Goal: Complete application form: Complete application form

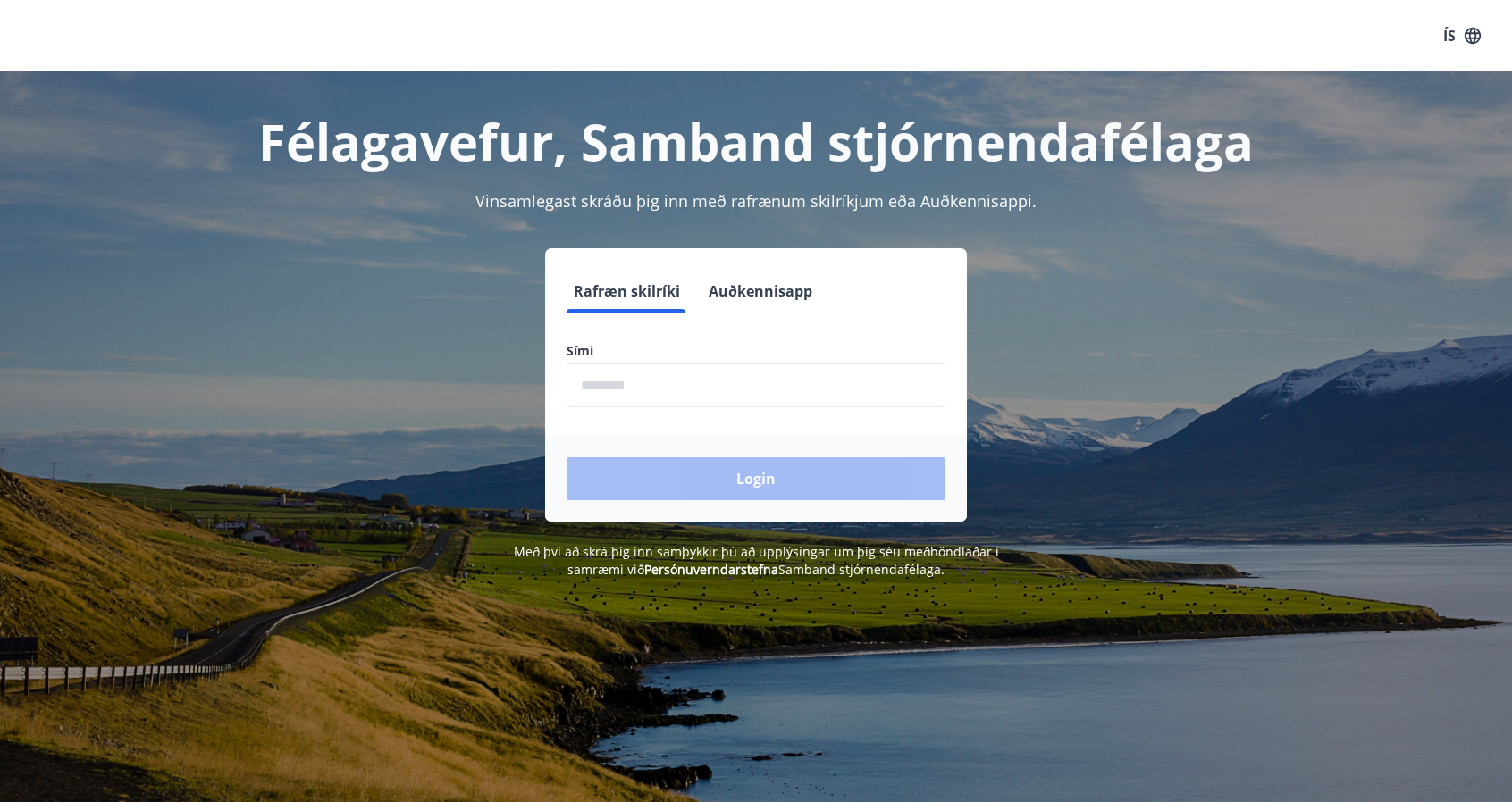
click at [678, 385] on input "phone" at bounding box center [756, 386] width 378 height 44
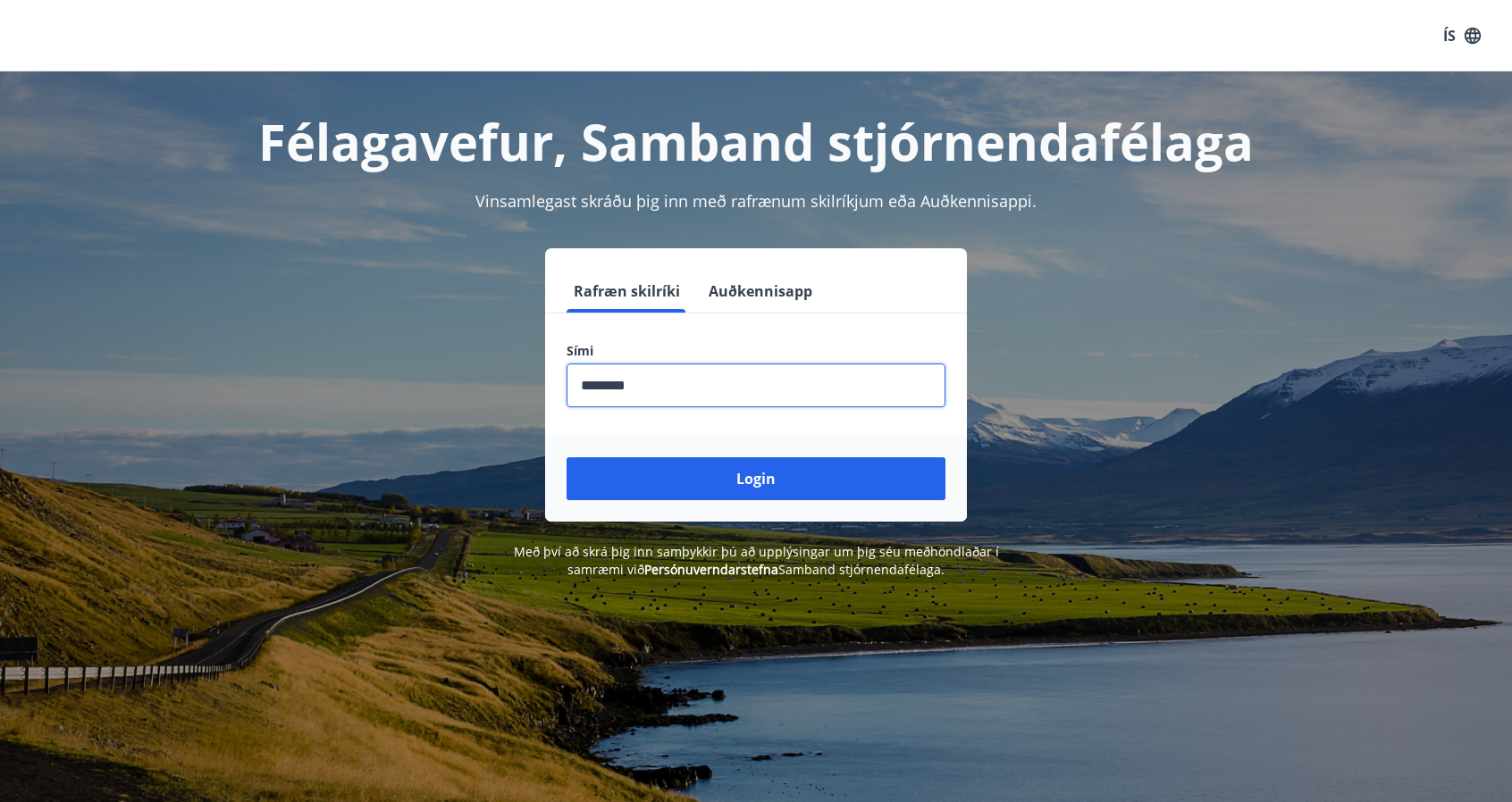
type input "********"
click at [567, 457] on button "Login" at bounding box center [756, 478] width 378 height 43
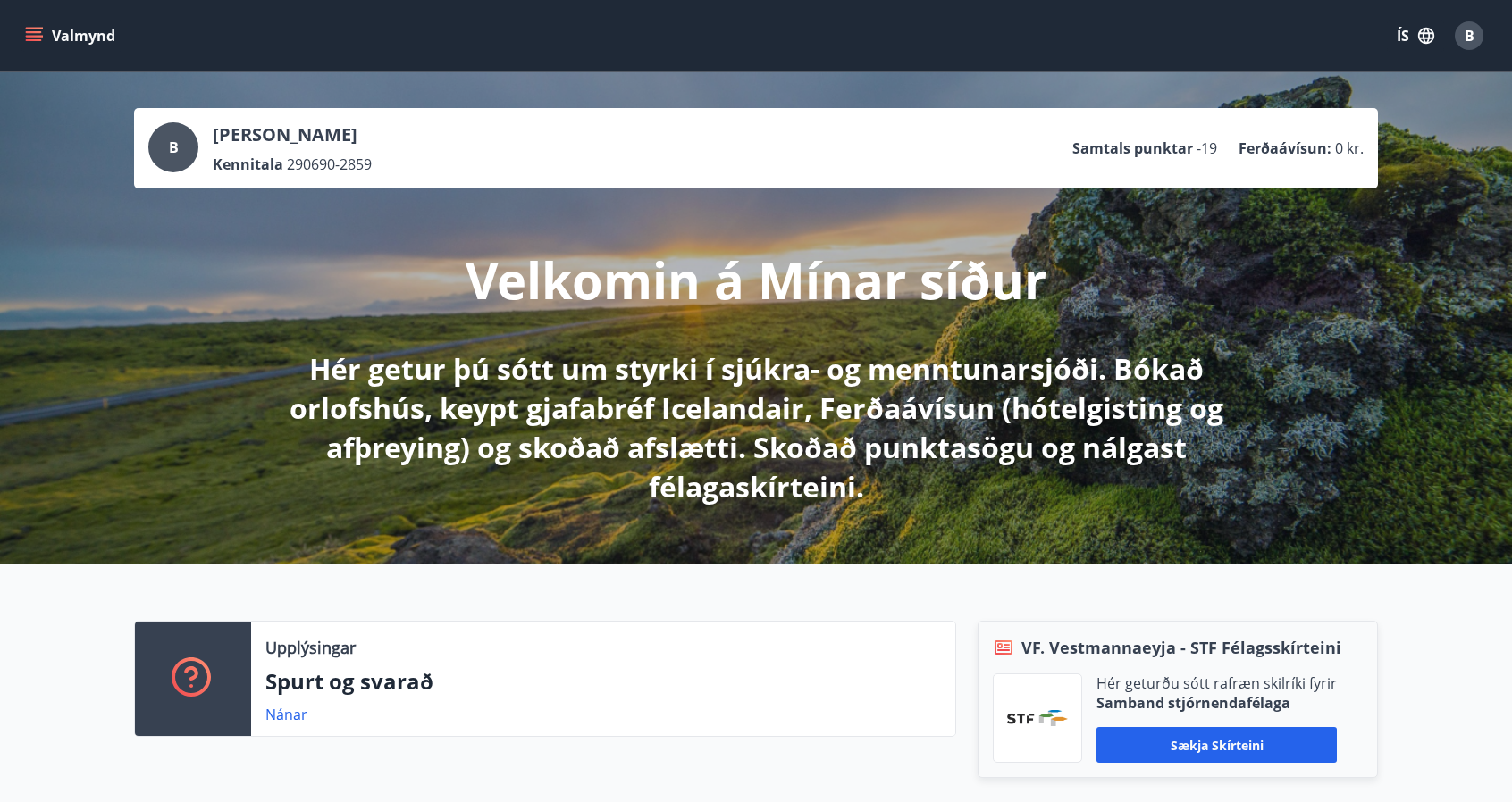
click at [48, 31] on button "Valmynd" at bounding box center [72, 35] width 101 height 32
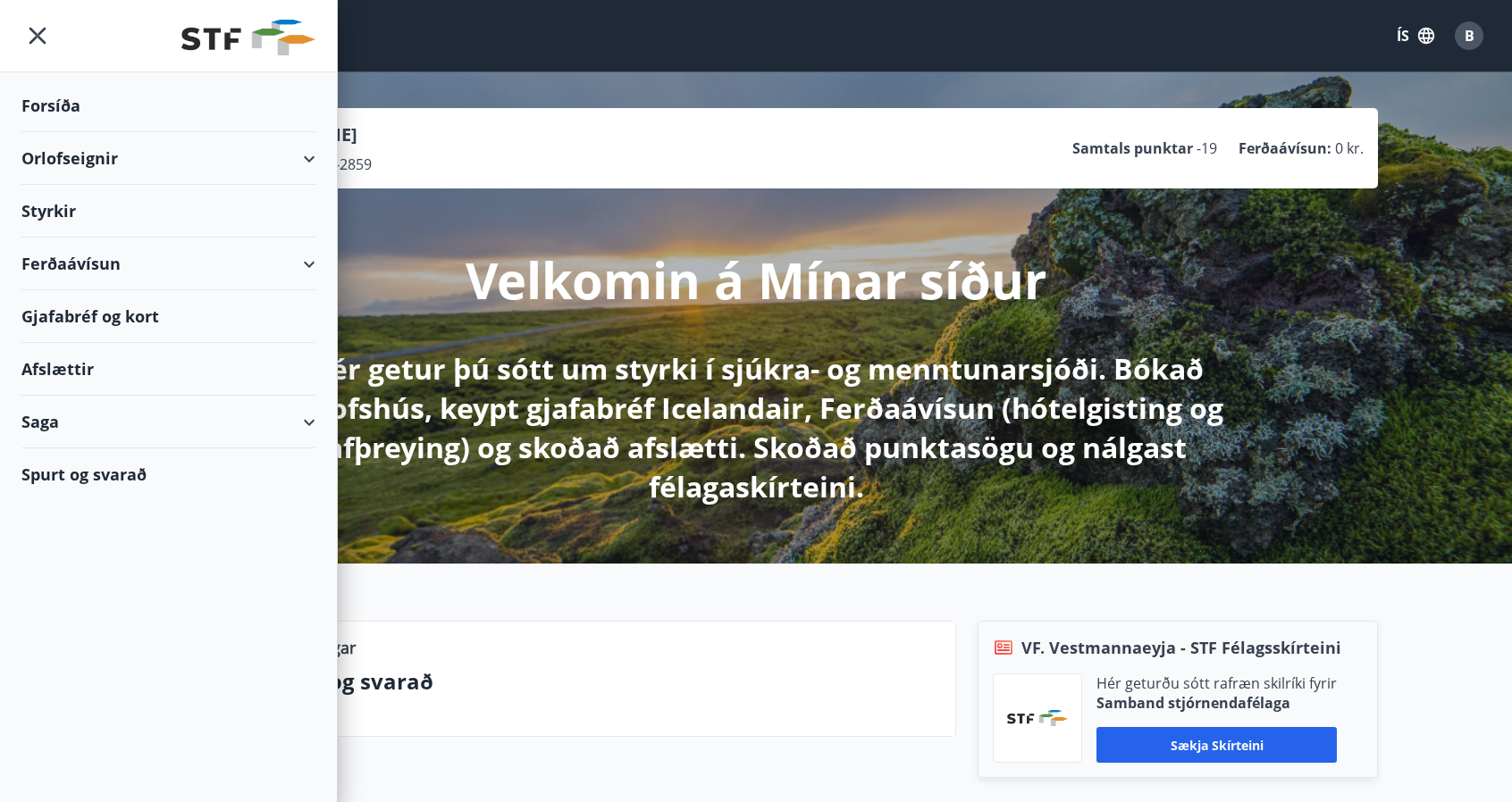
click at [73, 206] on div "Styrkir" at bounding box center [168, 211] width 294 height 53
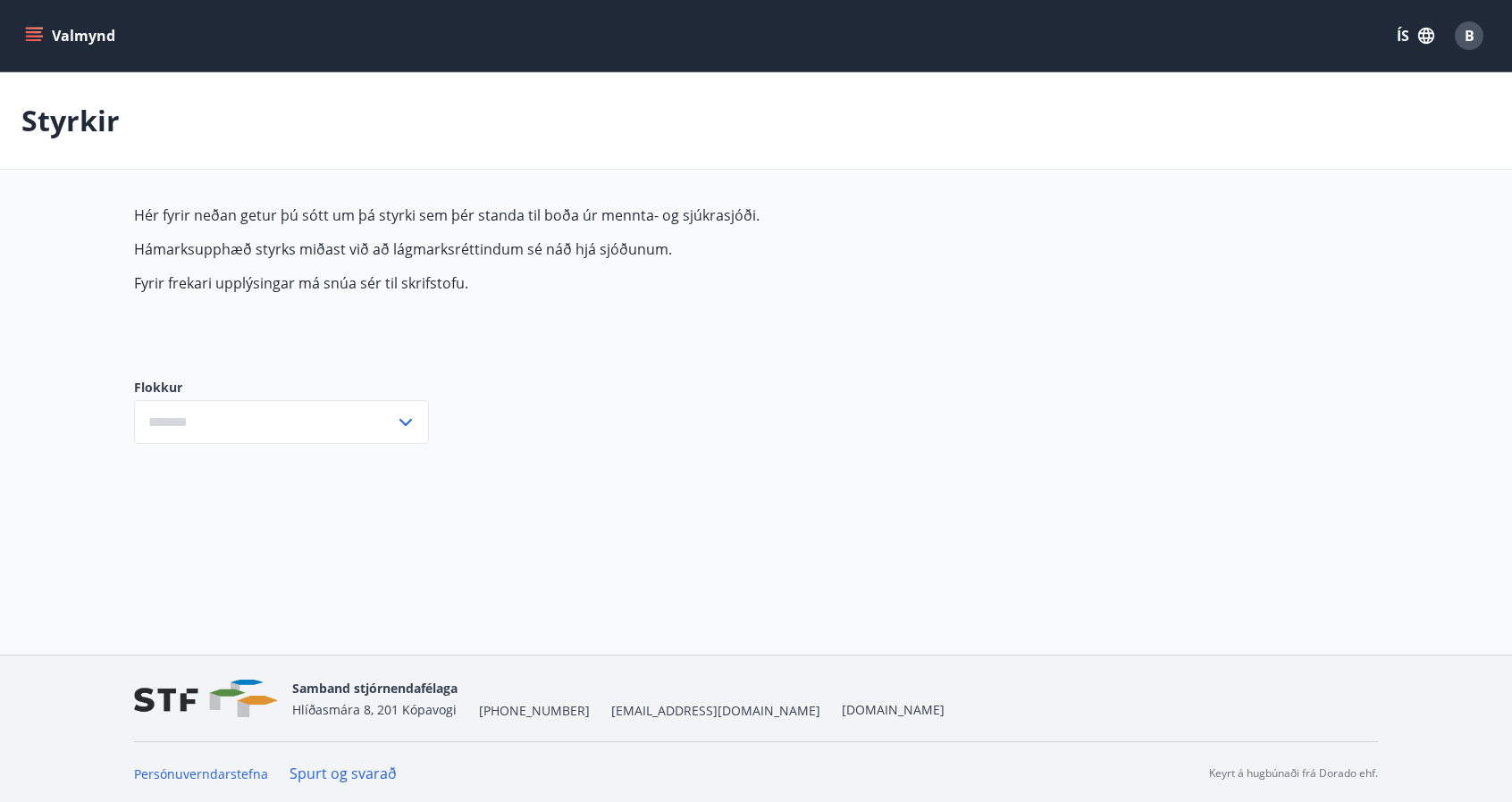
type input "***"
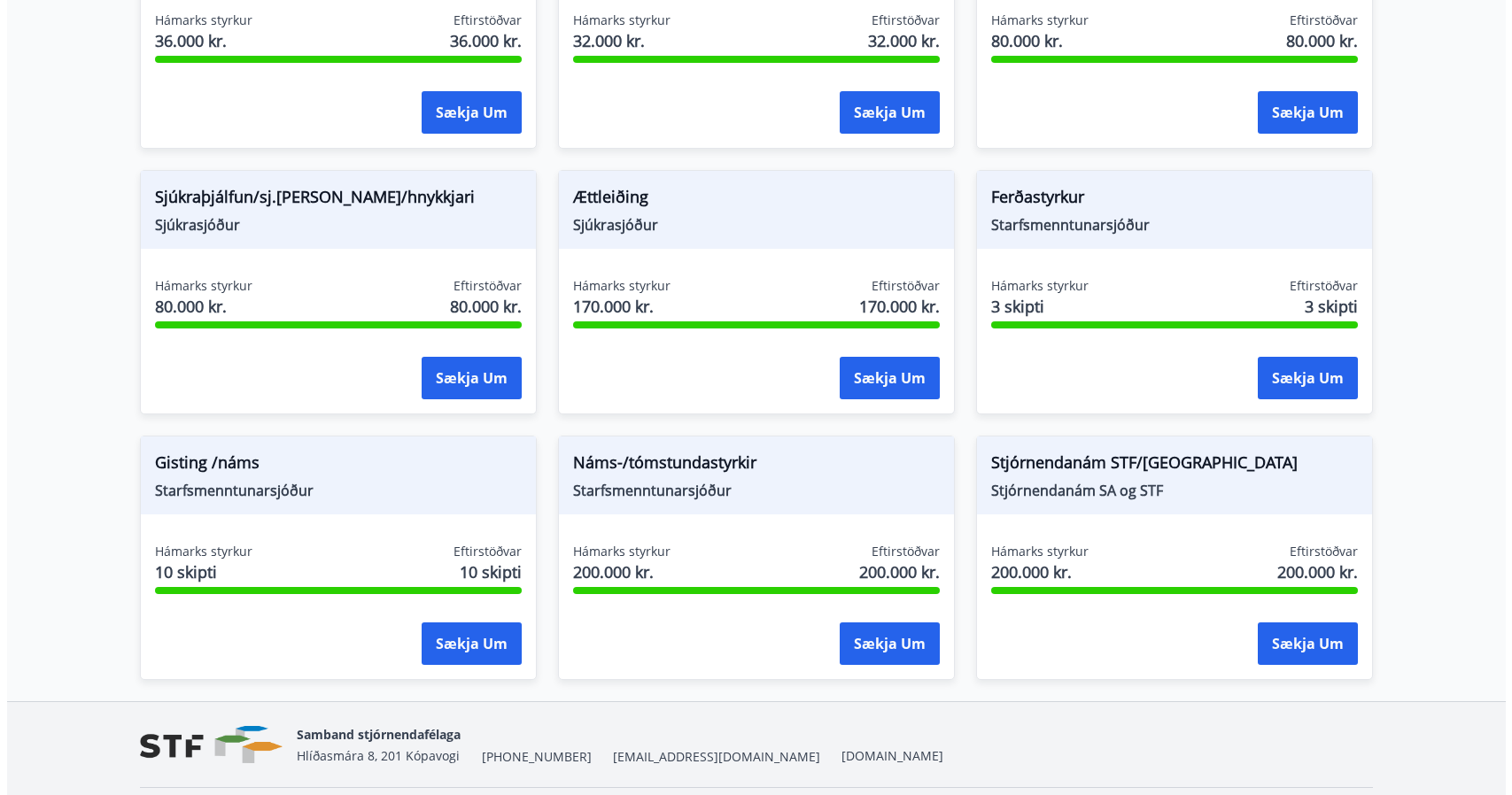
scroll to position [1366, 0]
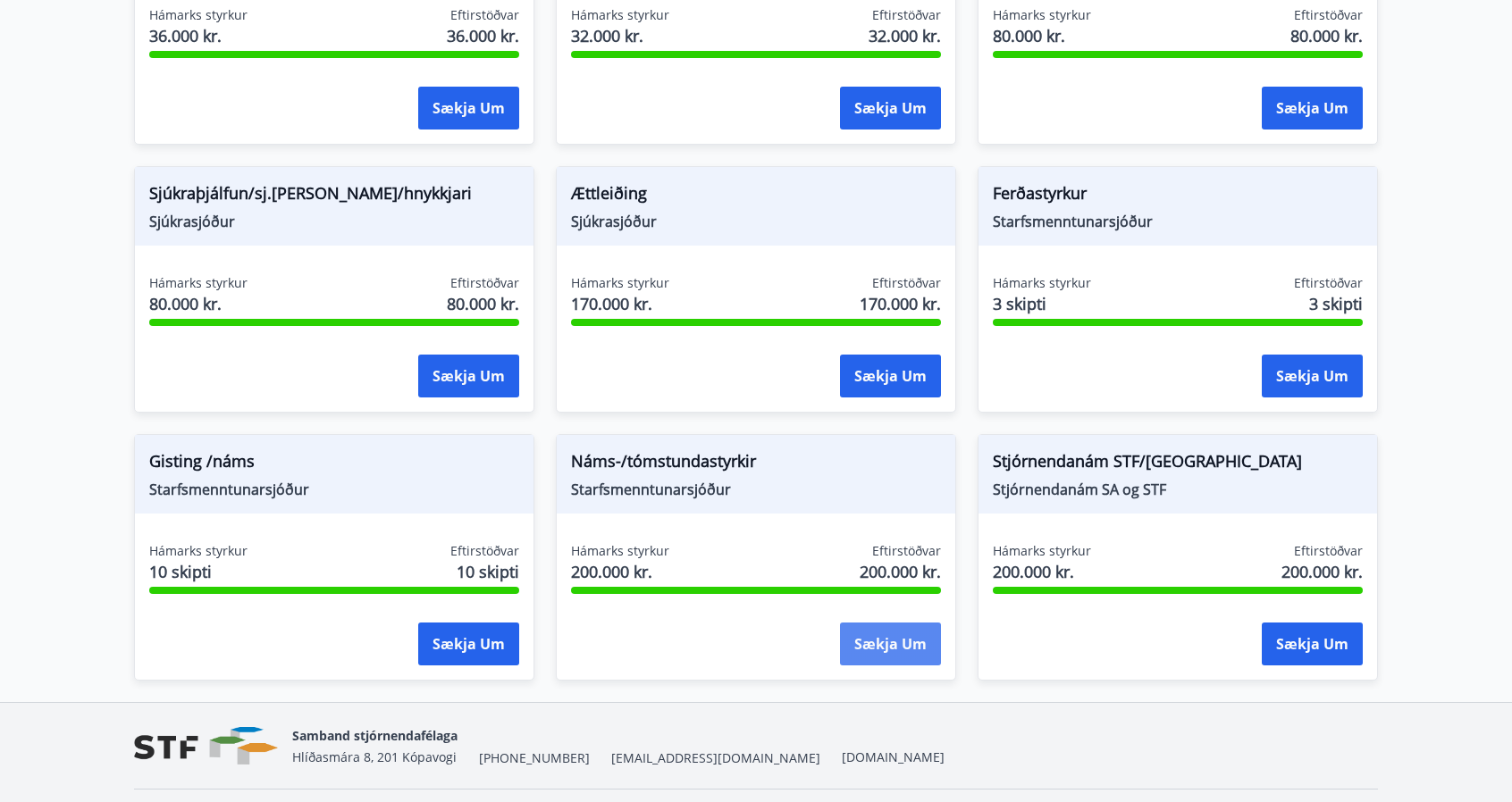
click at [875, 631] on button "Sækja um" at bounding box center [890, 644] width 101 height 43
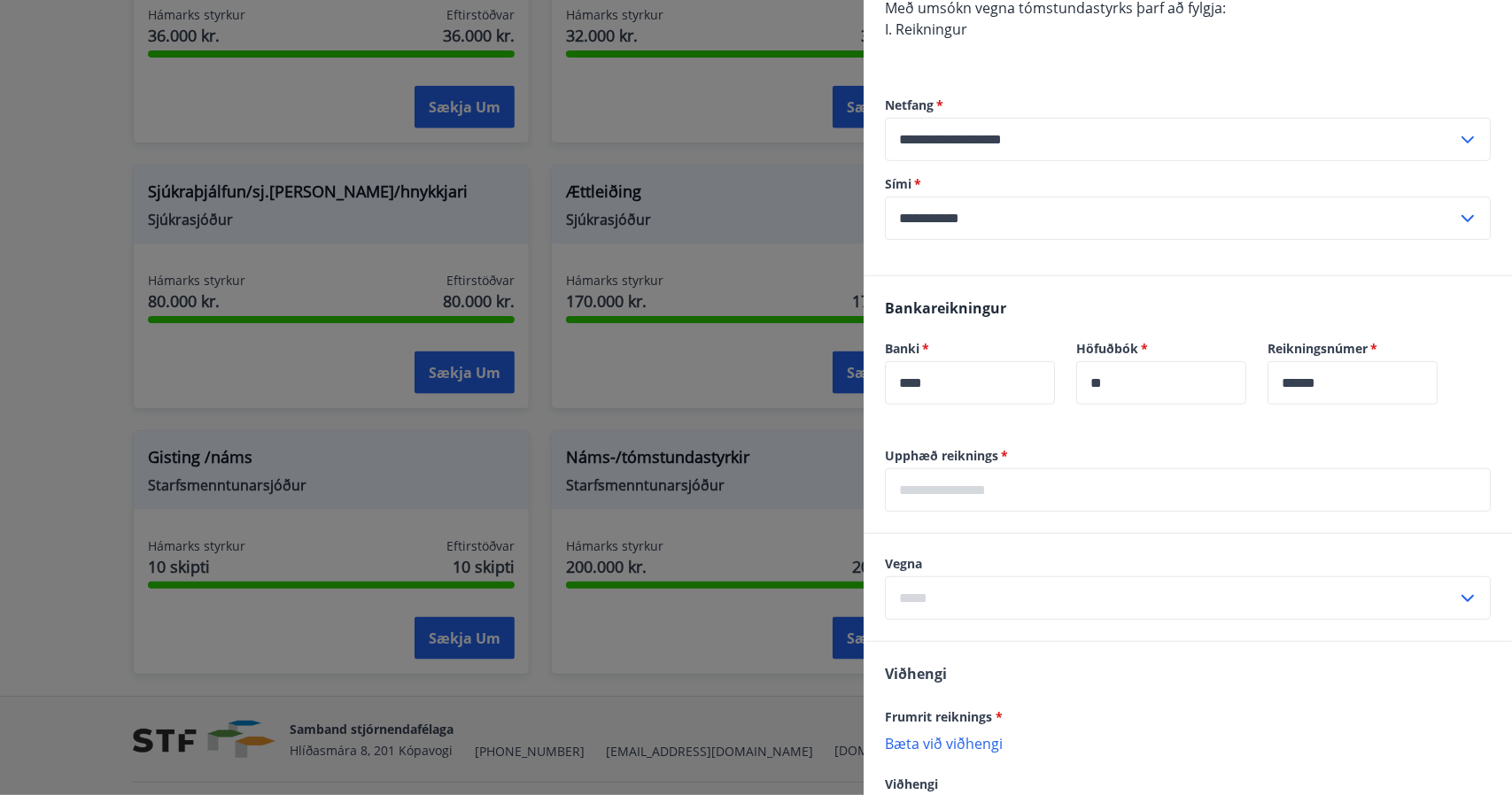
scroll to position [683, 0]
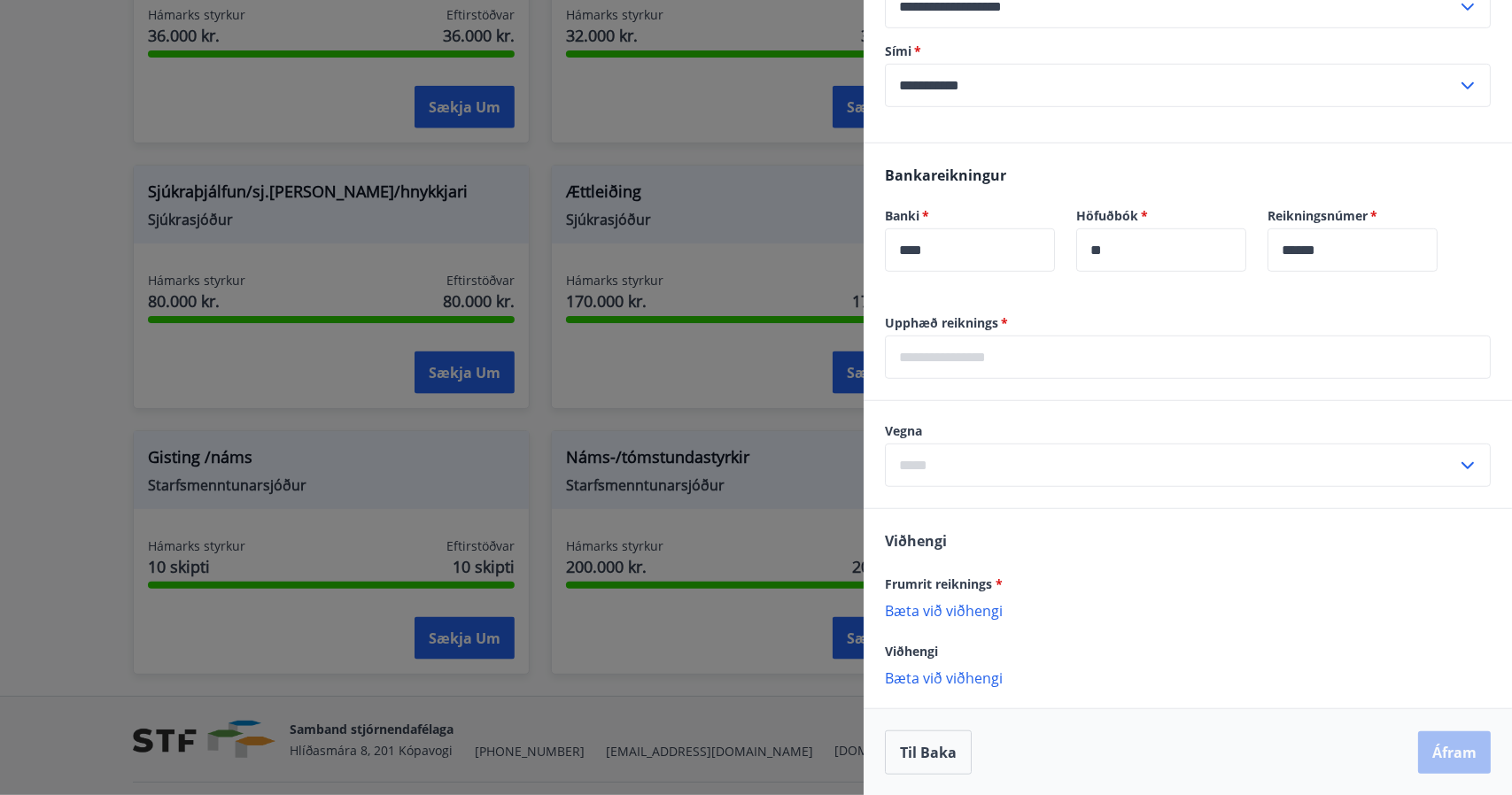
click at [1198, 348] on input "text" at bounding box center [1187, 357] width 606 height 43
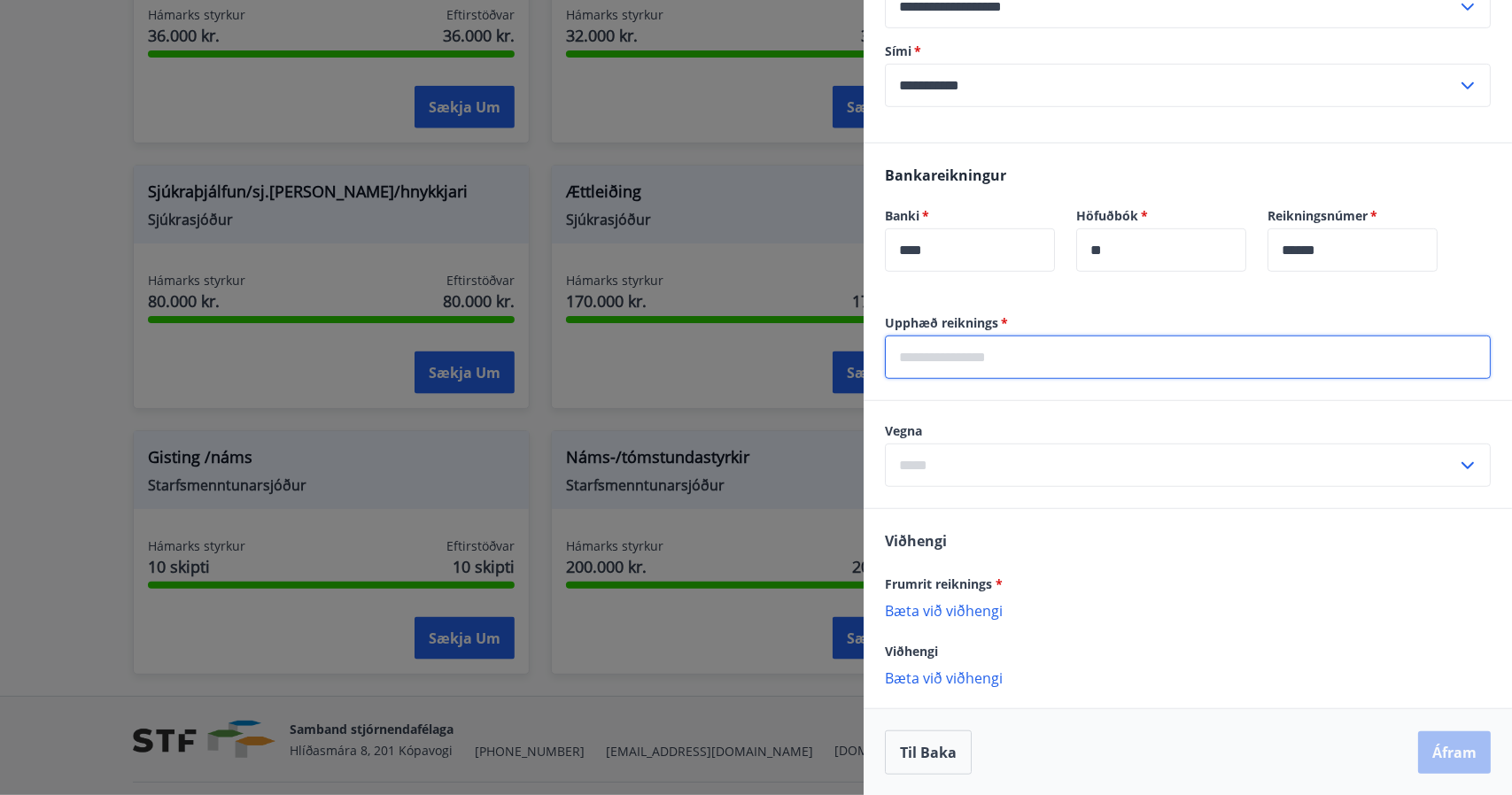
click at [1031, 455] on div "Vegna ​" at bounding box center [1187, 455] width 606 height 65
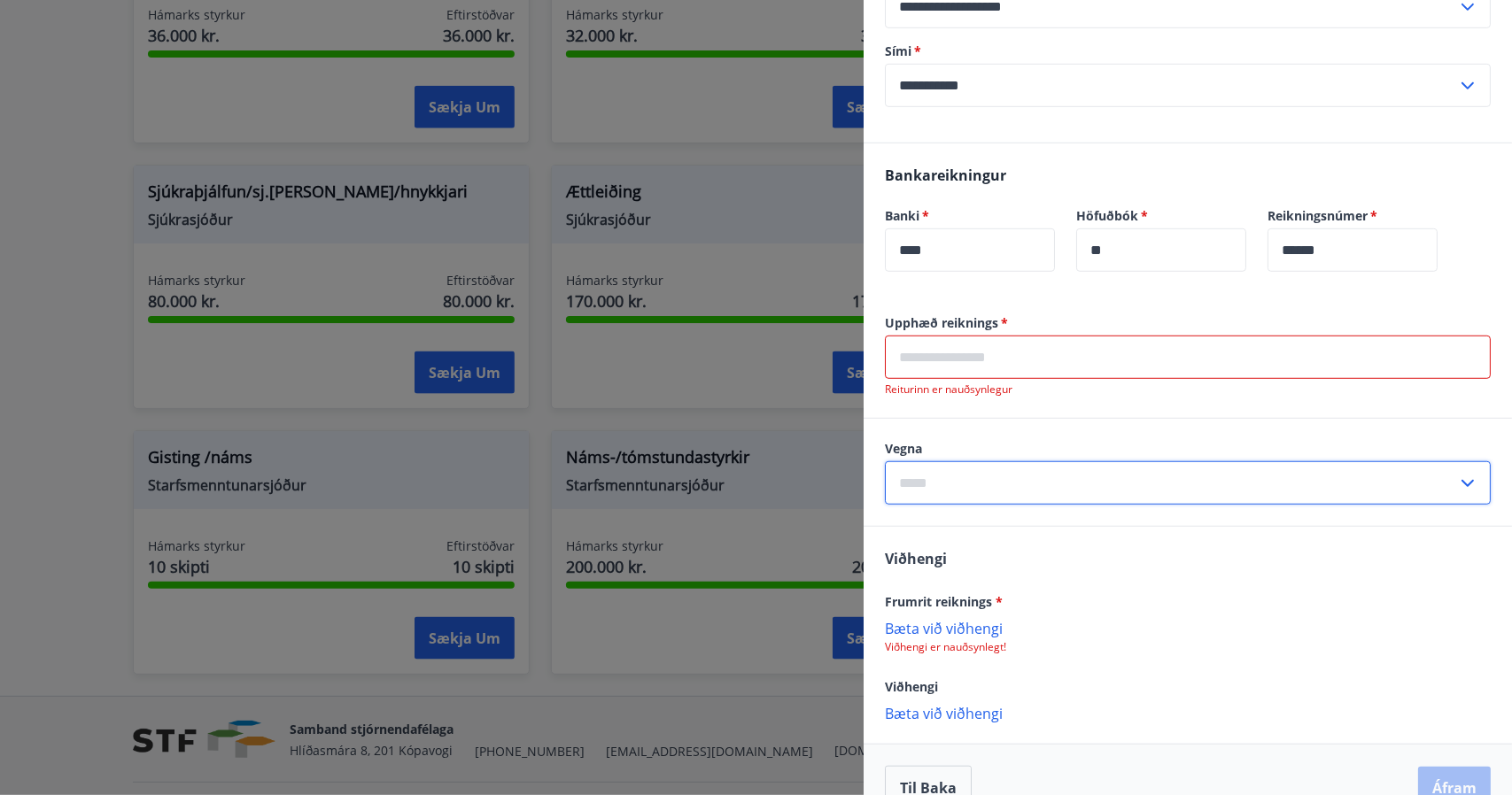
click at [1022, 474] on input "text" at bounding box center [1170, 483] width 573 height 43
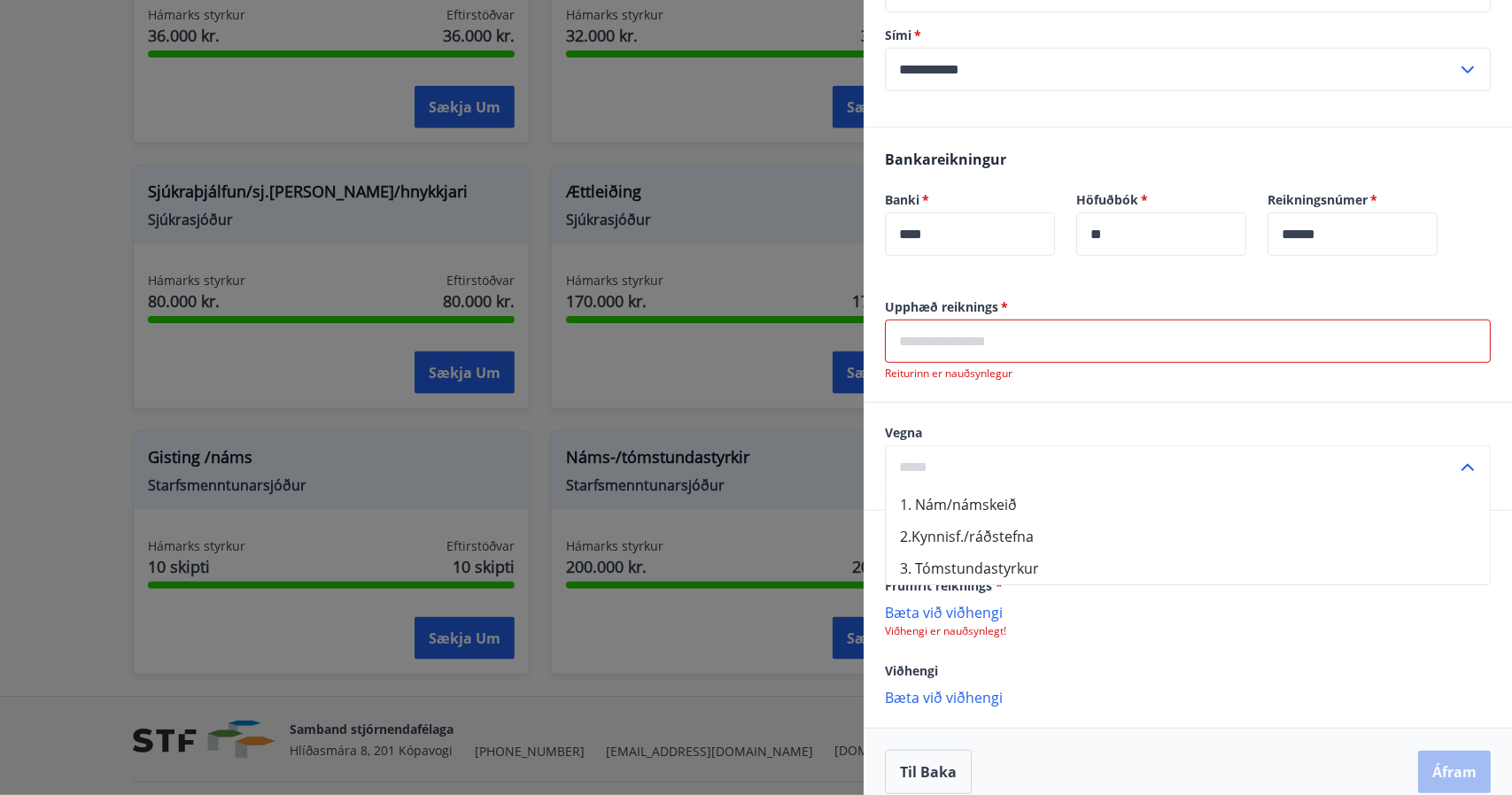
scroll to position [719, 0]
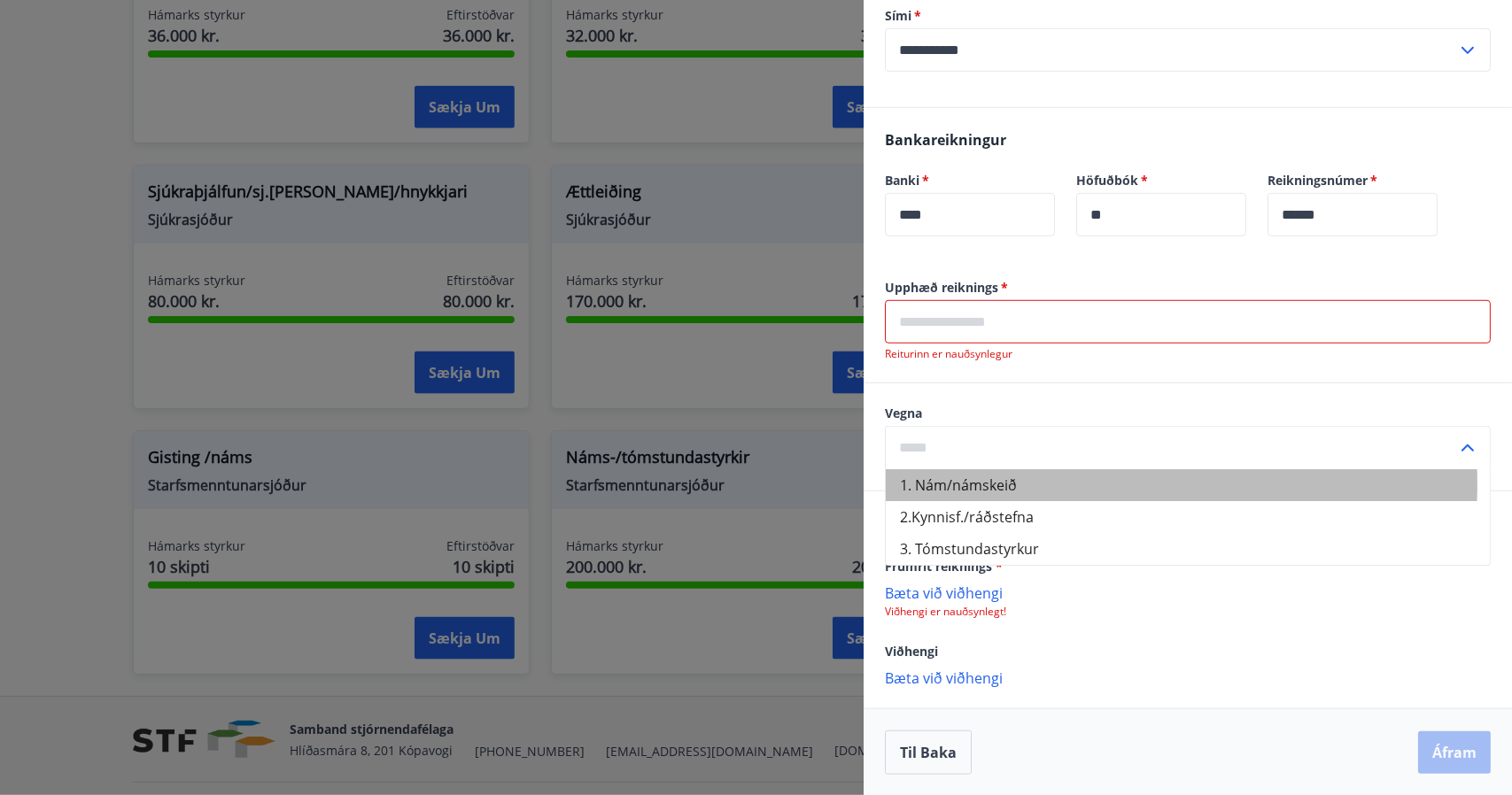
click at [1004, 482] on li "1. Nám/námskeið" at bounding box center [1187, 485] width 604 height 32
type input "**********"
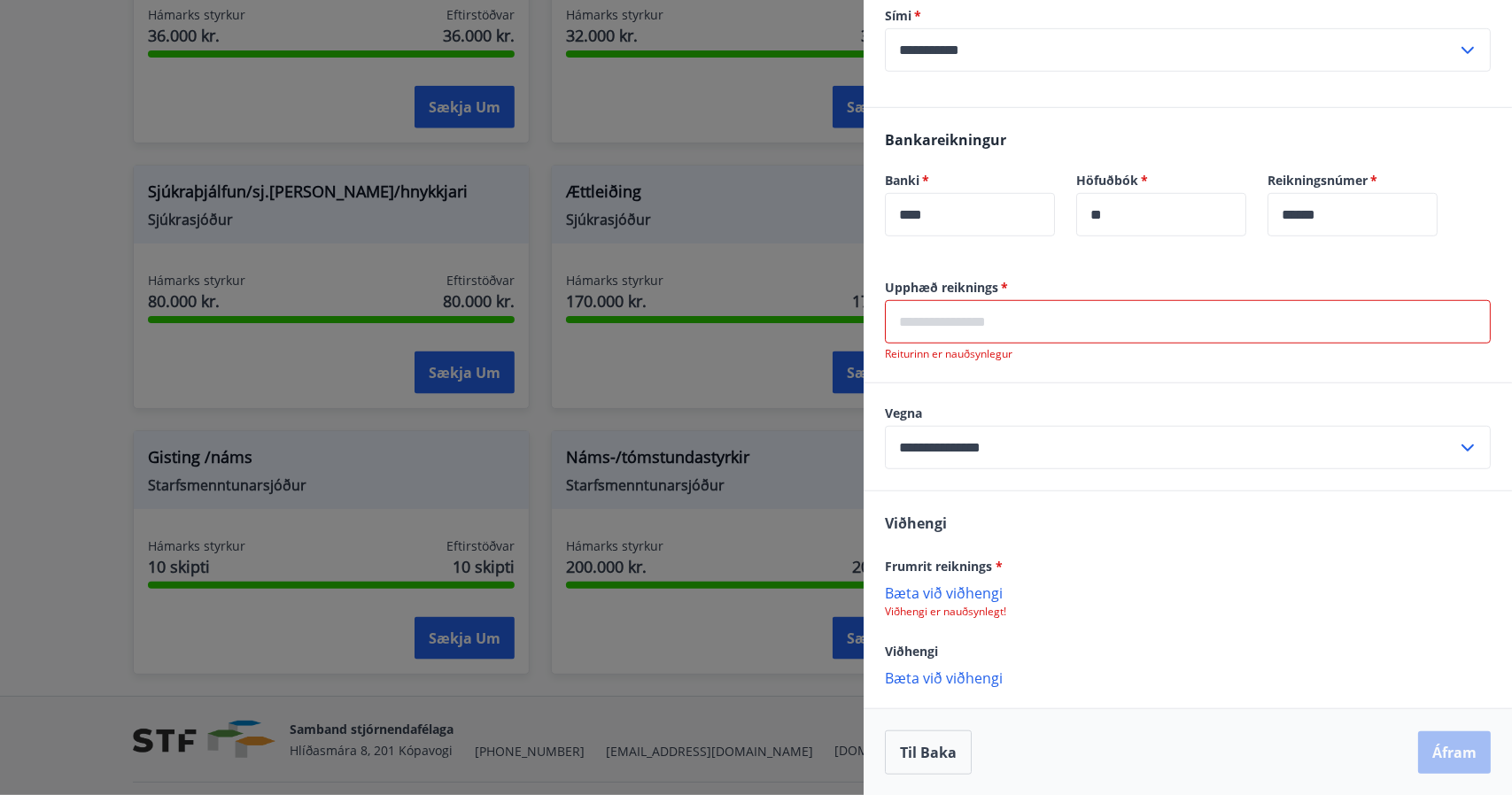
click at [1002, 320] on input "text" at bounding box center [1187, 322] width 606 height 43
click at [989, 322] on input "text" at bounding box center [1187, 322] width 606 height 43
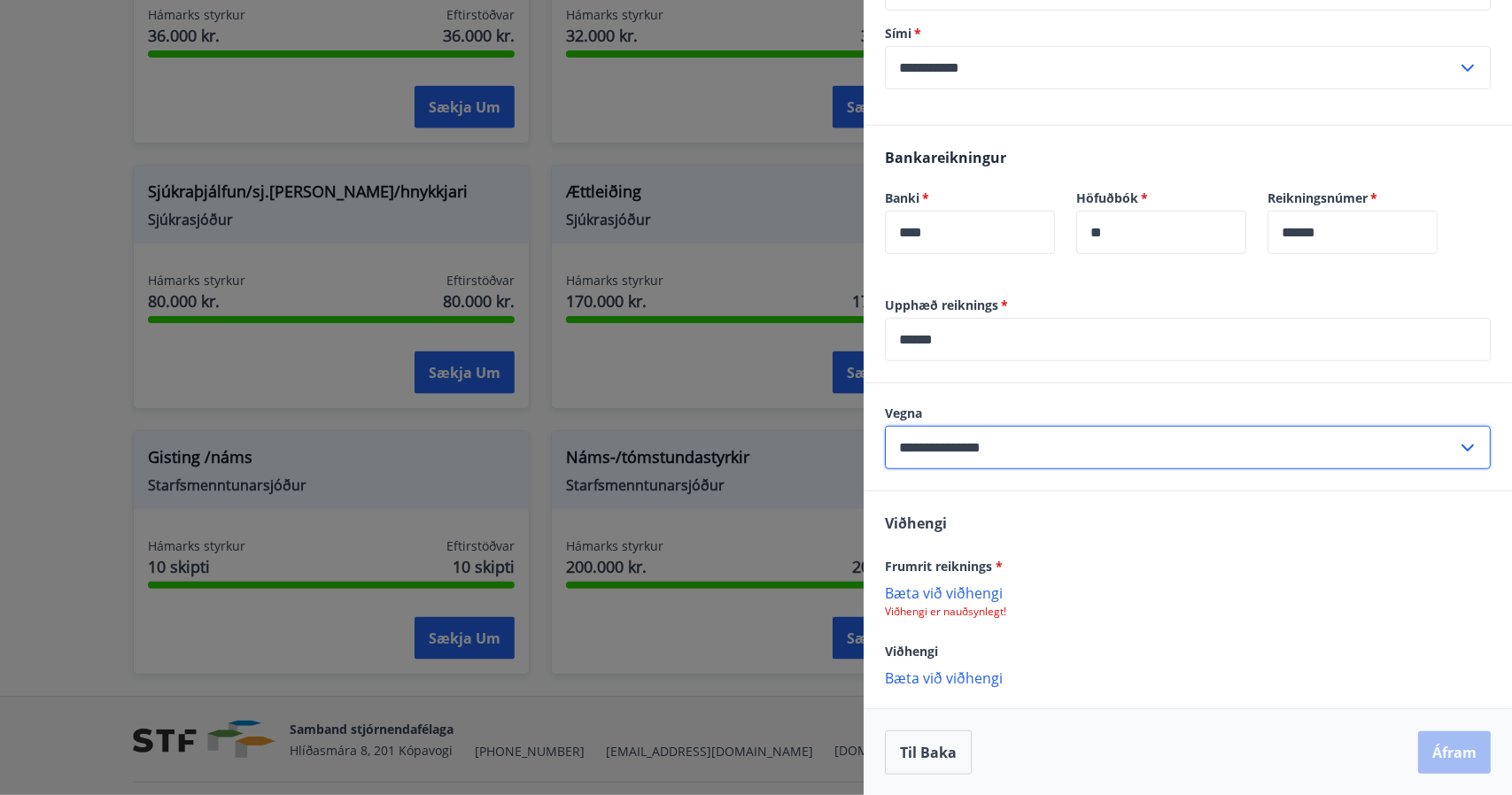
click at [951, 592] on p "Bæta við viðhengi" at bounding box center [1187, 592] width 606 height 18
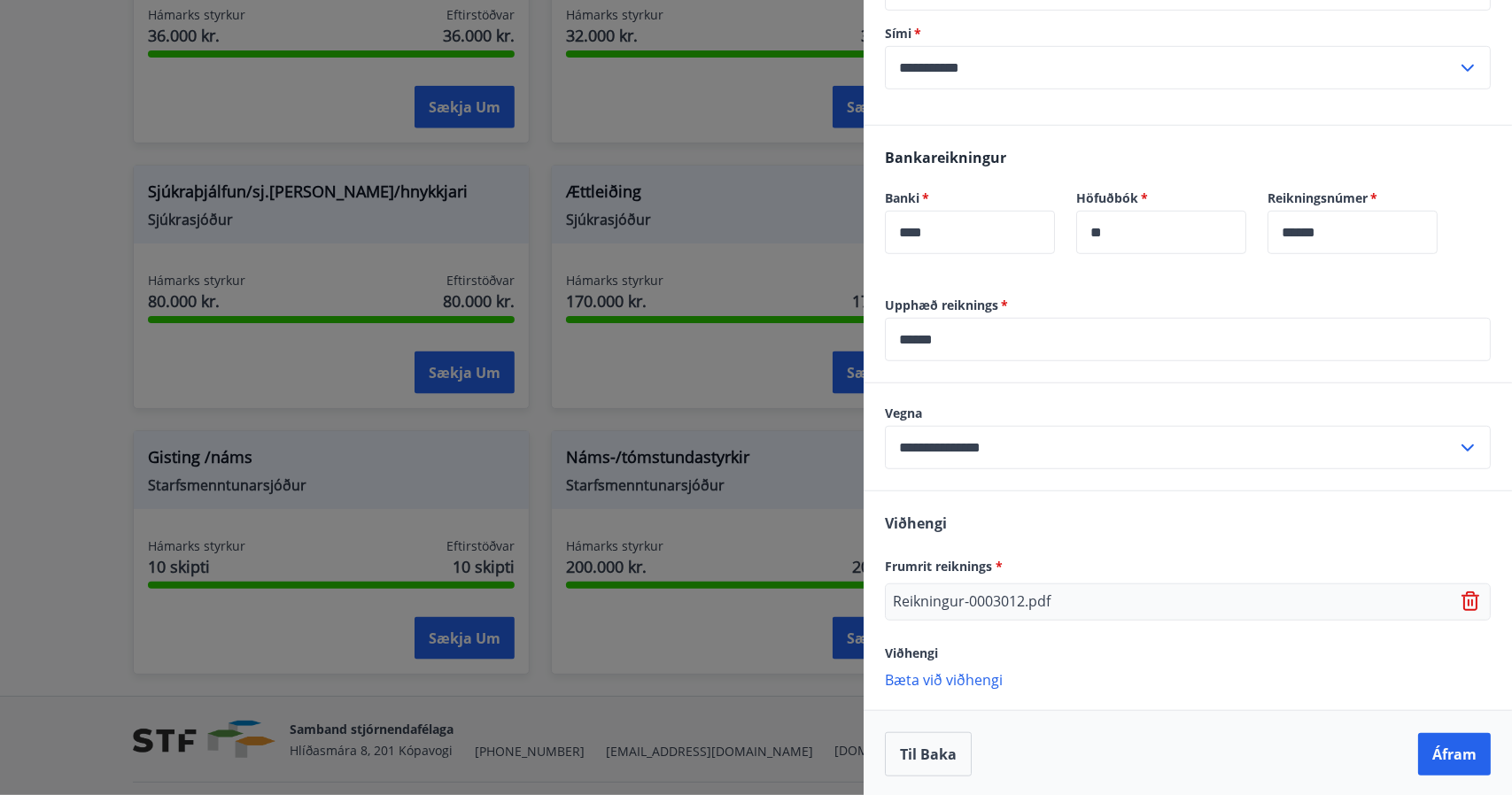
scroll to position [702, 0]
click at [1038, 645] on div "Viðhengi" at bounding box center [1187, 652] width 606 height 22
drag, startPoint x: 1086, startPoint y: 328, endPoint x: 756, endPoint y: 312, distance: 330.4
click at [756, 312] on div "Náms-/tómstundastyrkir Dagsetning 11.10.2025 Heildarstyrkur 200.000 kr. Eftirst…" at bounding box center [756, 398] width 1512 height 795
type input "*****"
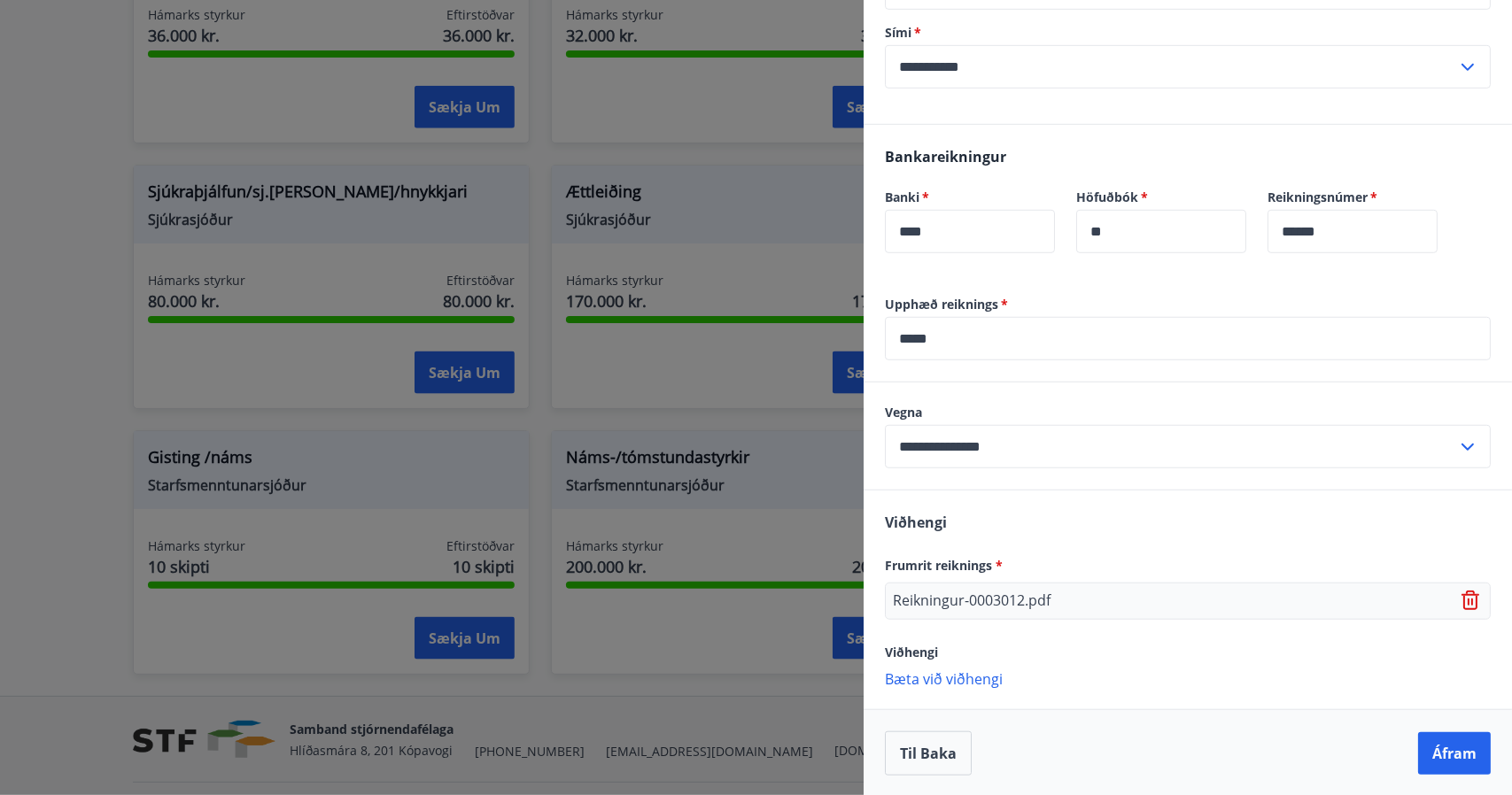
click at [1222, 674] on p "Bæta við viðhengi" at bounding box center [1187, 679] width 606 height 18
click at [1426, 763] on button "Áfram" at bounding box center [1454, 753] width 73 height 42
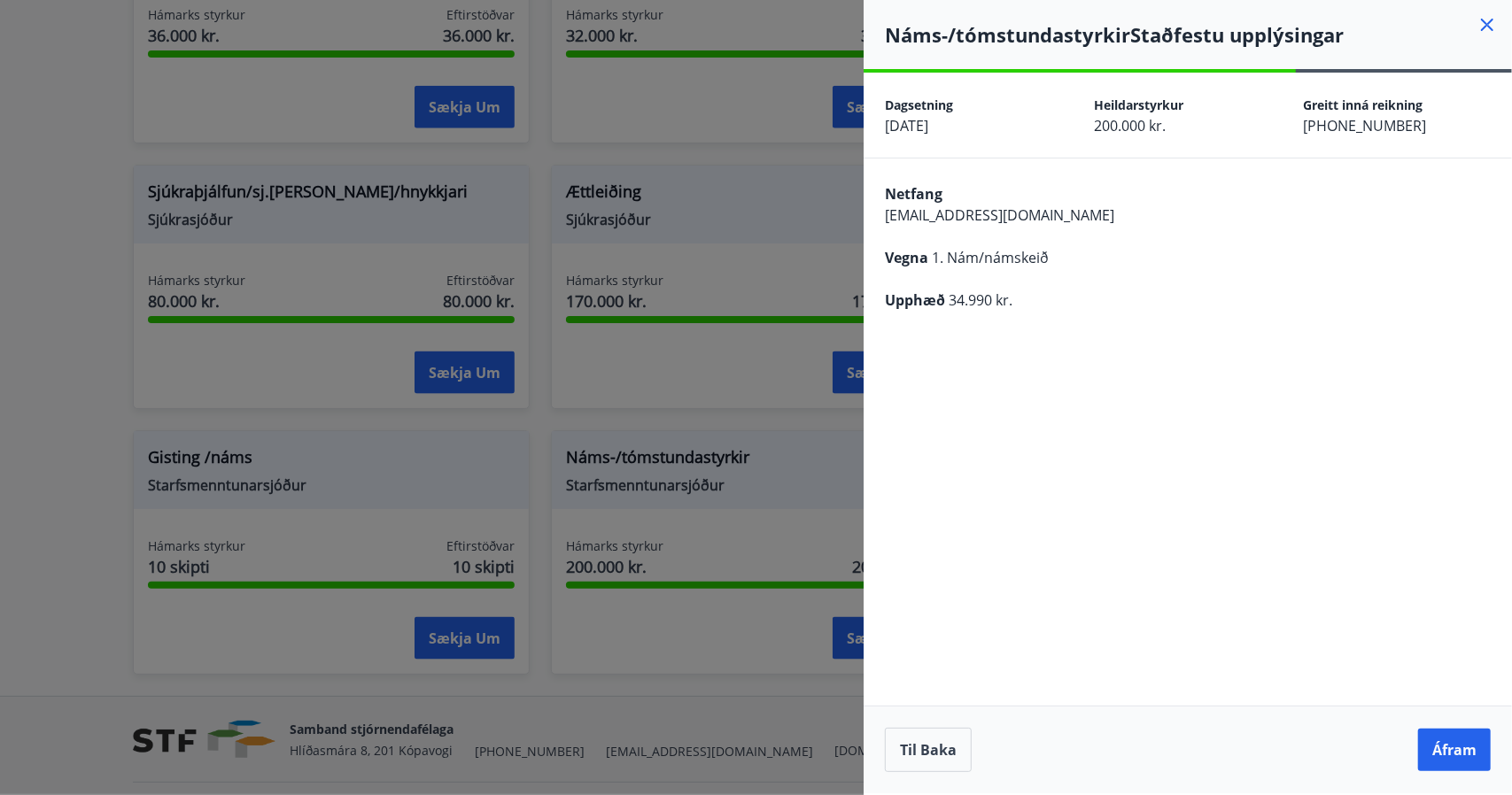
scroll to position [0, 0]
click at [1443, 743] on button "Áfram" at bounding box center [1454, 749] width 73 height 42
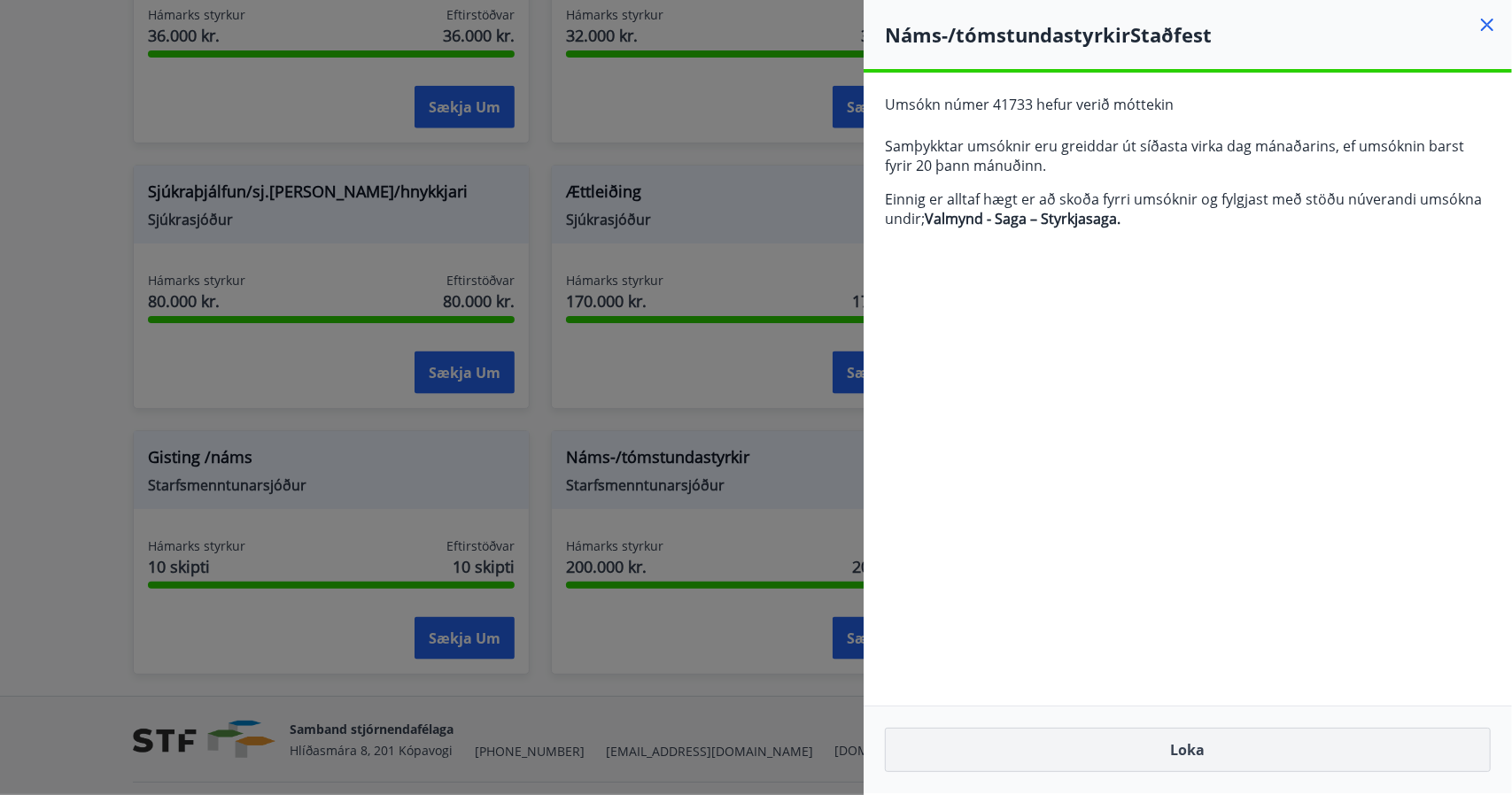
click at [1173, 748] on button "Loka" at bounding box center [1187, 749] width 606 height 44
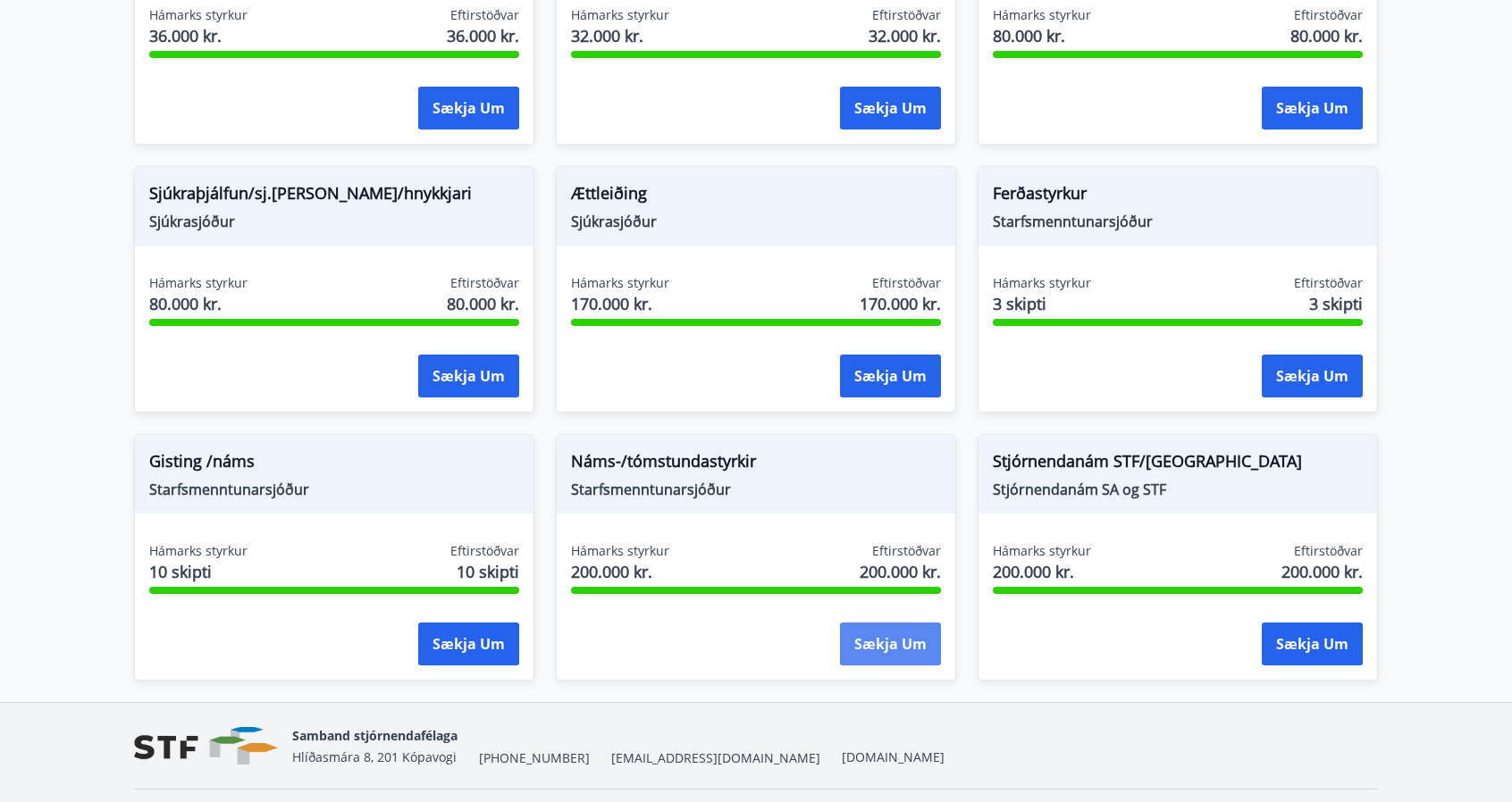
click at [895, 637] on button "Sækja um" at bounding box center [890, 644] width 101 height 43
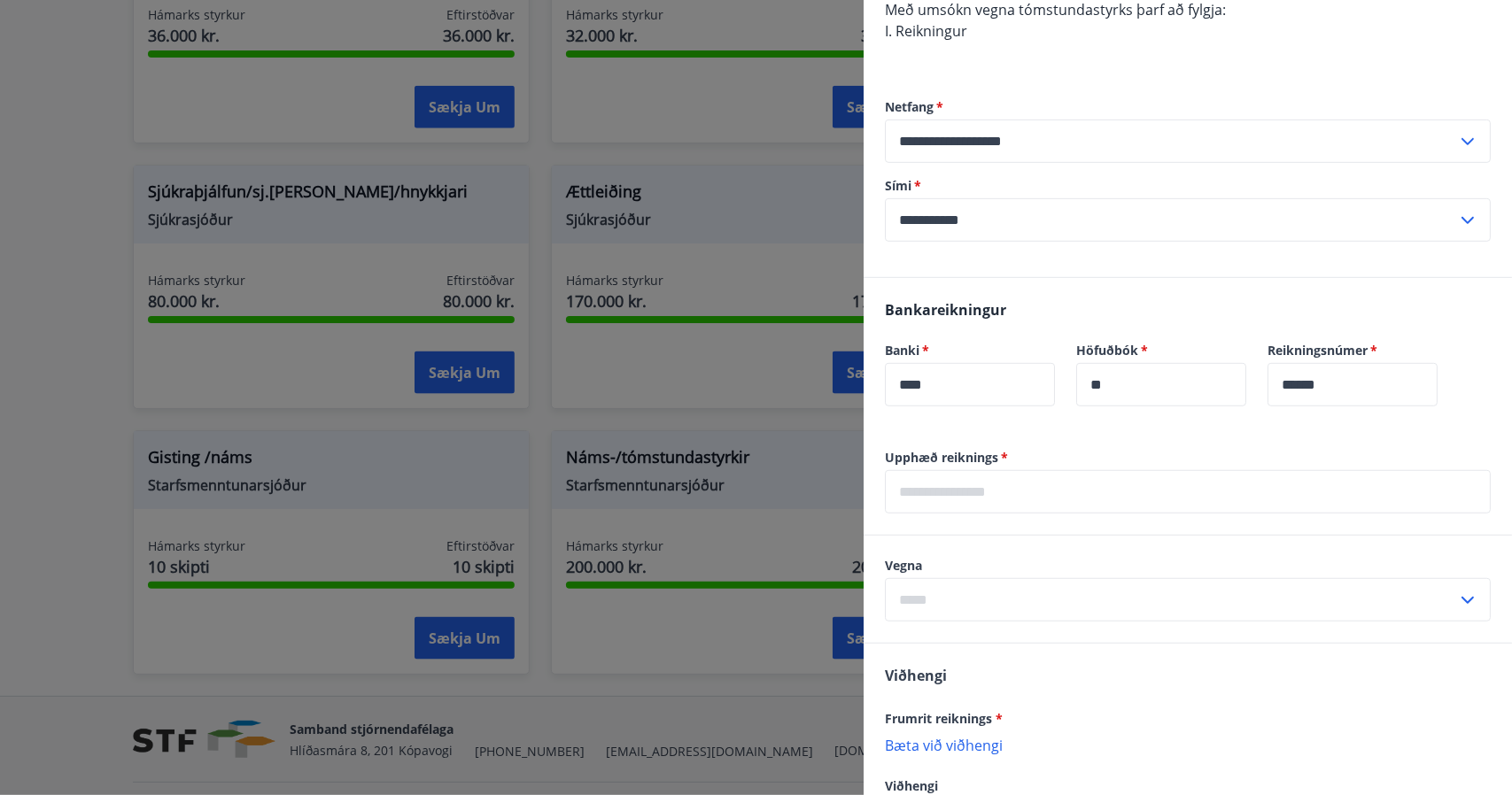
scroll to position [550, 0]
click at [1063, 486] on input "text" at bounding box center [1187, 491] width 606 height 43
type input "*****"
click at [1022, 602] on input "text" at bounding box center [1170, 599] width 573 height 43
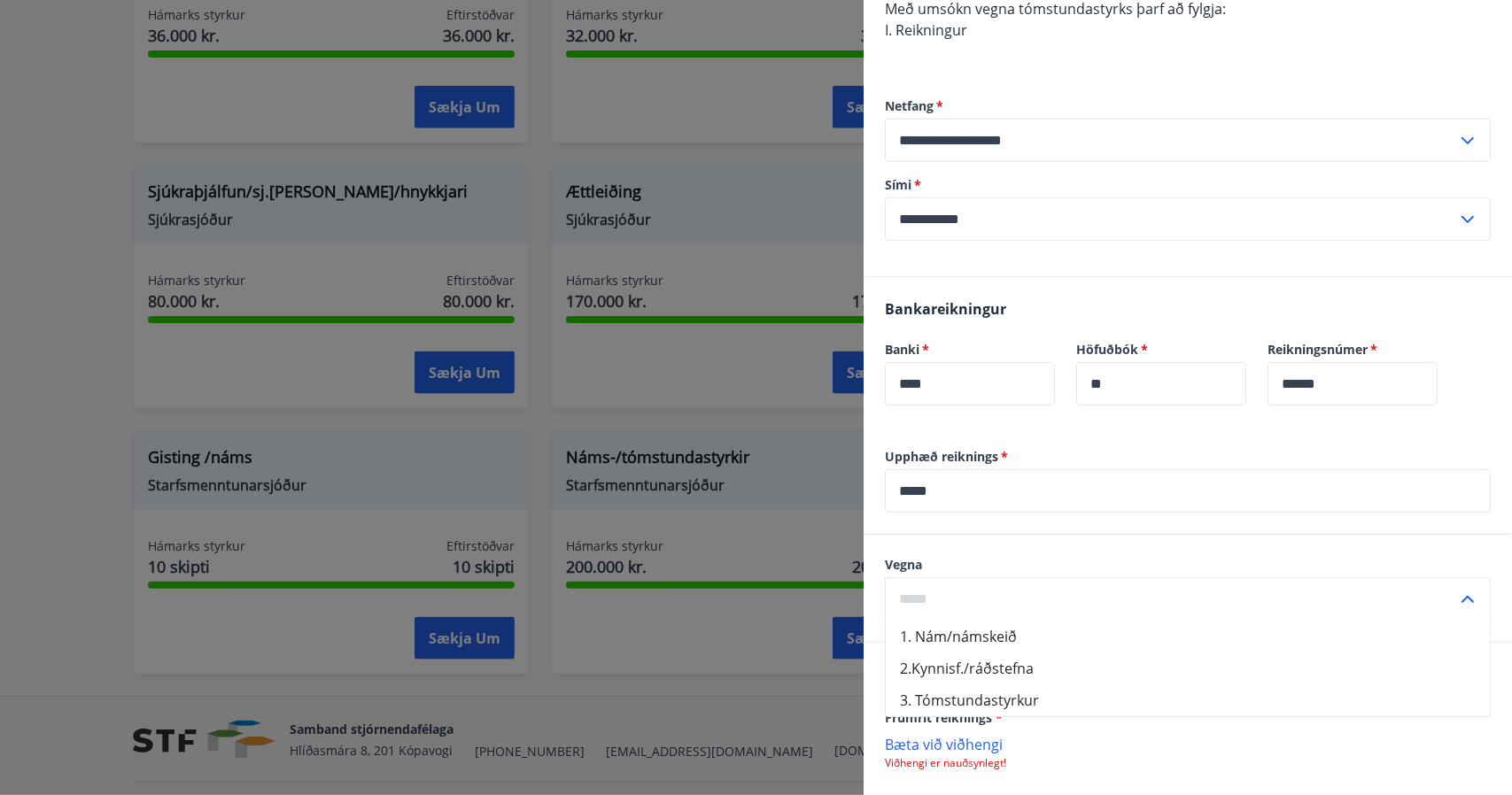
click at [973, 643] on li "1. Nám/námskeið" at bounding box center [1187, 636] width 604 height 32
type input "**********"
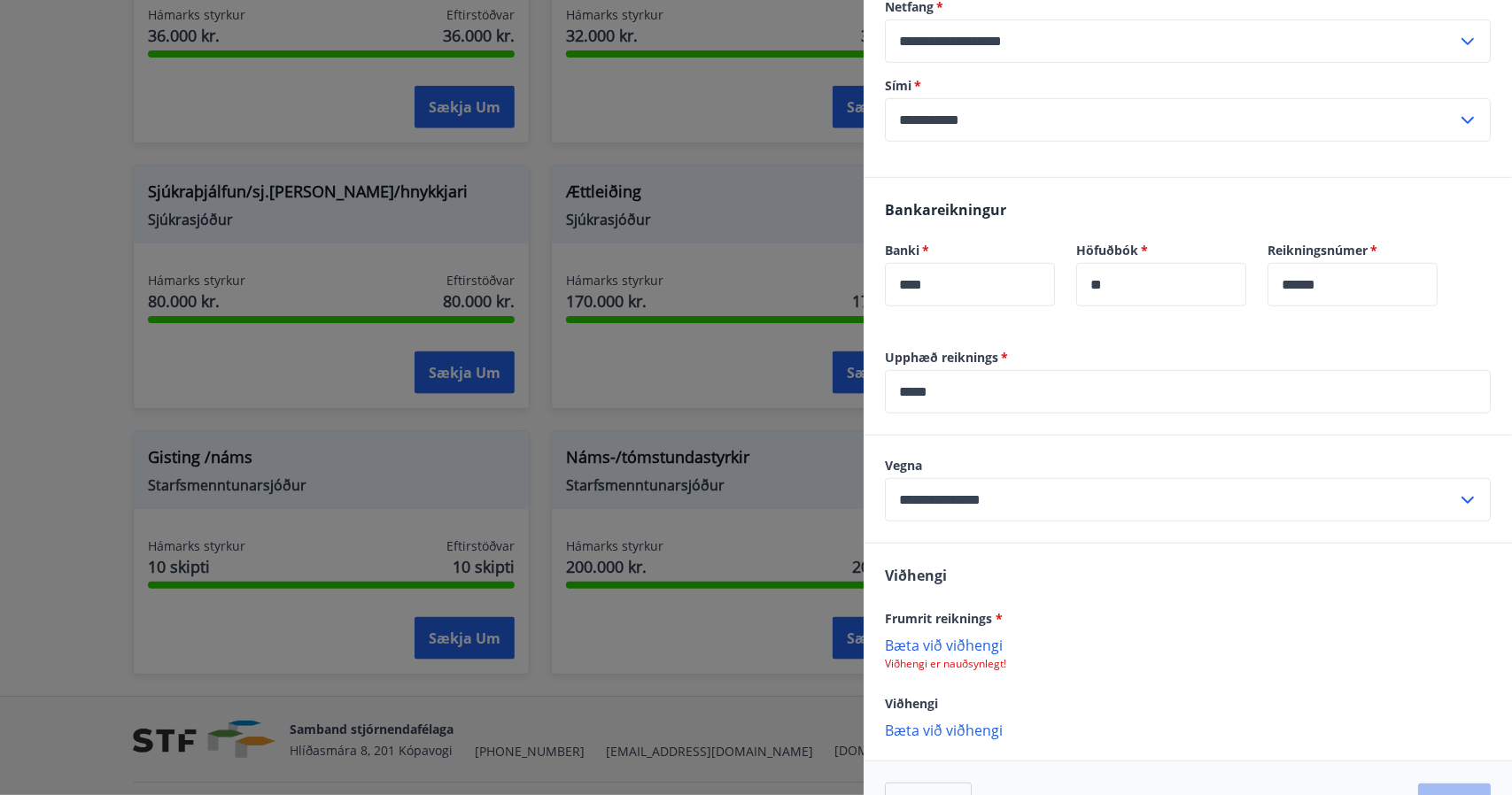
scroll to position [656, 0]
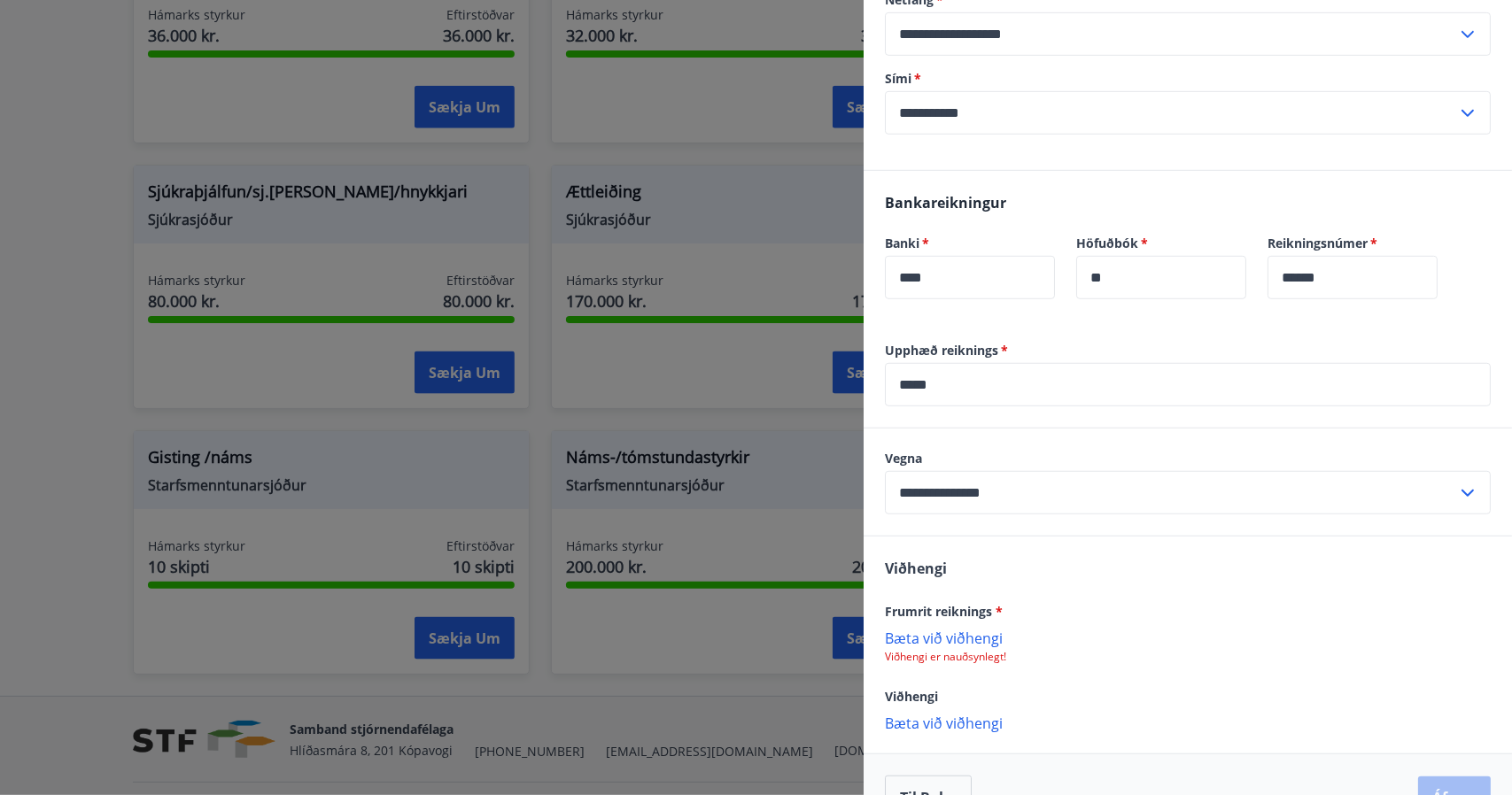
click at [955, 639] on p "Bæta við viðhengi" at bounding box center [1187, 637] width 606 height 18
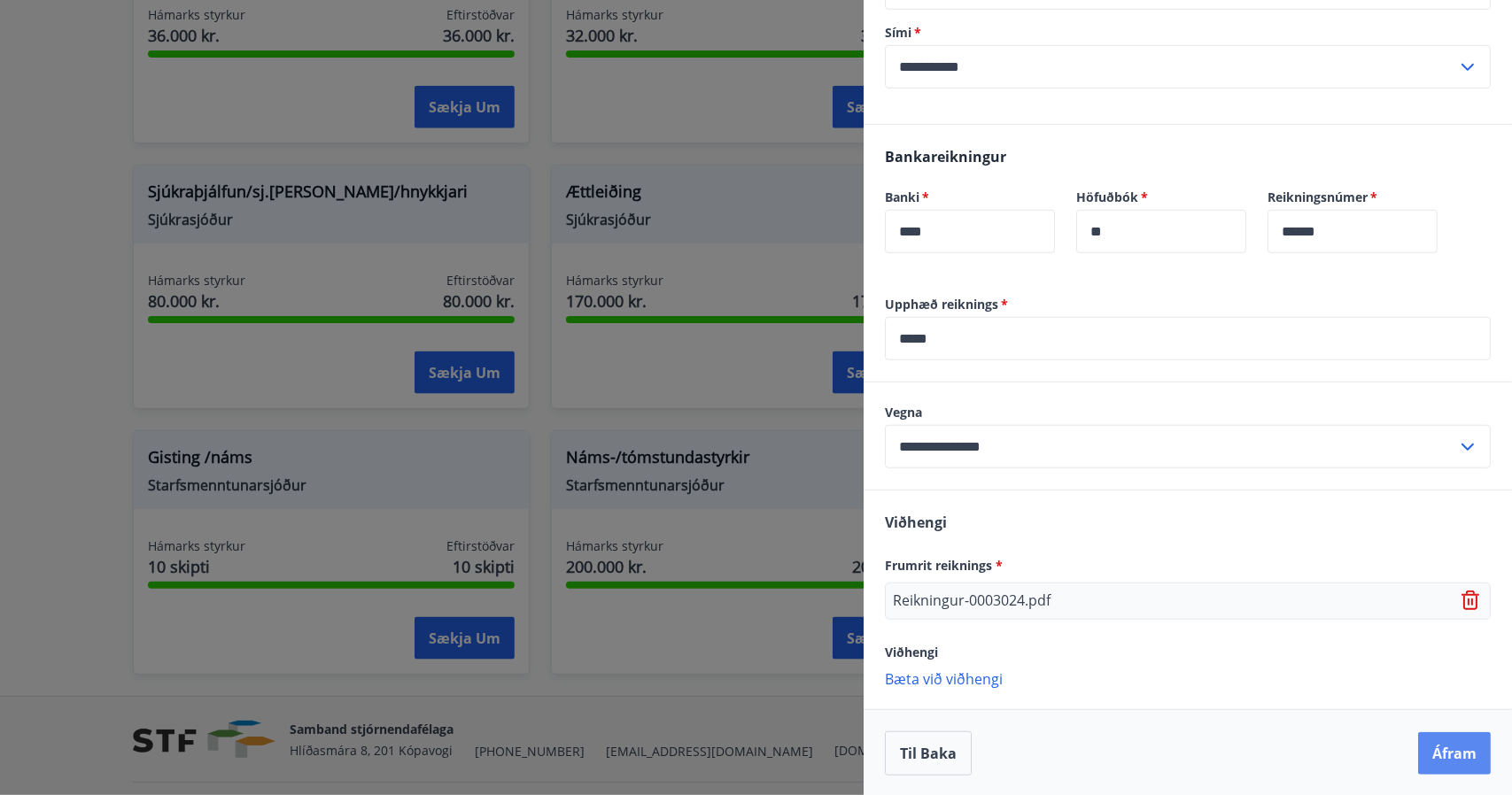
click at [1431, 736] on button "Áfram" at bounding box center [1454, 753] width 73 height 42
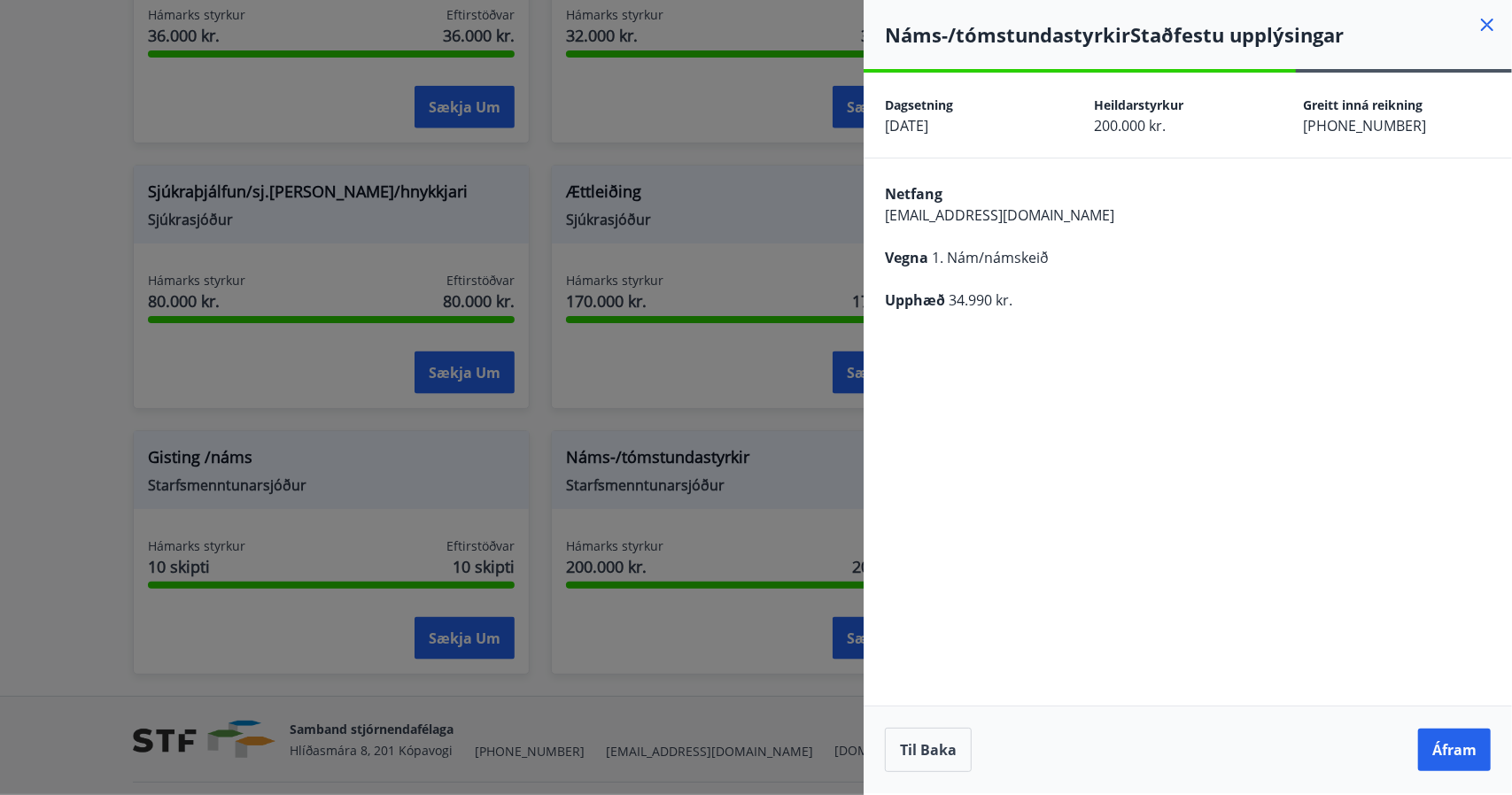
scroll to position [0, 0]
click at [1431, 736] on button "Áfram" at bounding box center [1454, 749] width 73 height 42
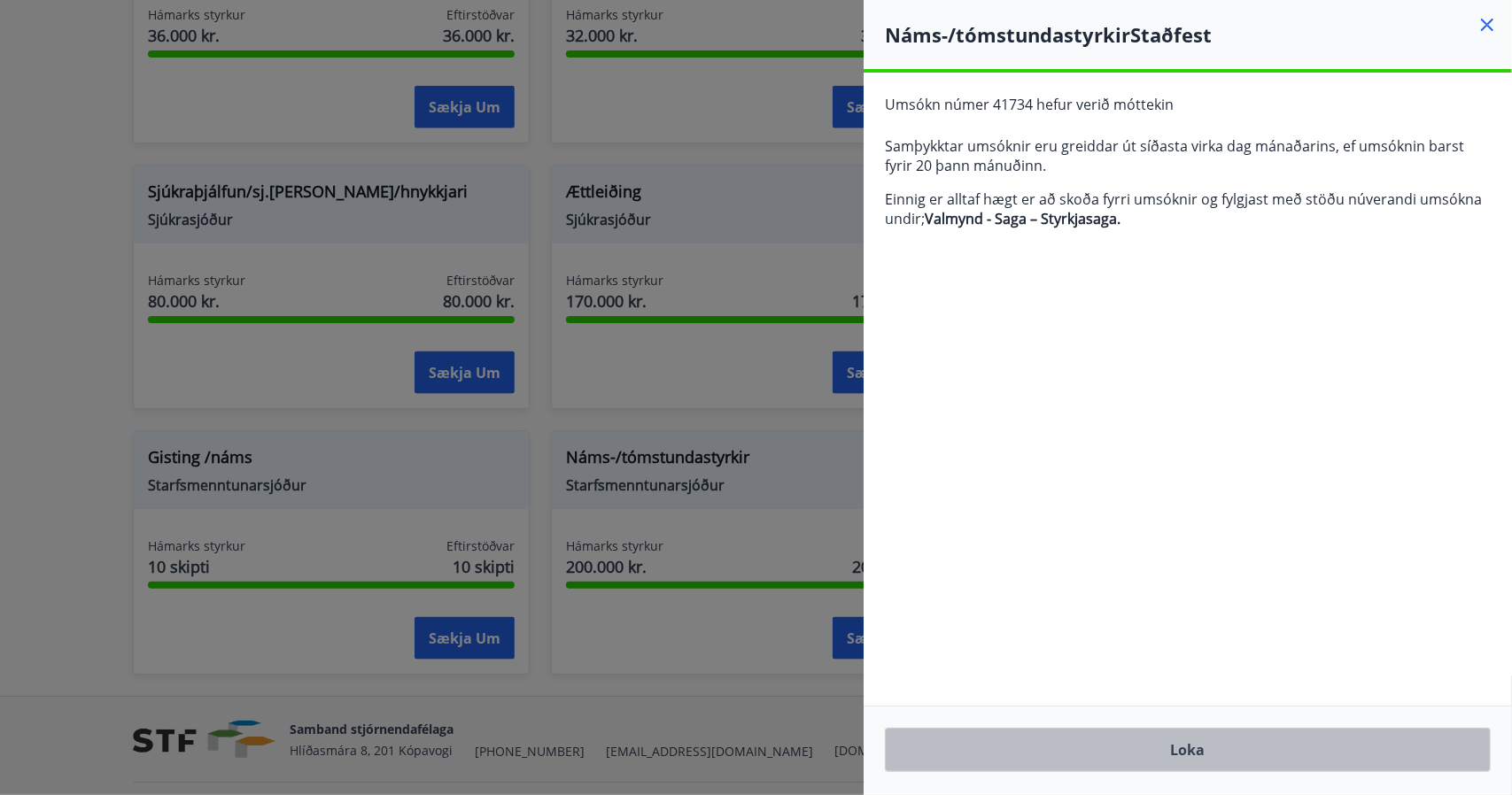
click at [1190, 746] on button "Loka" at bounding box center [1187, 749] width 606 height 44
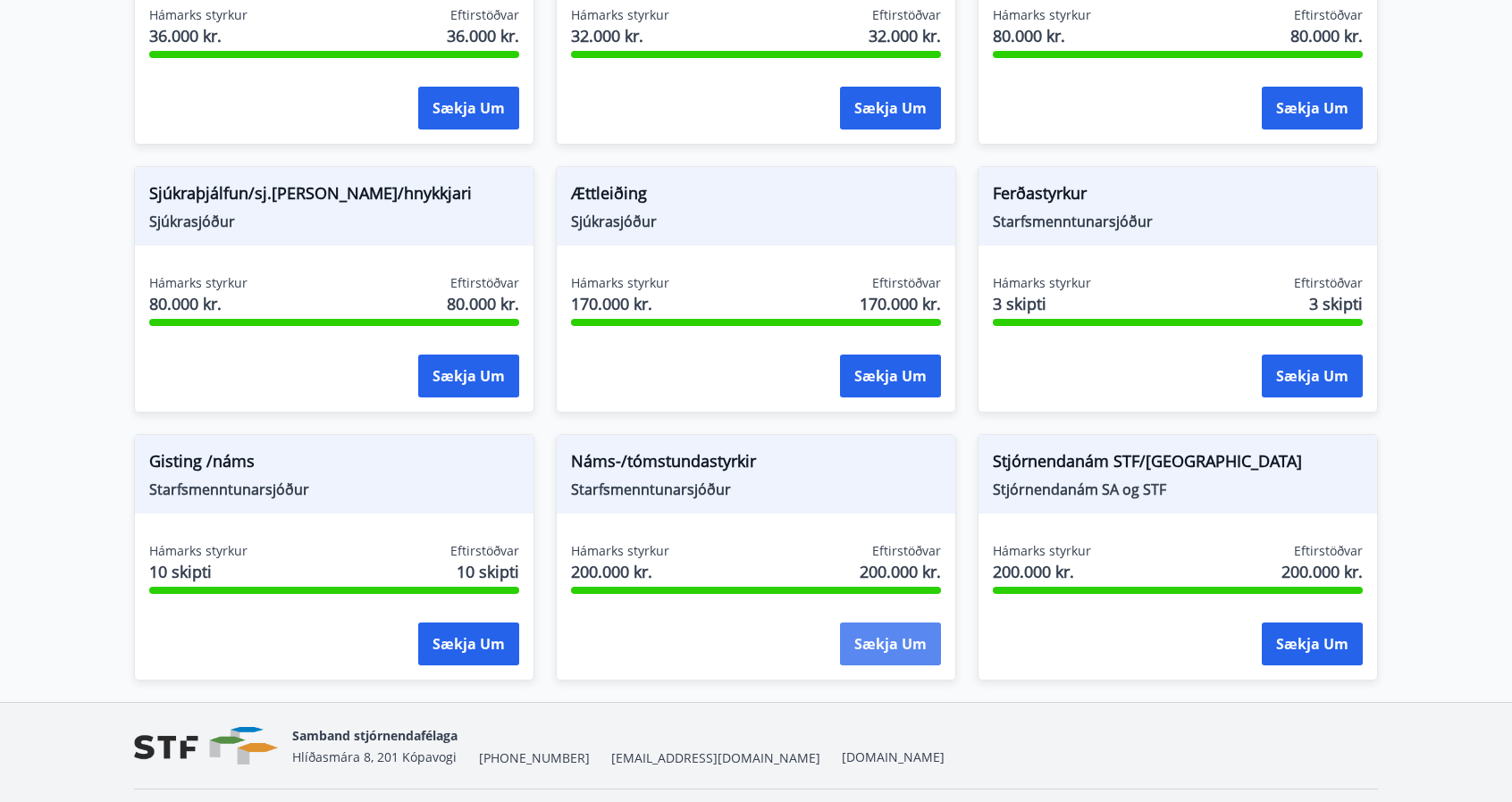
click at [874, 635] on button "Sækja um" at bounding box center [890, 644] width 101 height 43
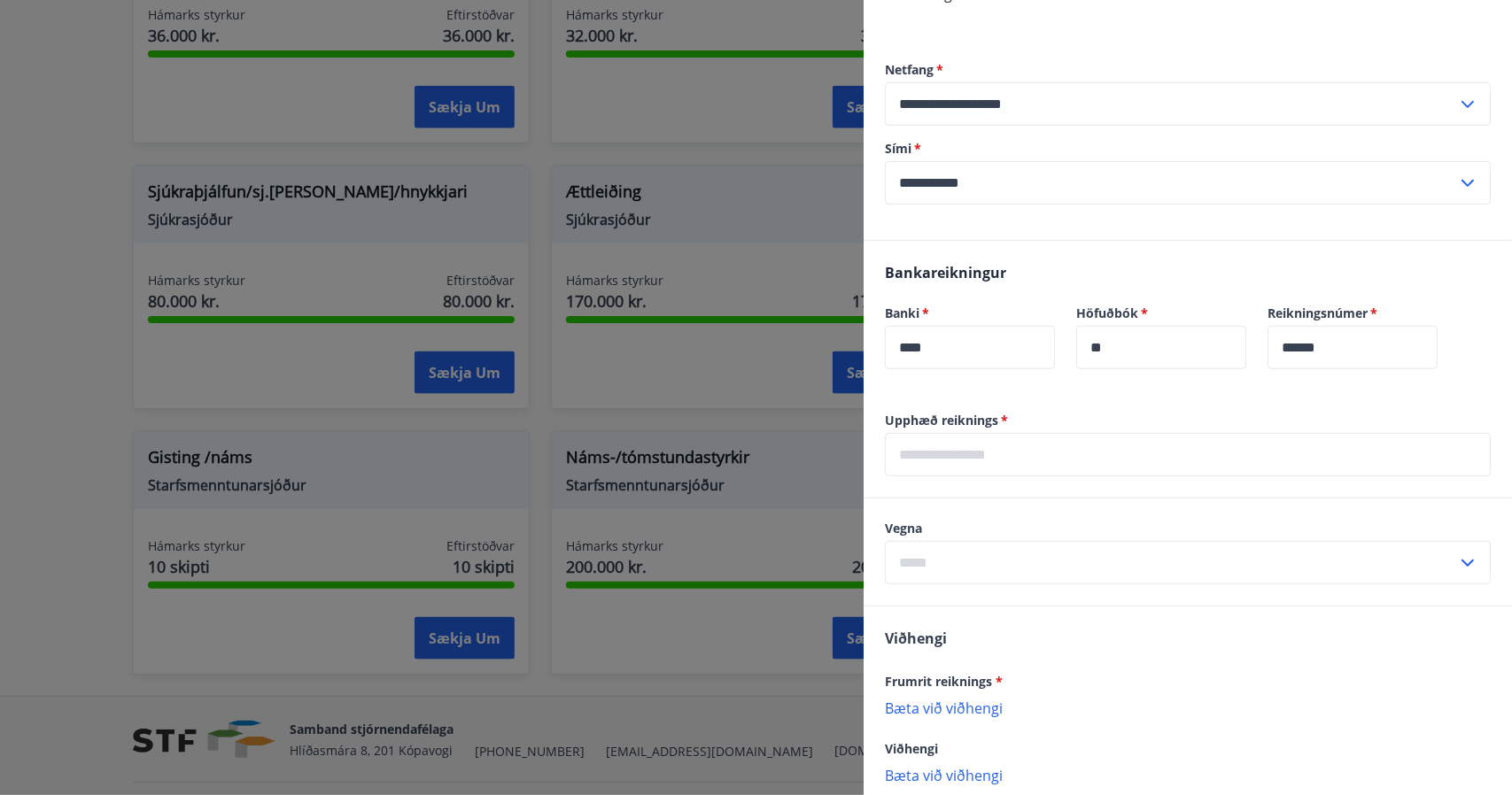
scroll to position [610, 0]
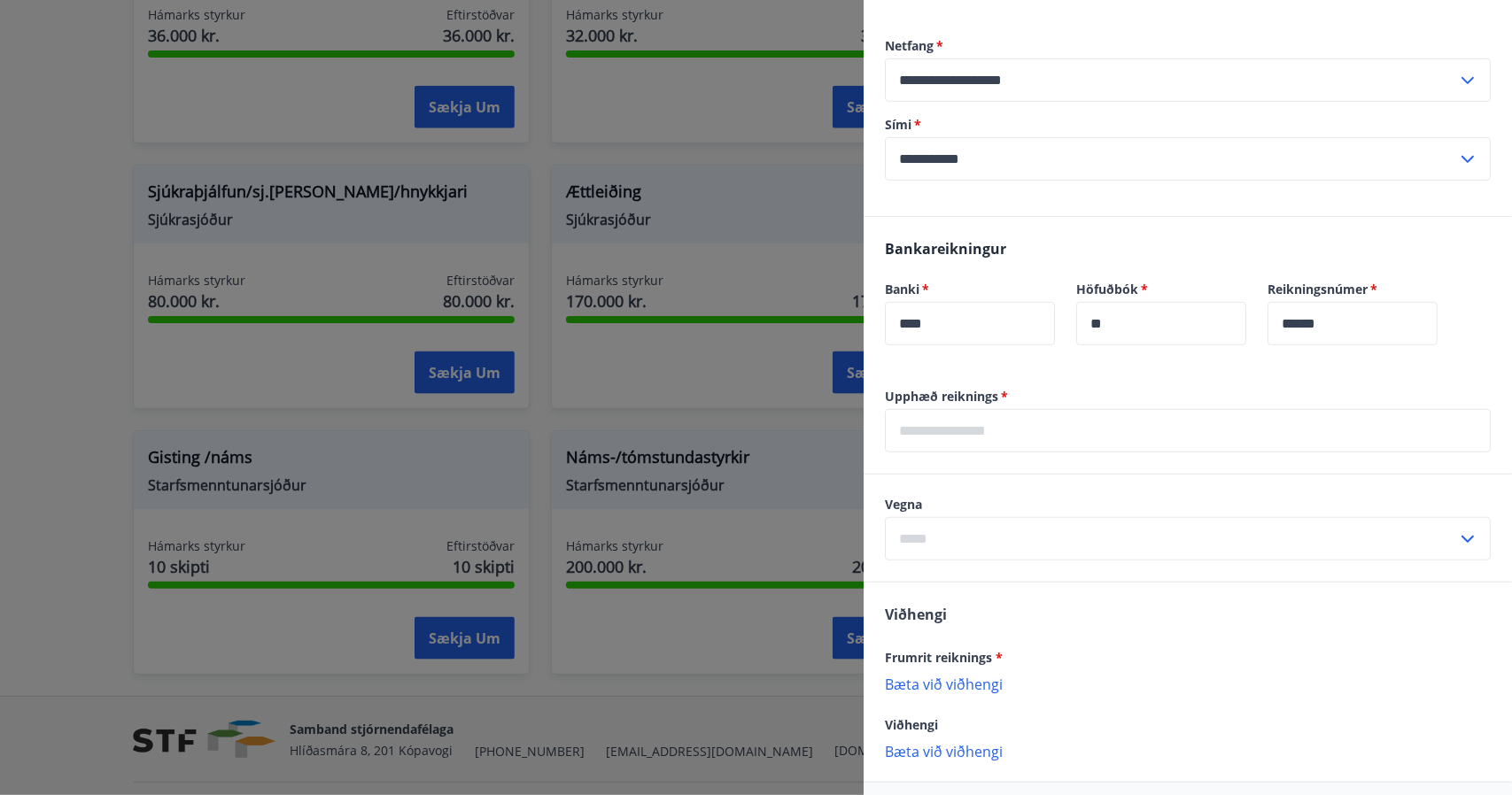
click at [981, 433] on input "text" at bounding box center [1187, 431] width 606 height 43
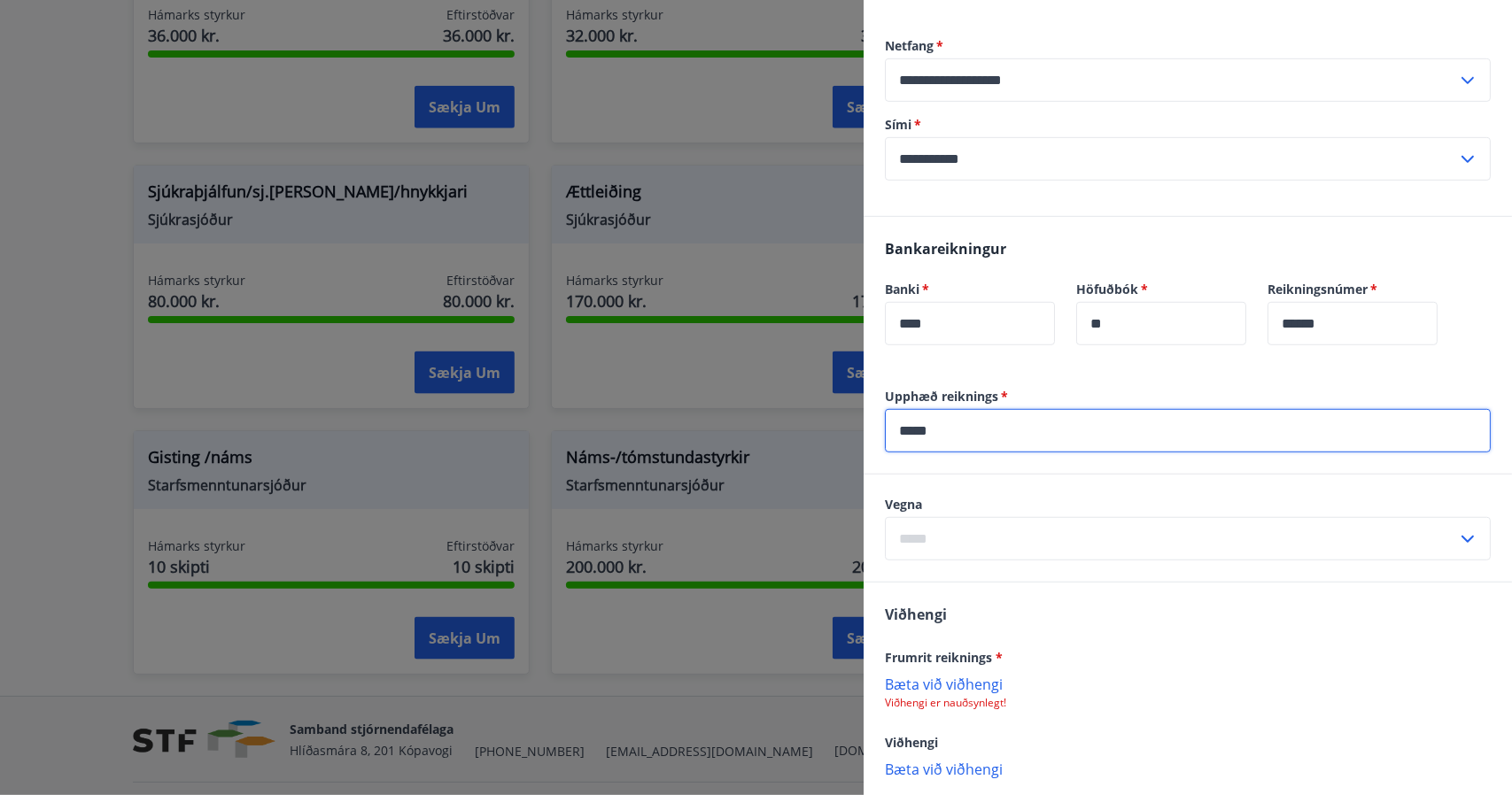
type input "*****"
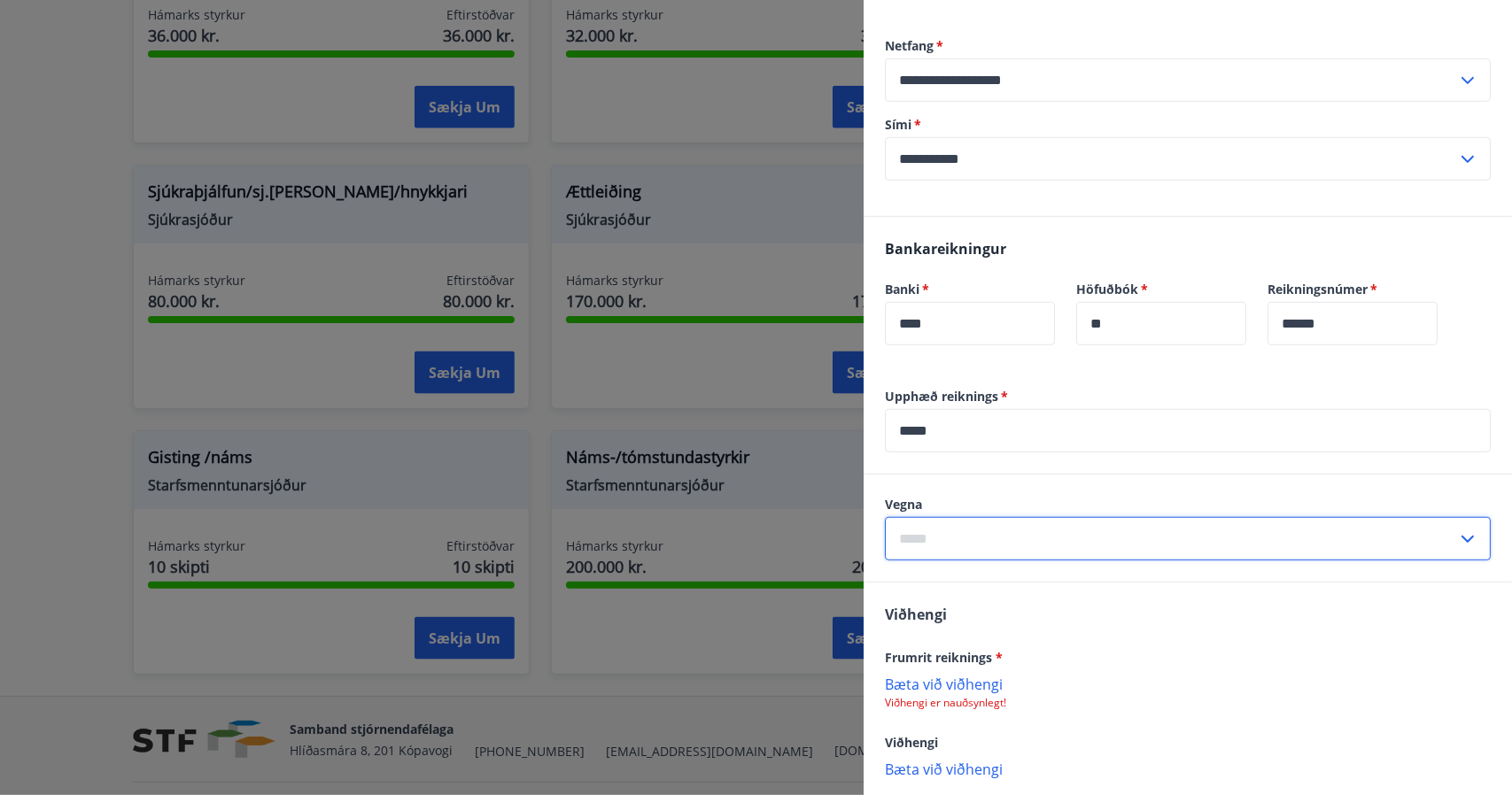
click at [1045, 539] on input "text" at bounding box center [1170, 539] width 573 height 43
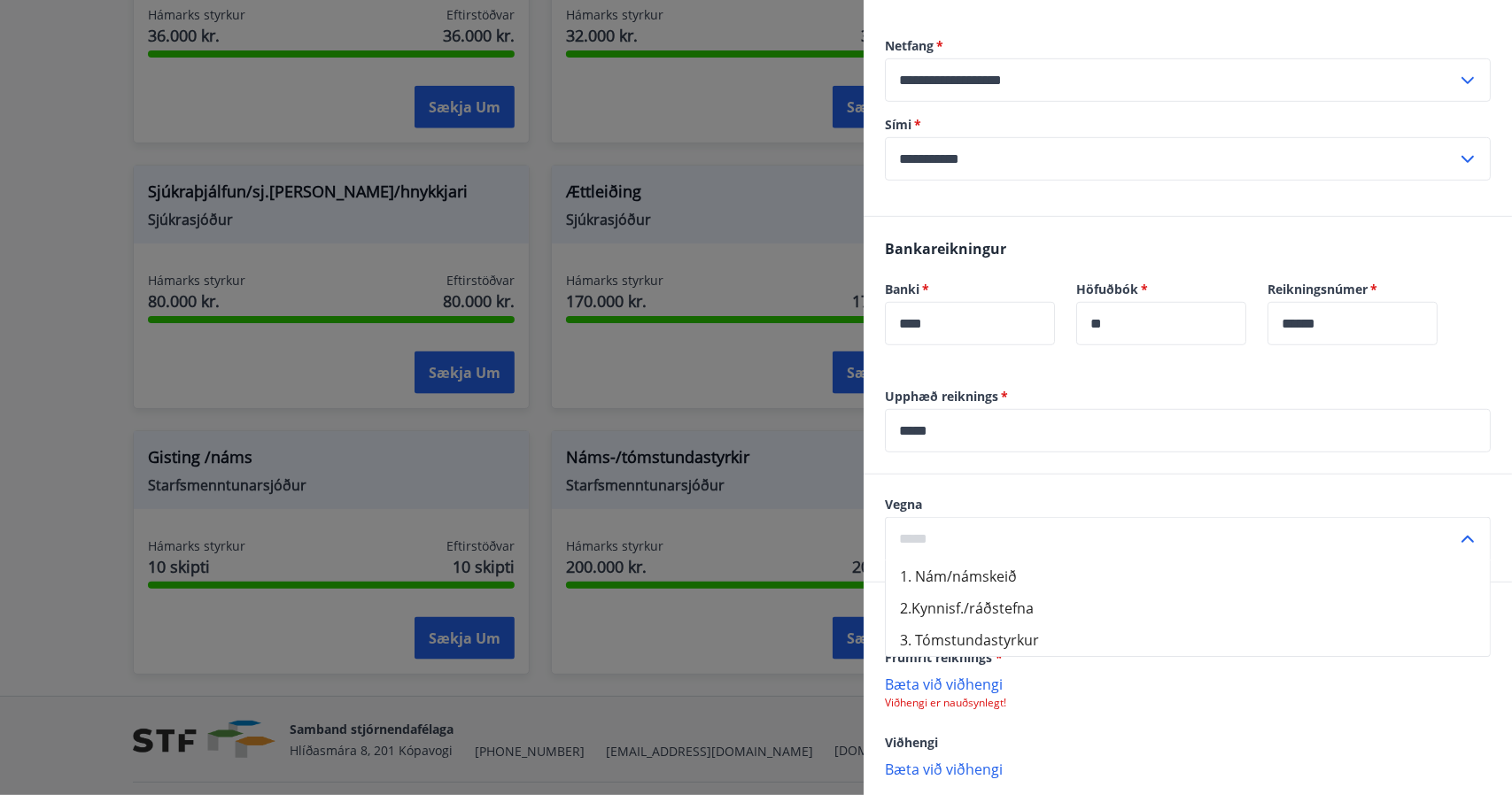
click at [1004, 571] on li "1. Nám/námskeið" at bounding box center [1187, 576] width 604 height 32
type input "**********"
click at [953, 690] on p "Bæta við viðhengi" at bounding box center [1187, 684] width 606 height 18
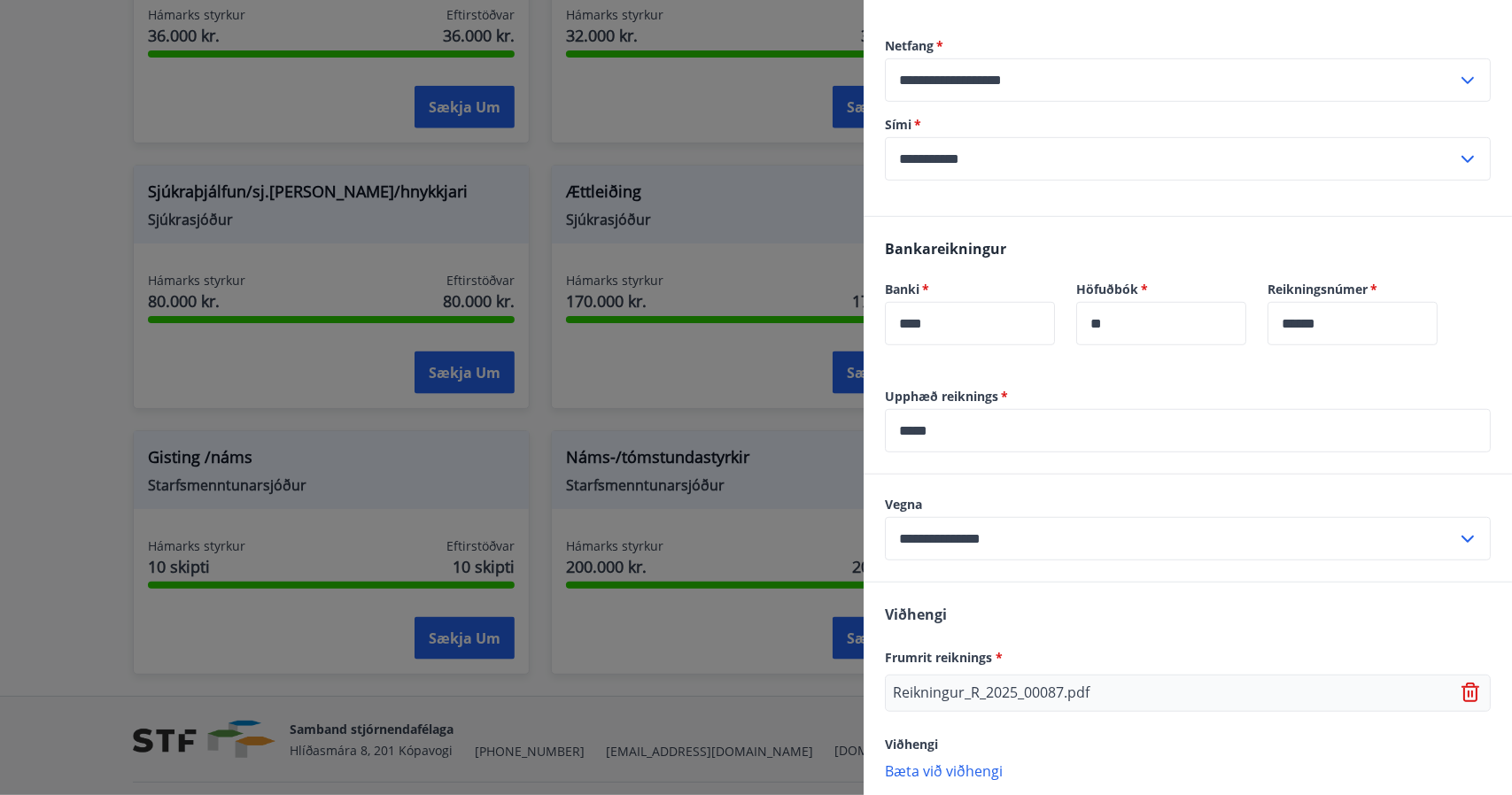
scroll to position [702, 0]
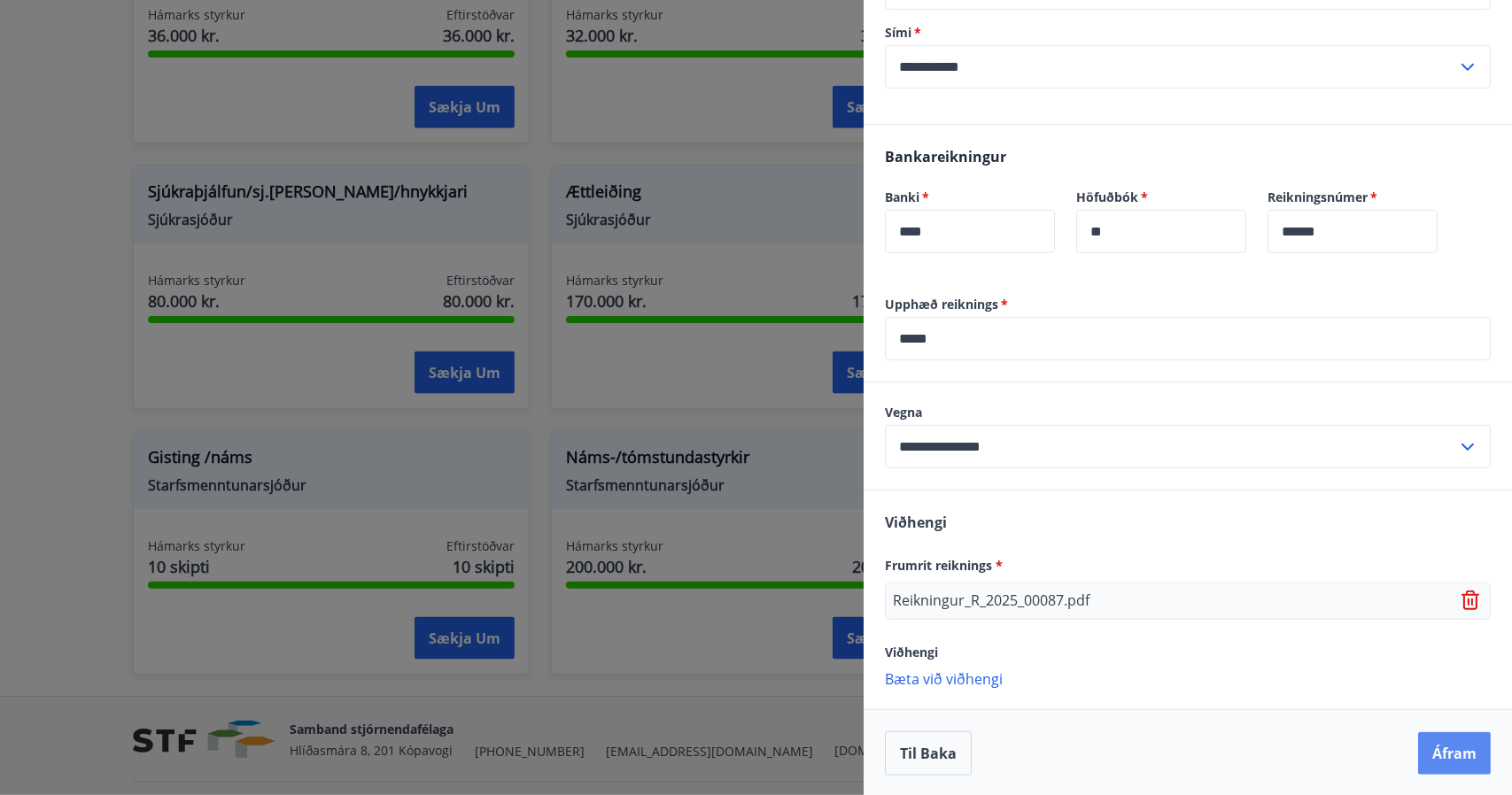
click at [1433, 748] on button "Áfram" at bounding box center [1454, 753] width 73 height 42
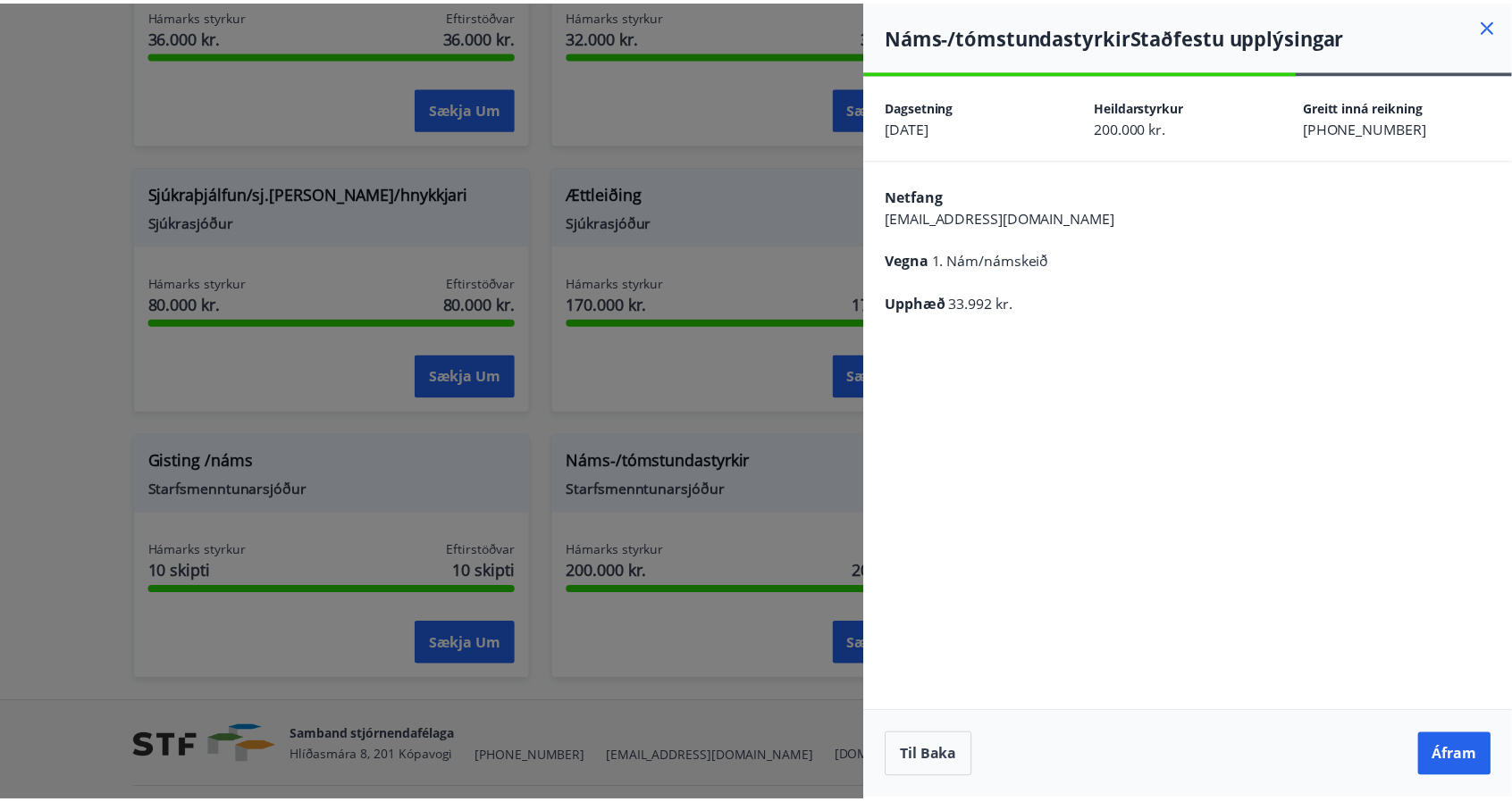
scroll to position [0, 0]
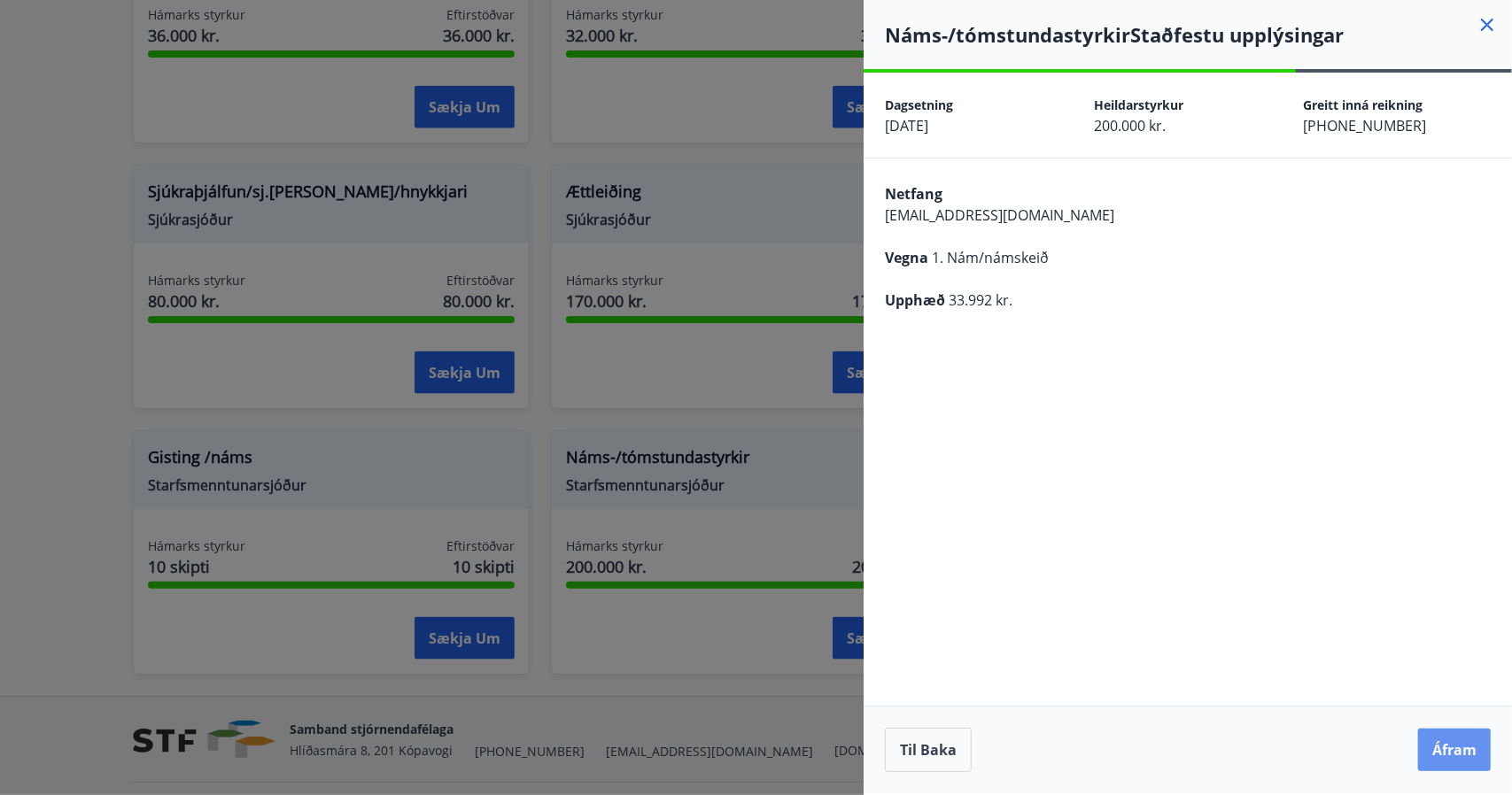
click at [1433, 748] on button "Áfram" at bounding box center [1454, 749] width 73 height 42
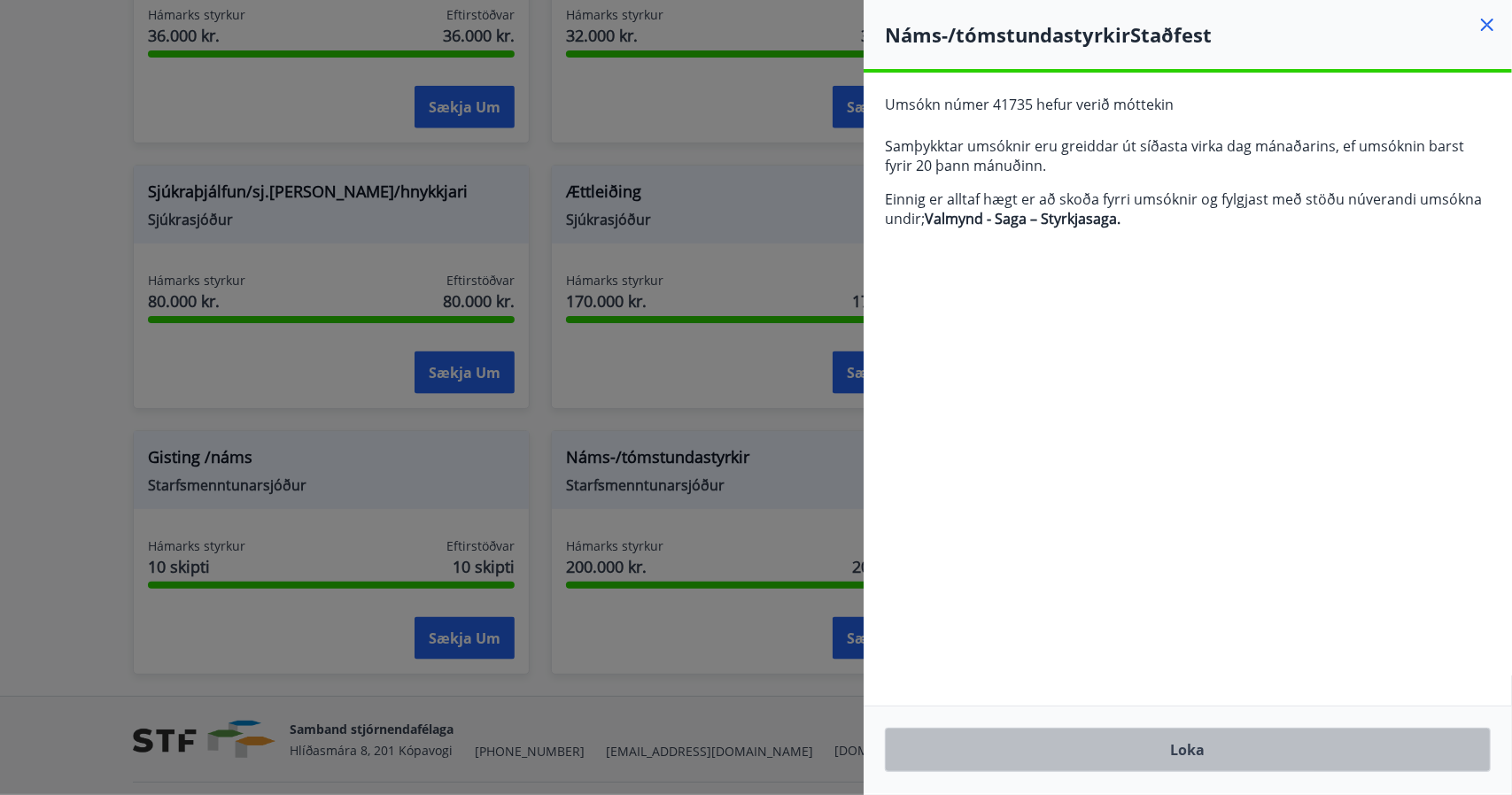
click at [1190, 743] on button "Loka" at bounding box center [1187, 749] width 606 height 44
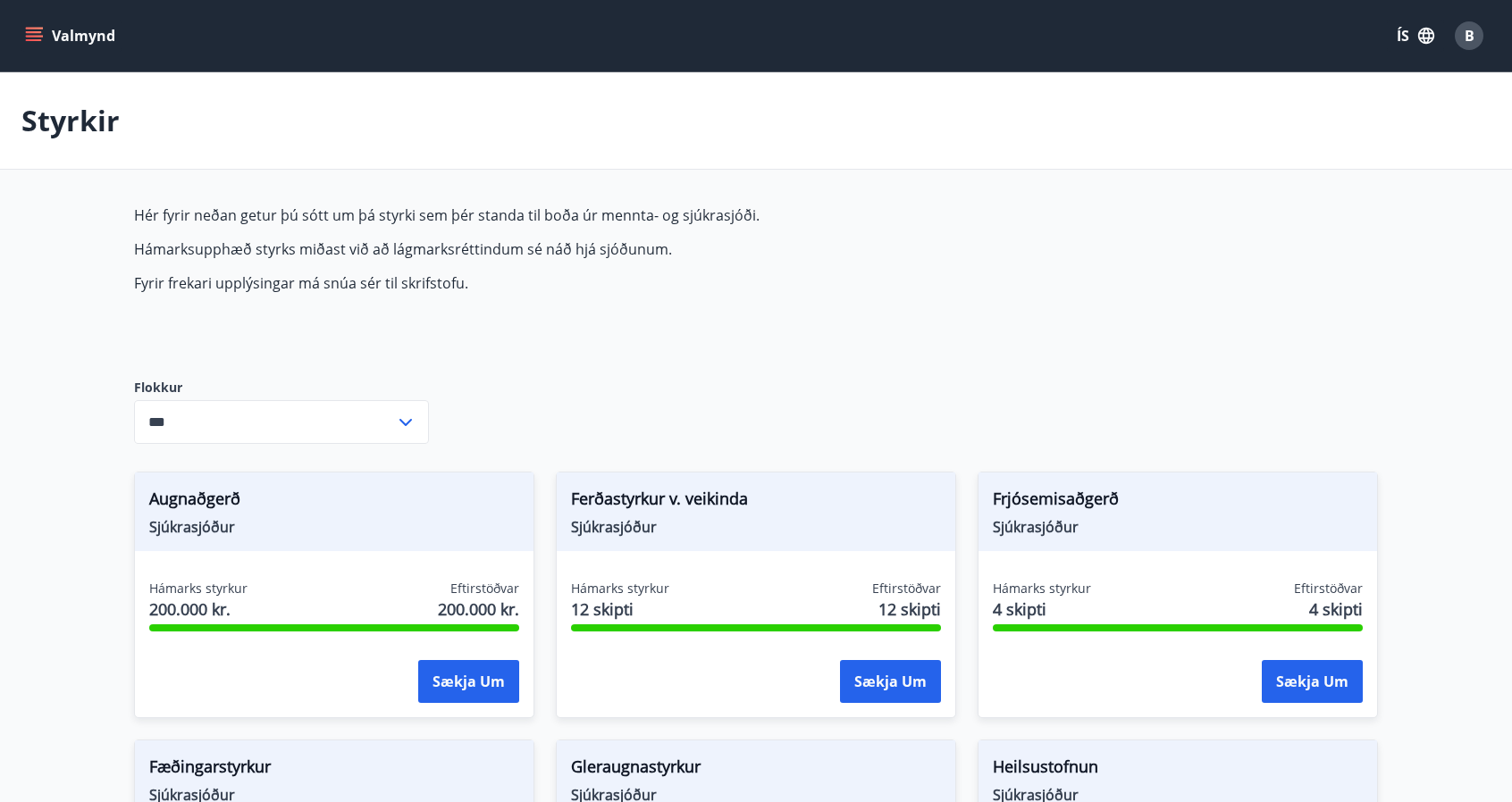
click at [28, 35] on icon "menu" at bounding box center [35, 35] width 20 height 2
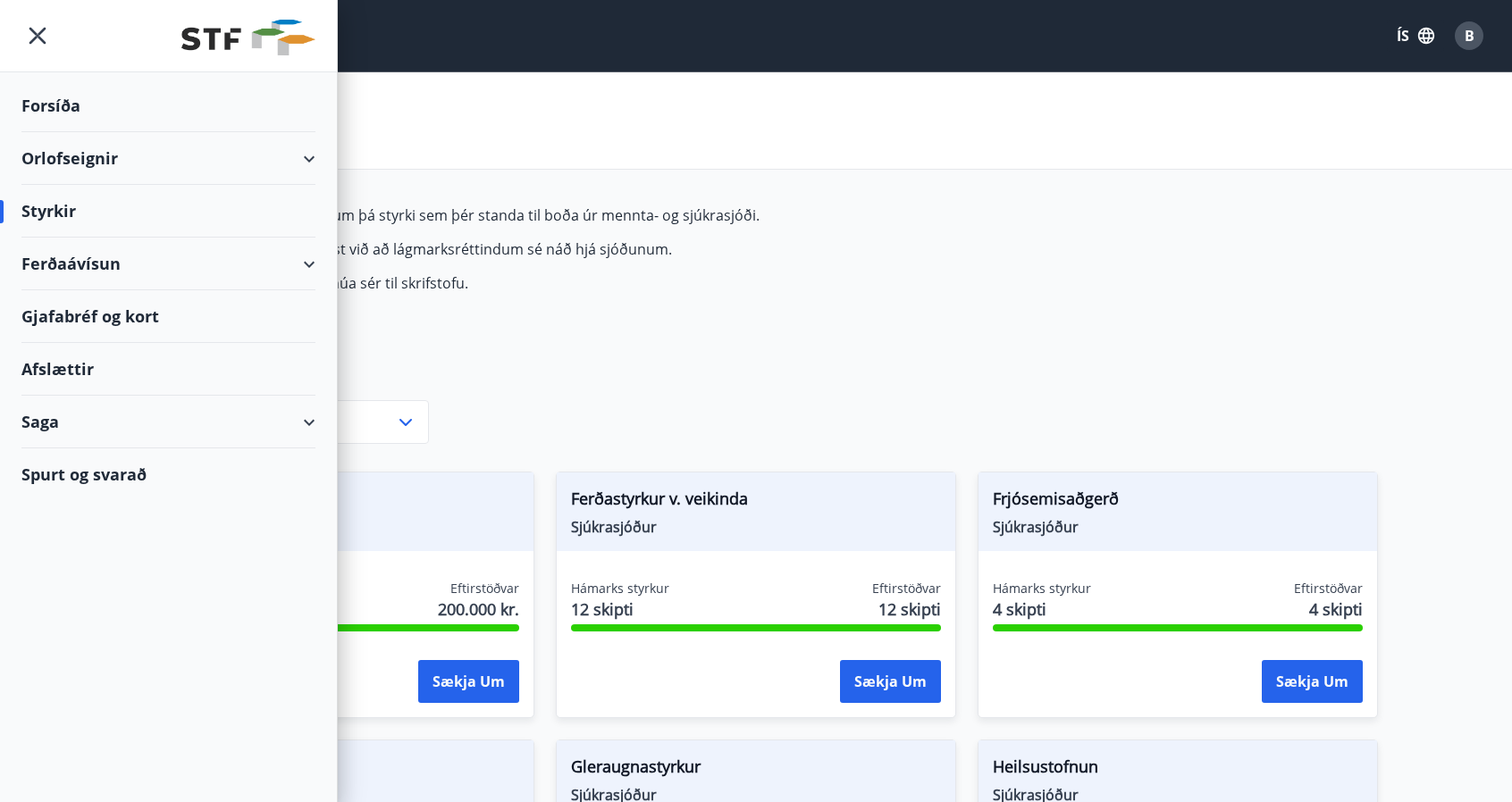
click at [309, 418] on div "Saga" at bounding box center [168, 422] width 294 height 53
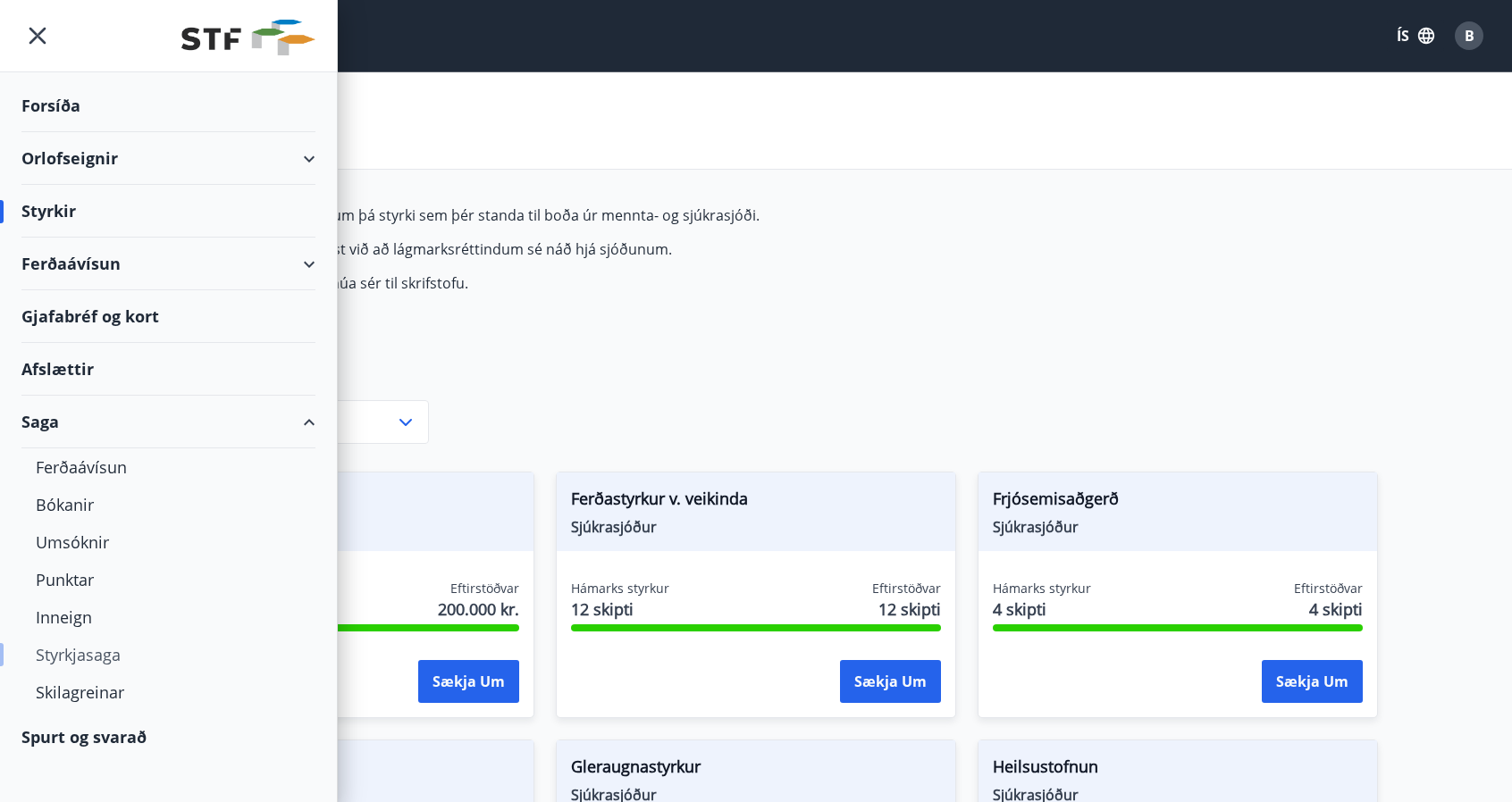
click at [63, 647] on div "Styrkjasaga" at bounding box center [168, 654] width 266 height 37
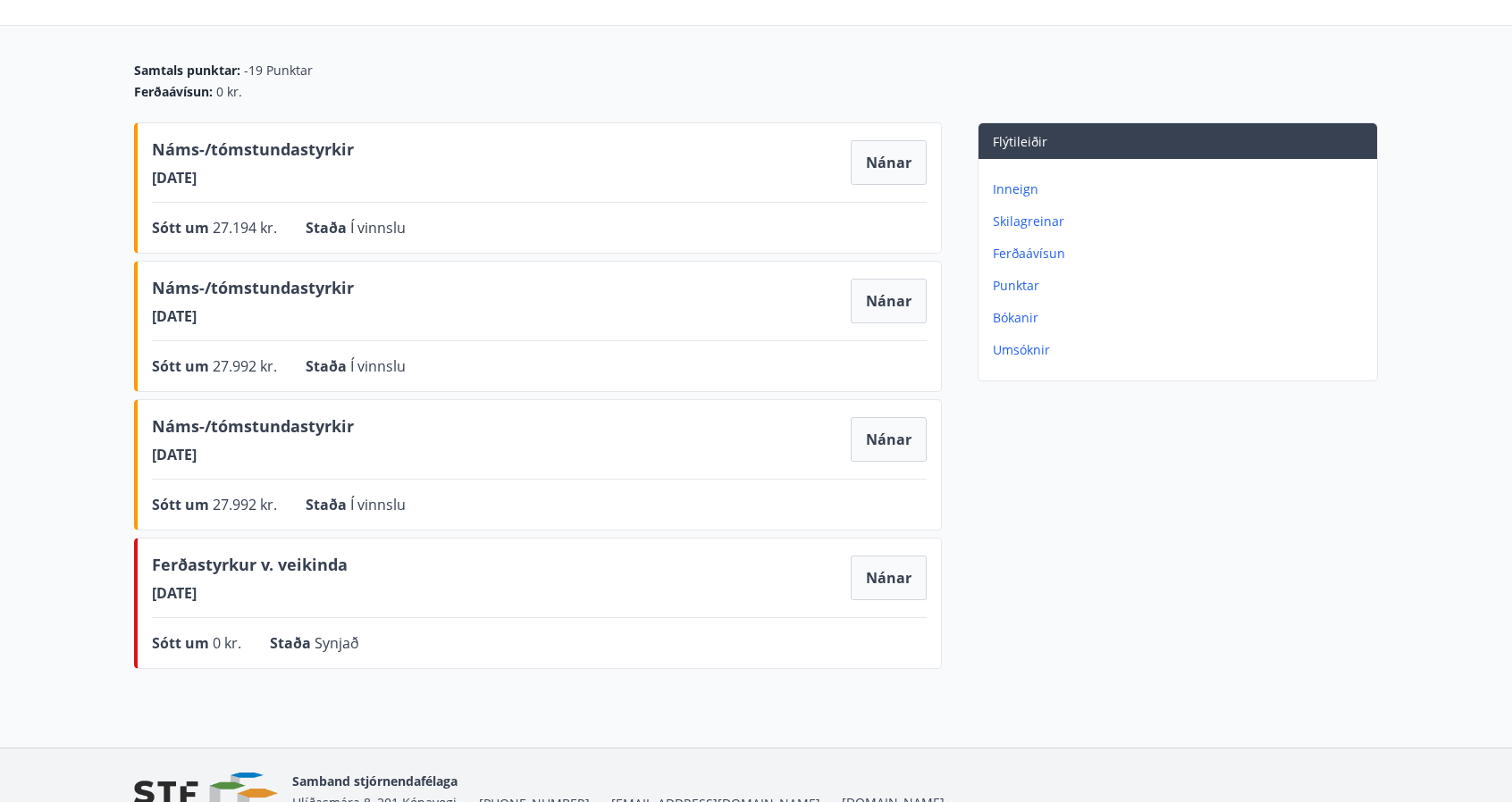
scroll to position [143, 0]
click at [880, 434] on button "Nánar" at bounding box center [888, 440] width 76 height 45
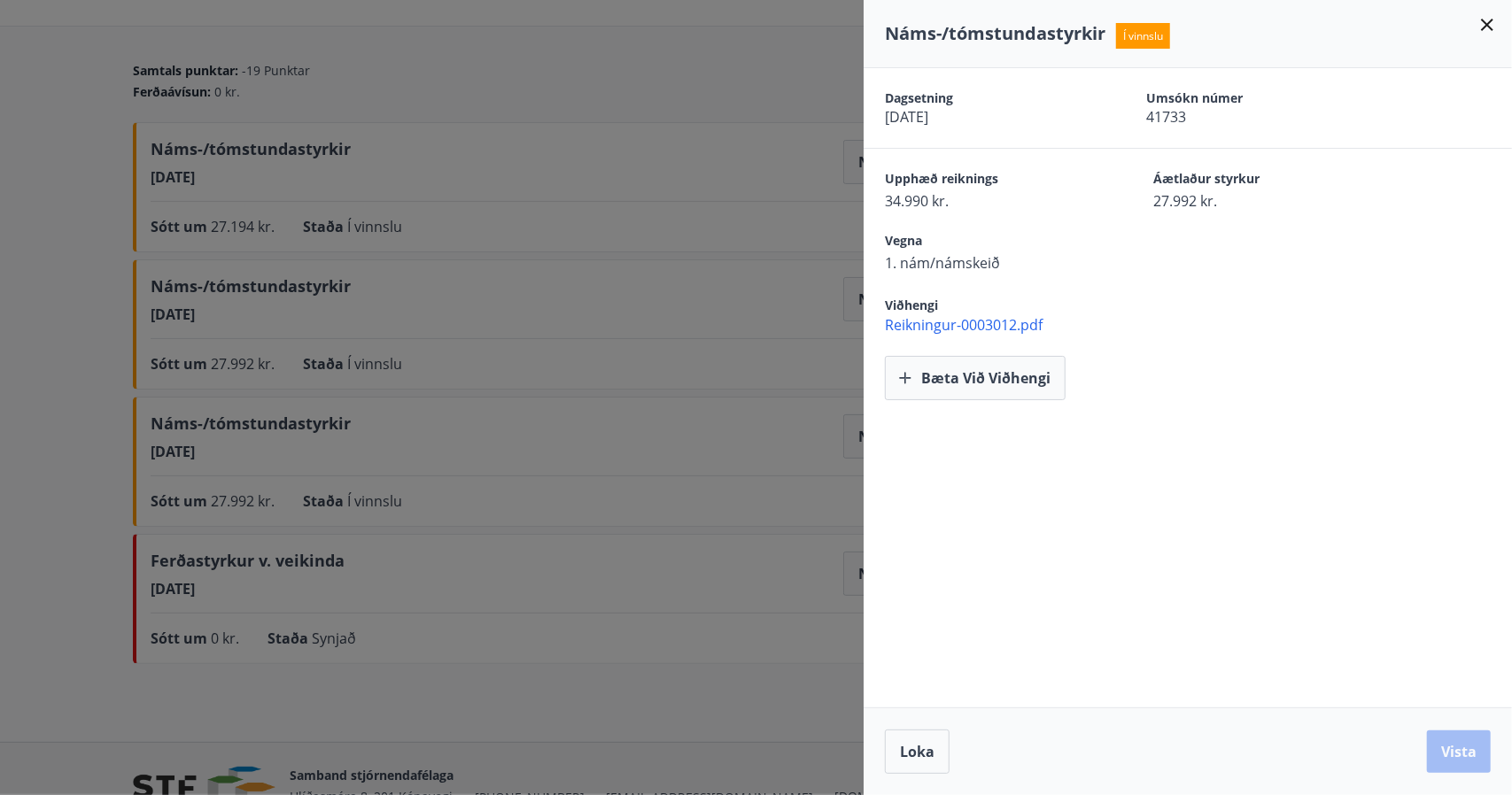
click at [645, 348] on div at bounding box center [756, 398] width 1512 height 795
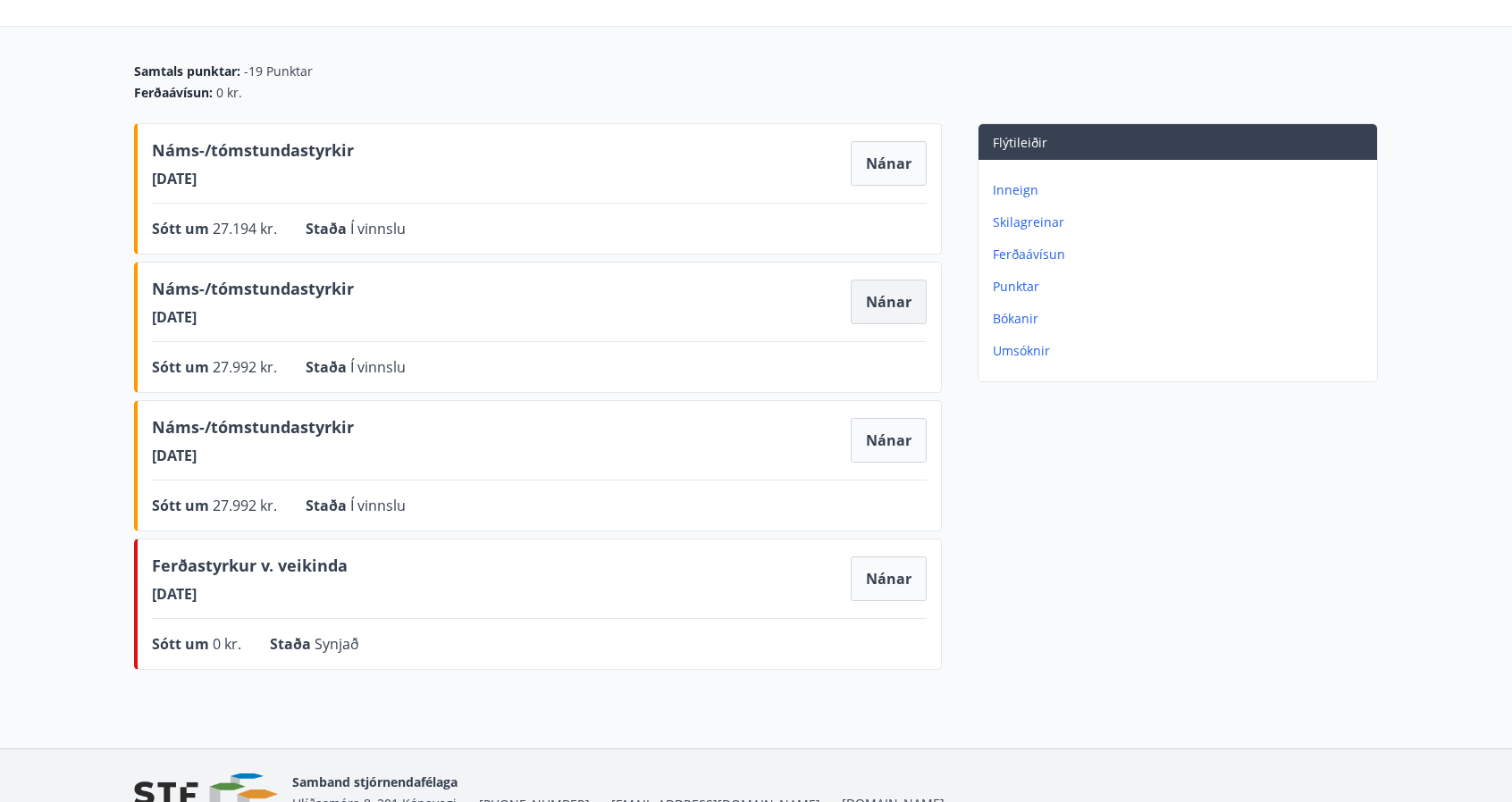
click at [900, 299] on button "Nánar" at bounding box center [888, 301] width 76 height 45
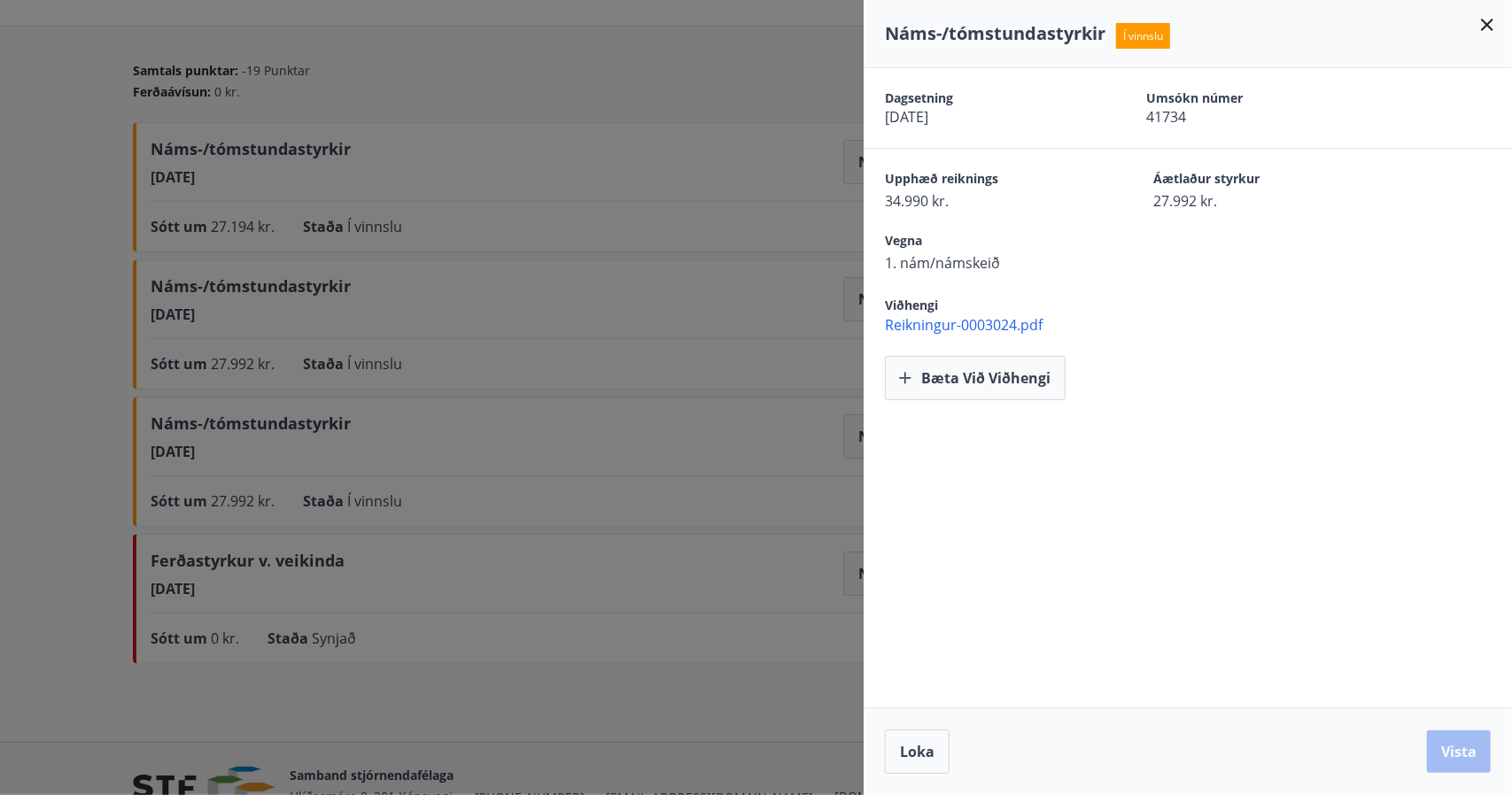
click at [742, 307] on div at bounding box center [756, 398] width 1512 height 795
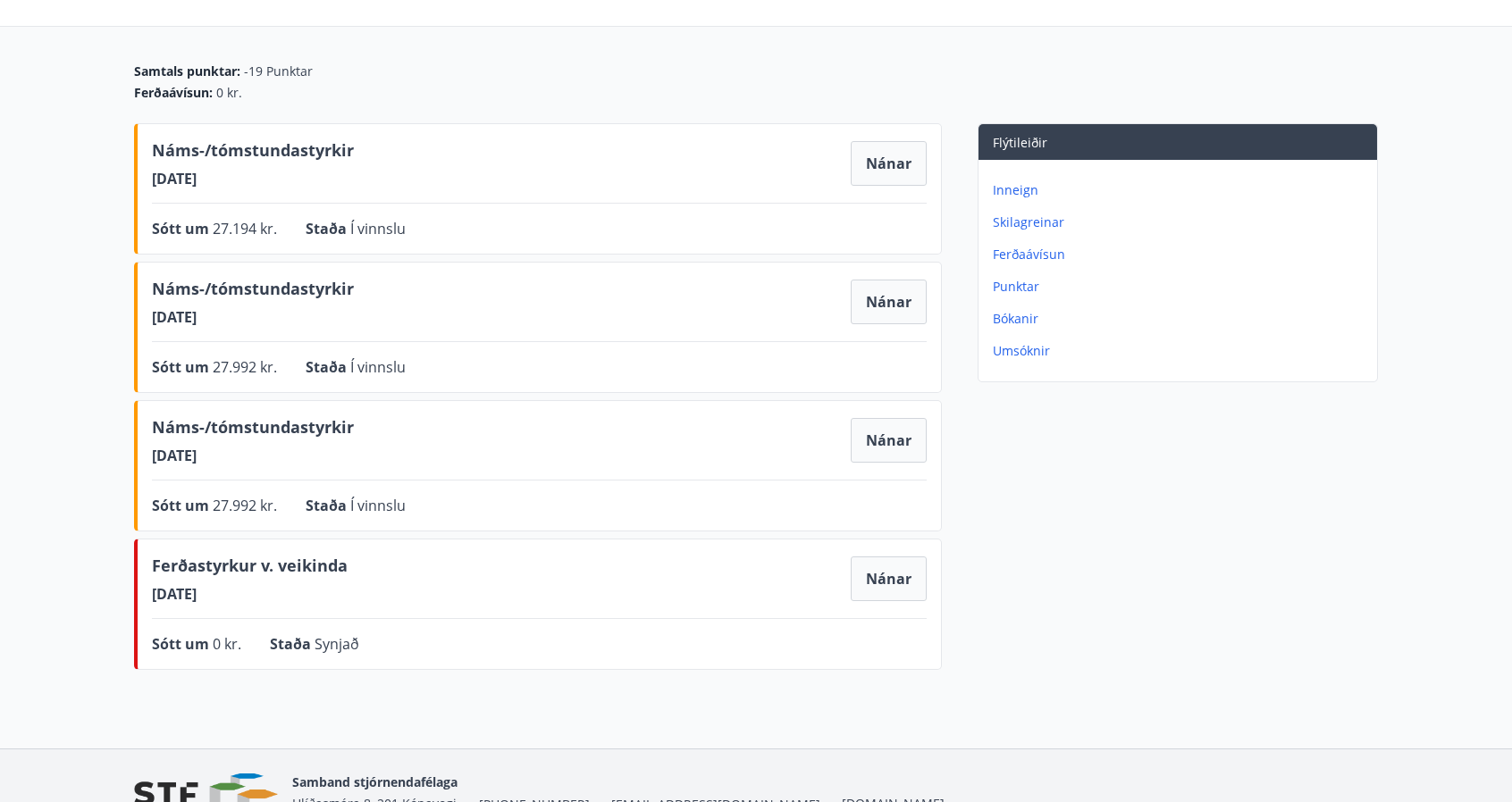
scroll to position [0, 0]
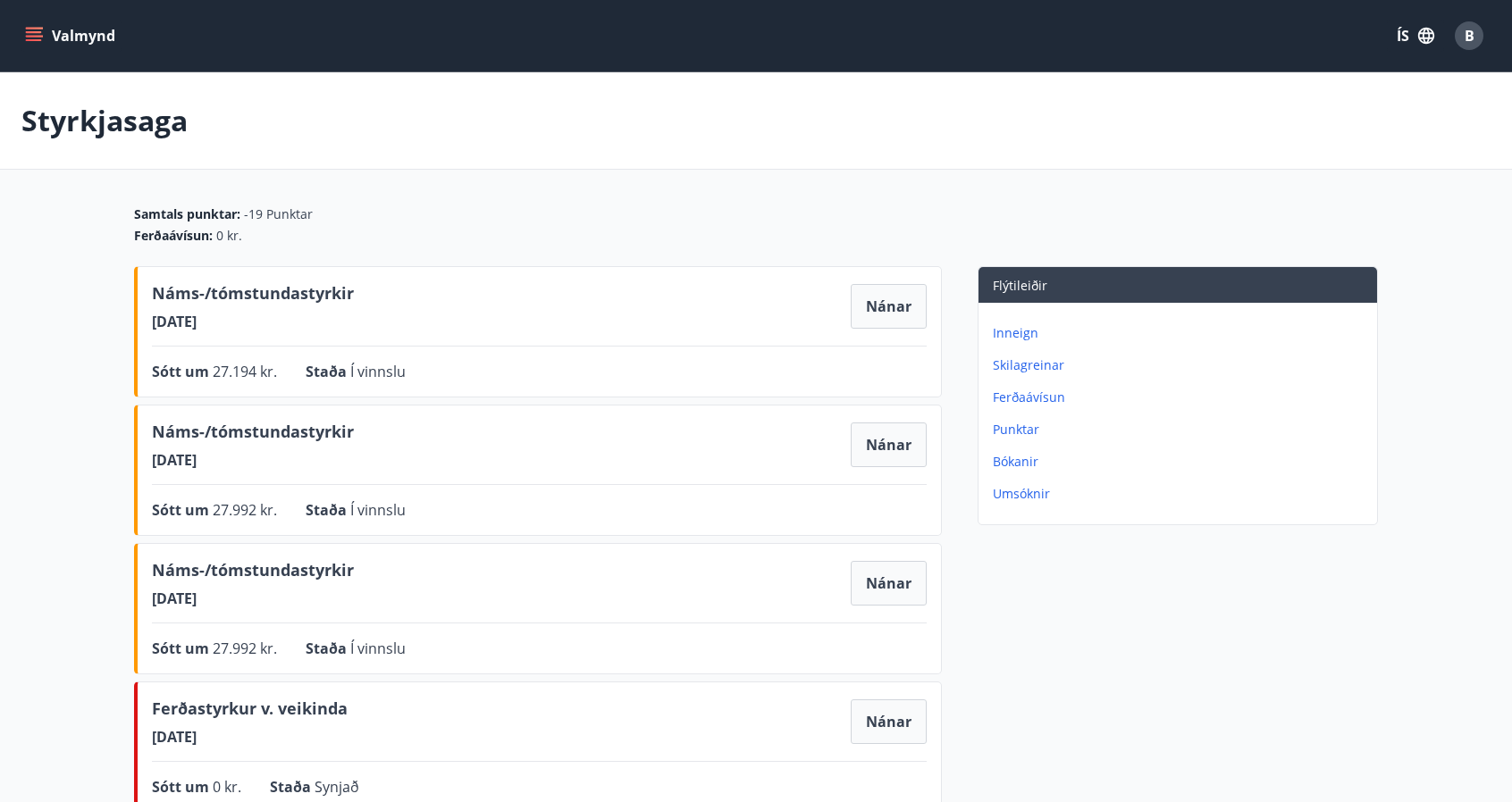
click at [86, 49] on button "Valmynd" at bounding box center [72, 35] width 101 height 32
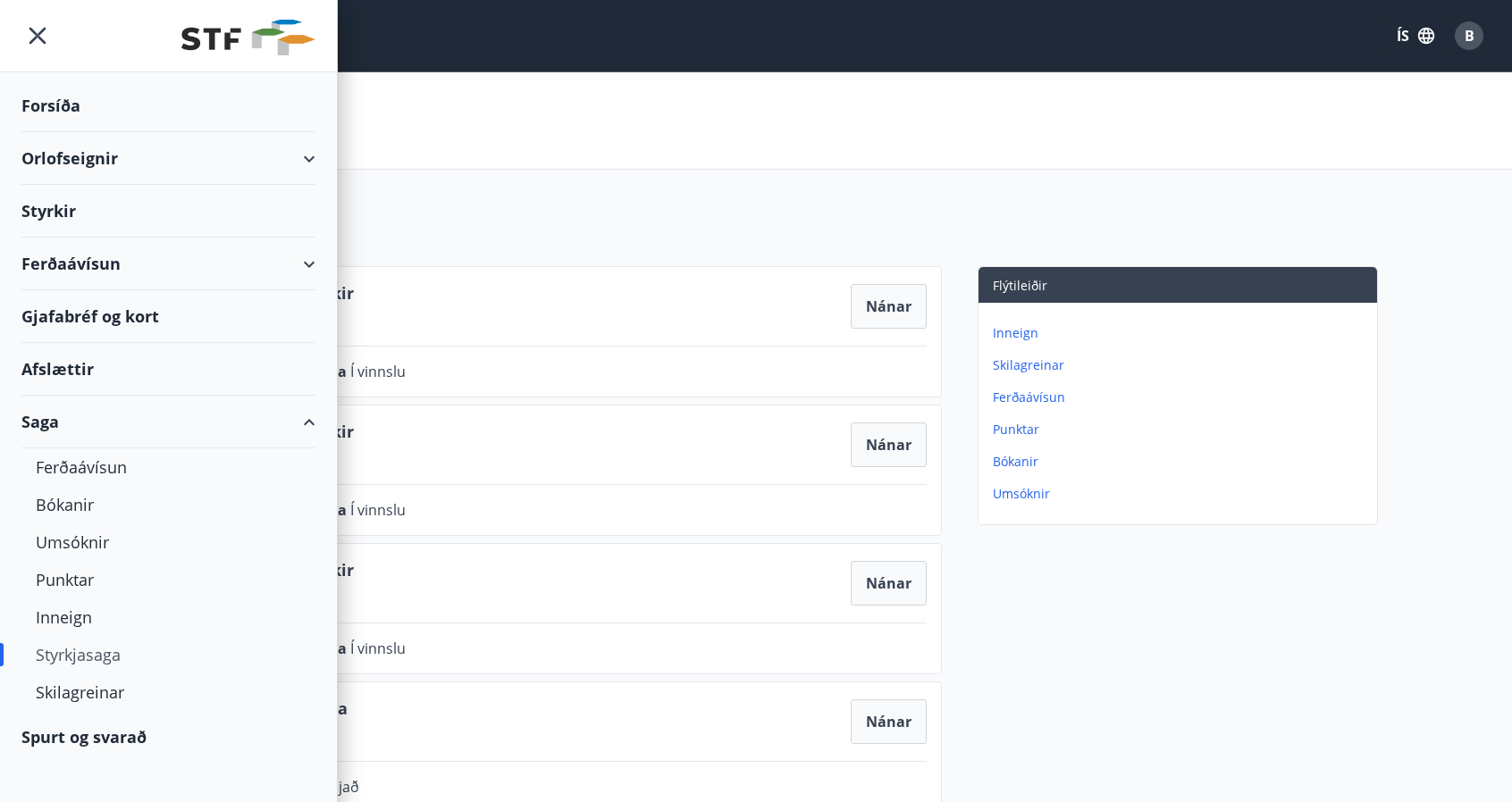
click at [55, 211] on div "Styrkir" at bounding box center [168, 211] width 294 height 53
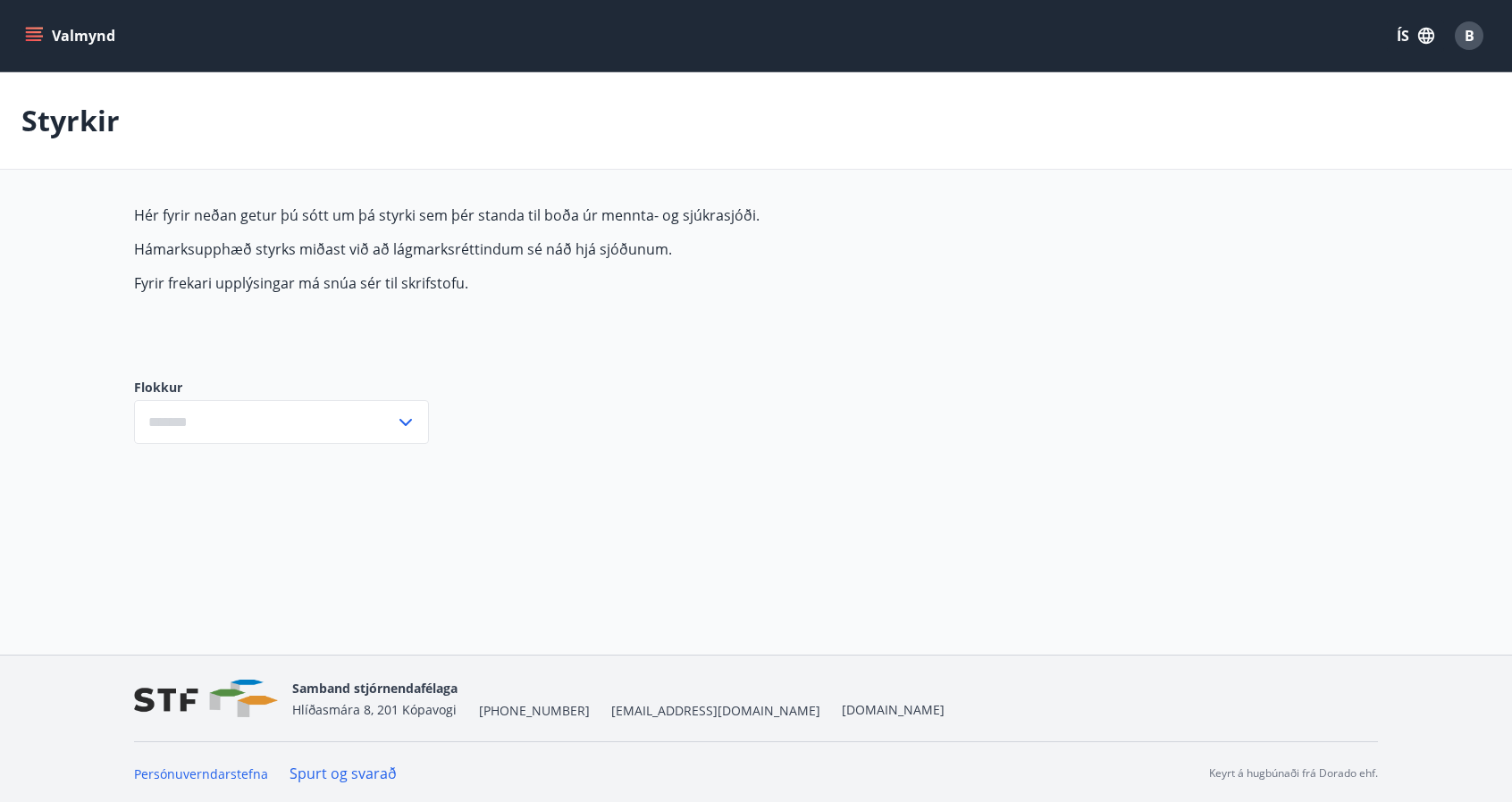
type input "***"
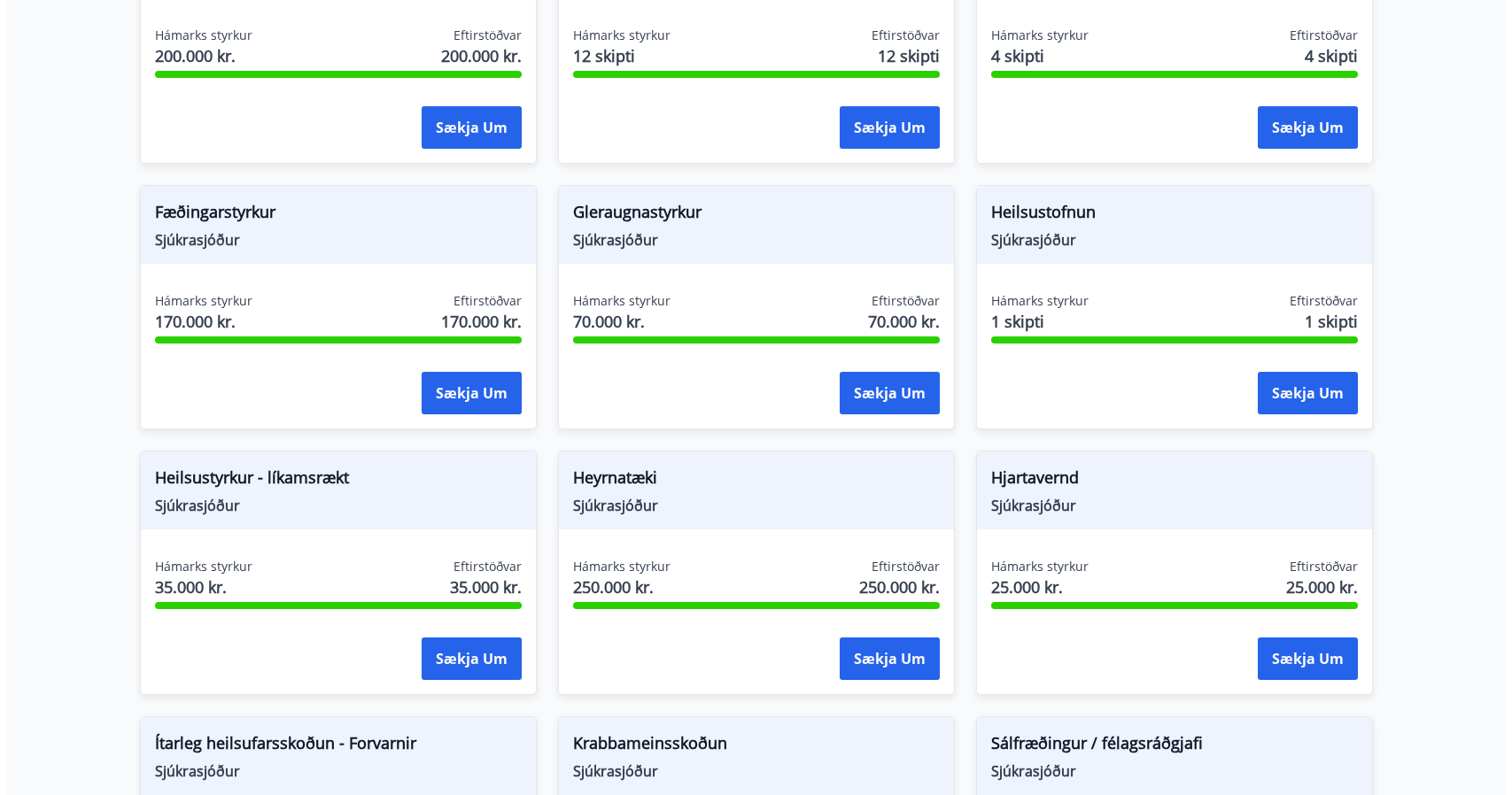
scroll to position [549, 0]
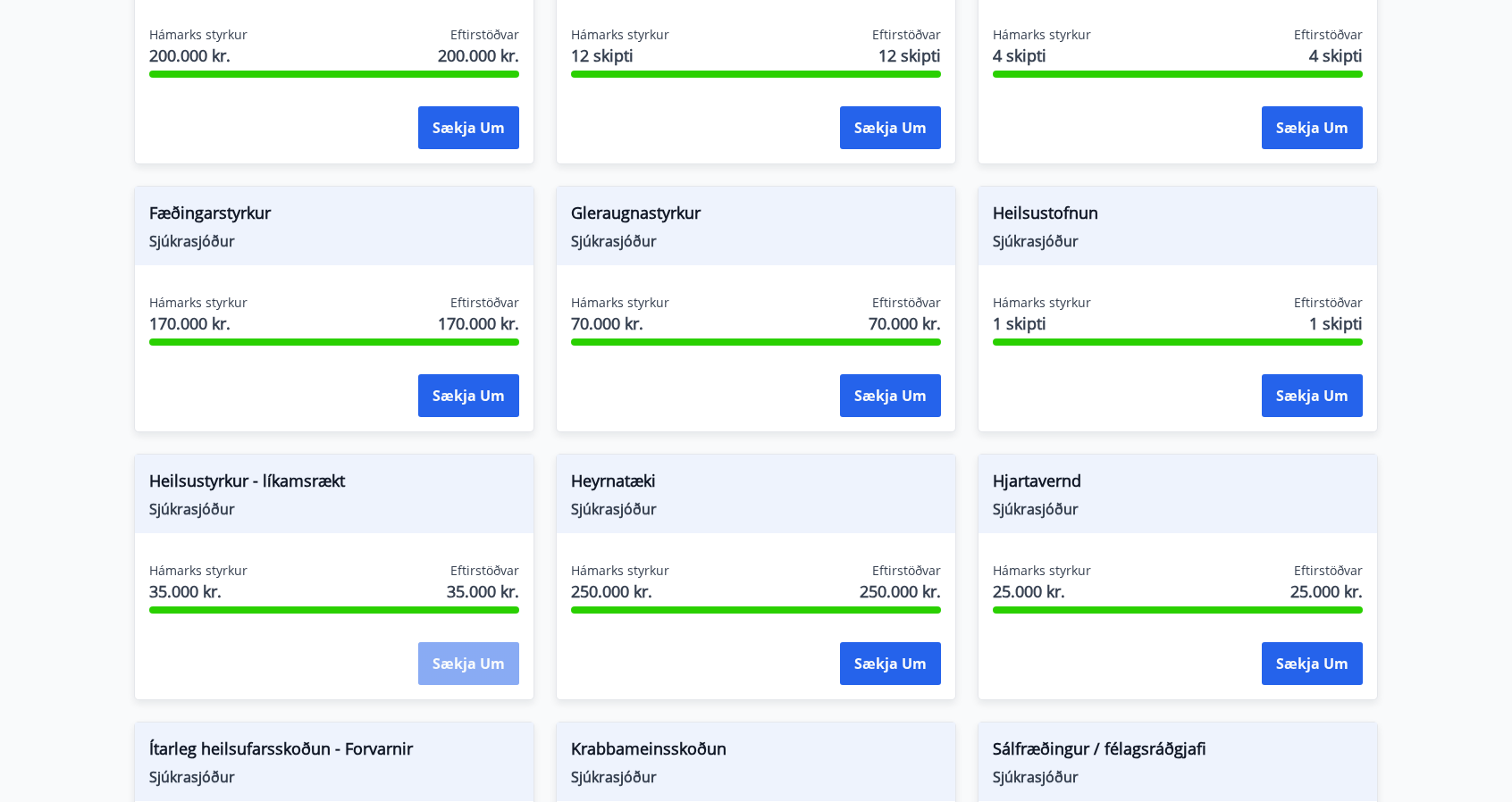
click at [479, 662] on button "Sækja um" at bounding box center [469, 663] width 101 height 43
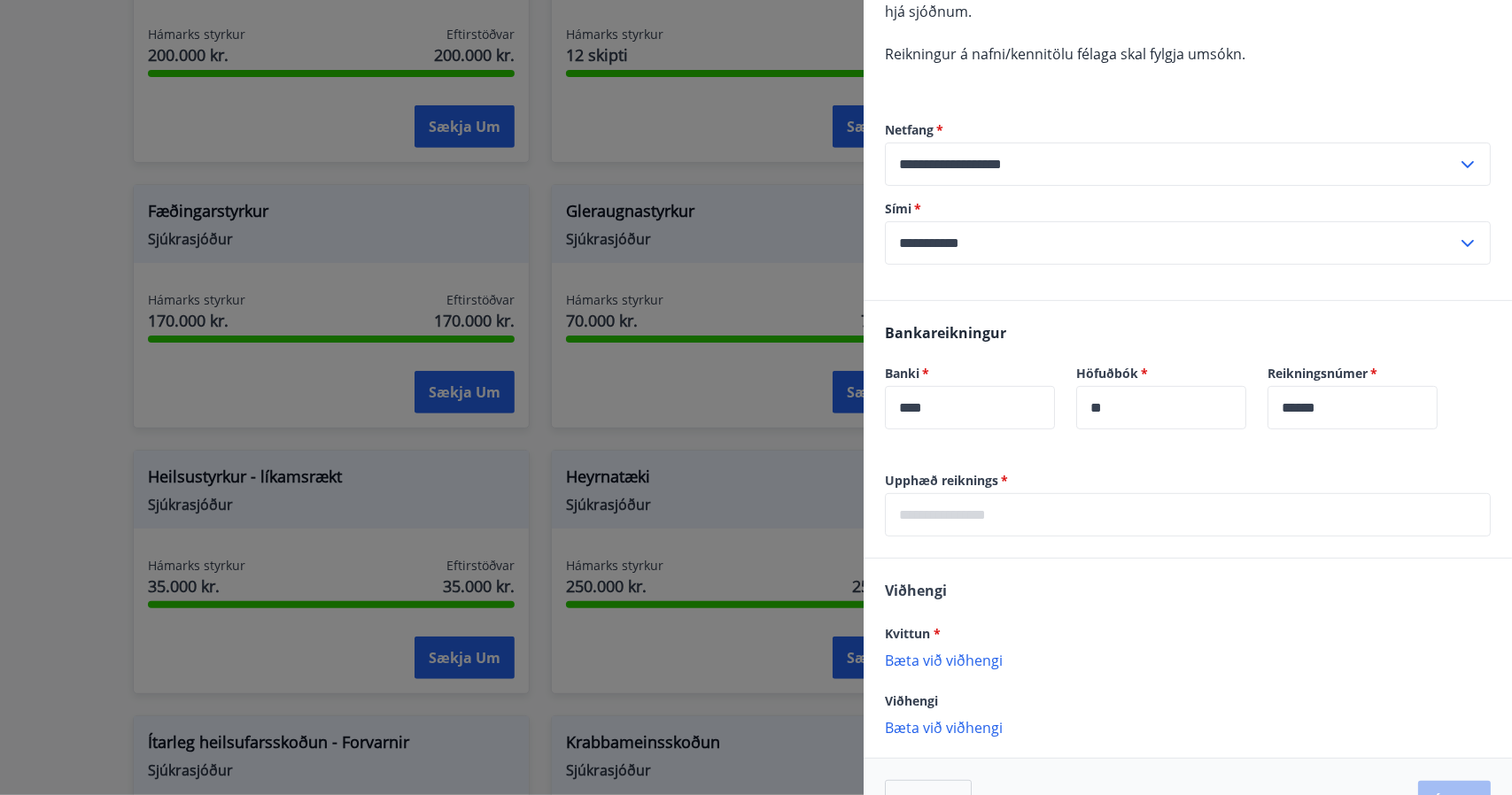
scroll to position [273, 0]
click at [1030, 508] on input "text" at bounding box center [1187, 513] width 606 height 43
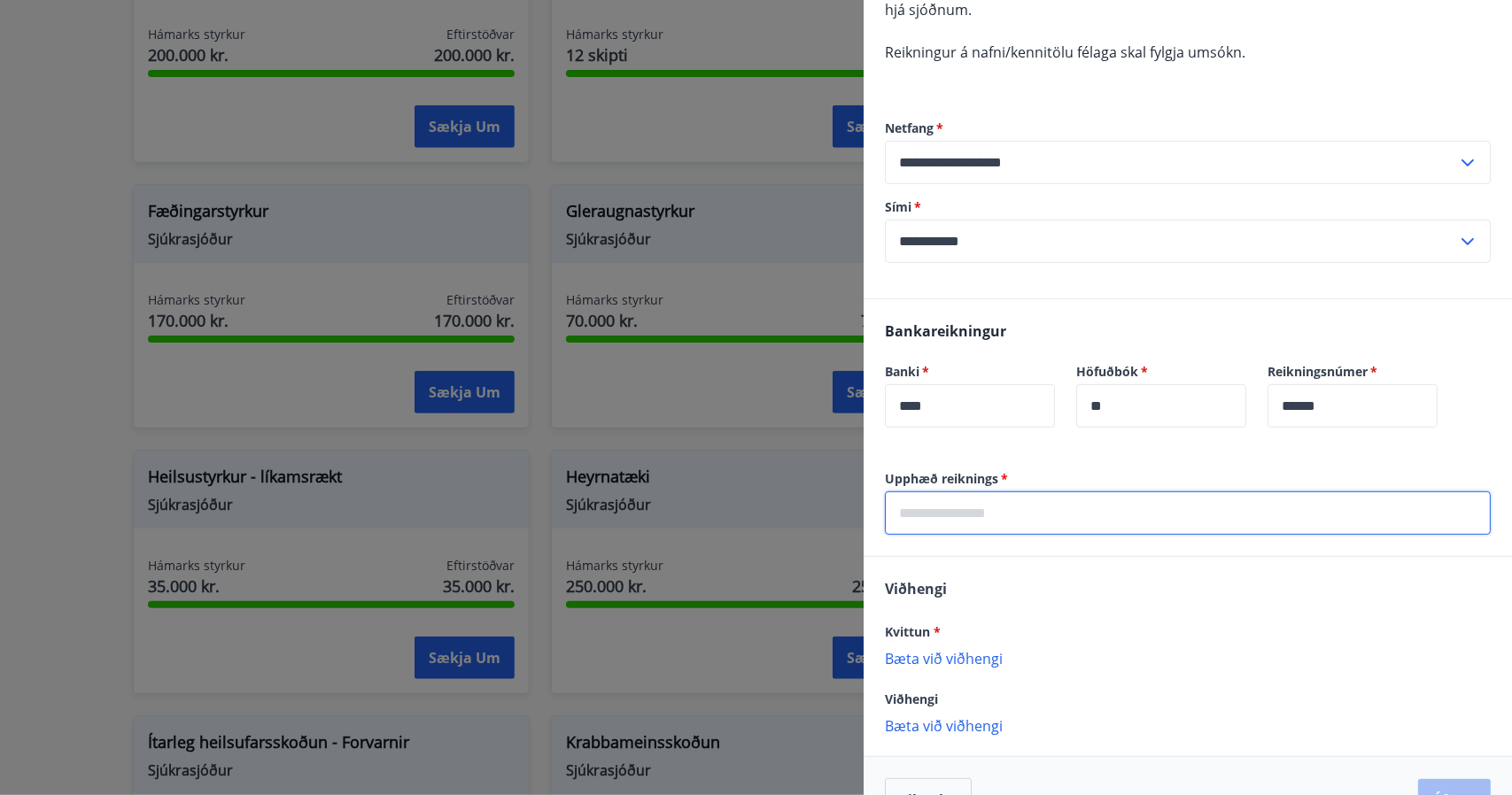
click at [949, 660] on div "Kvittun * Bæta við viðhengi {error_attachment_undefined}" at bounding box center [1187, 644] width 606 height 46
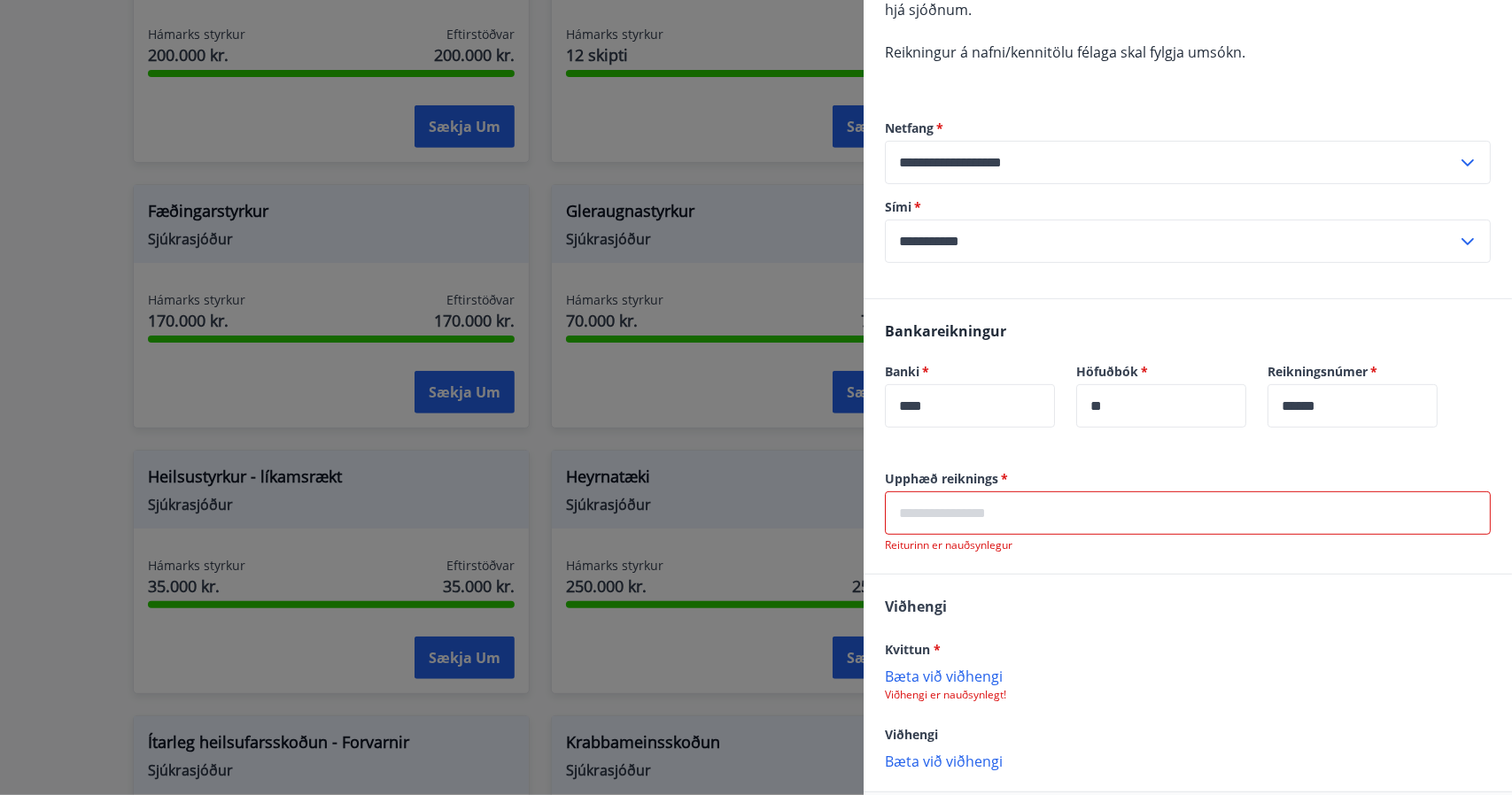
click at [1027, 506] on input "text" at bounding box center [1187, 513] width 606 height 43
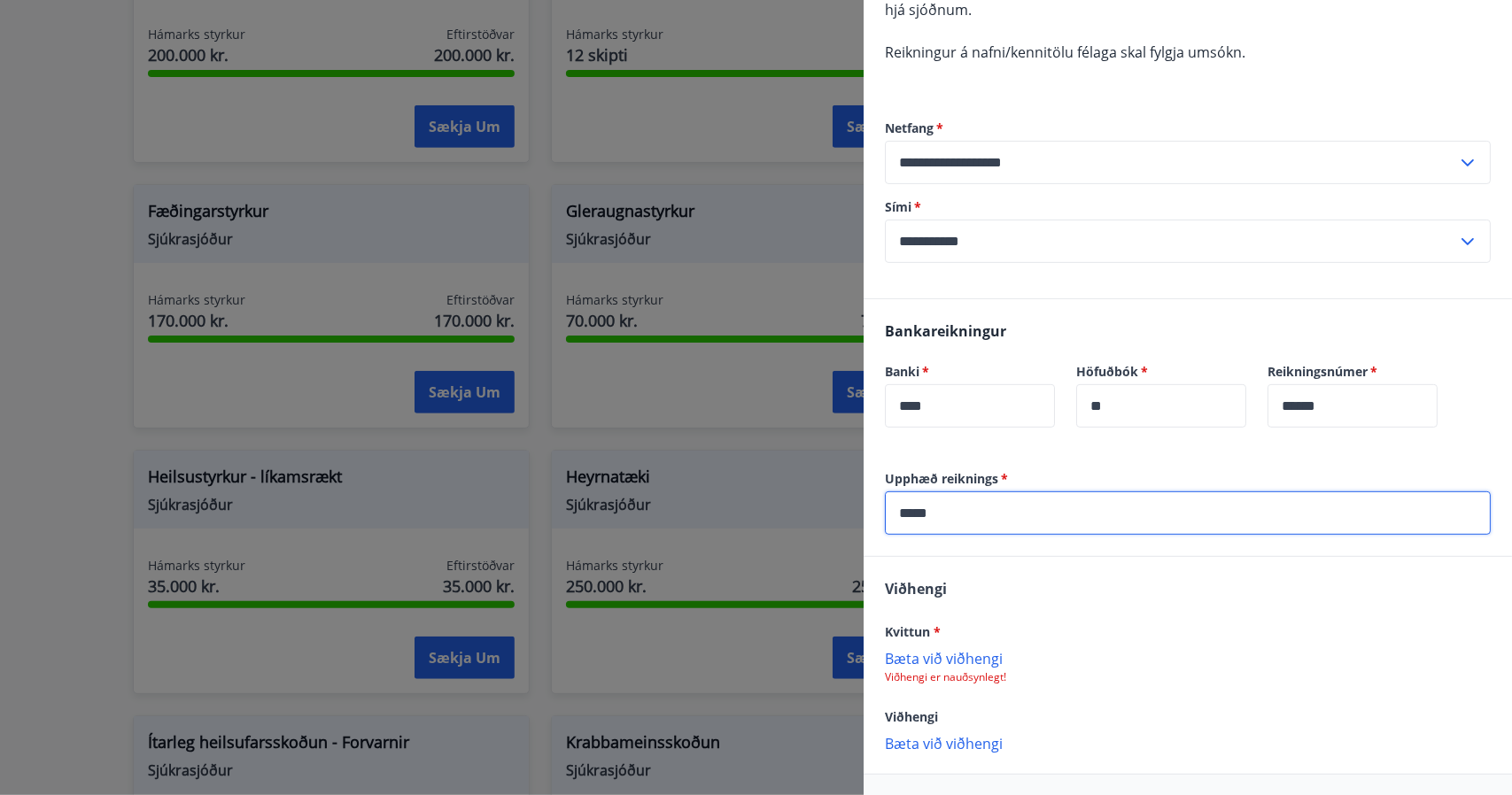
type input "*****"
click at [967, 665] on p "Bæta við viðhengi" at bounding box center [1187, 658] width 606 height 18
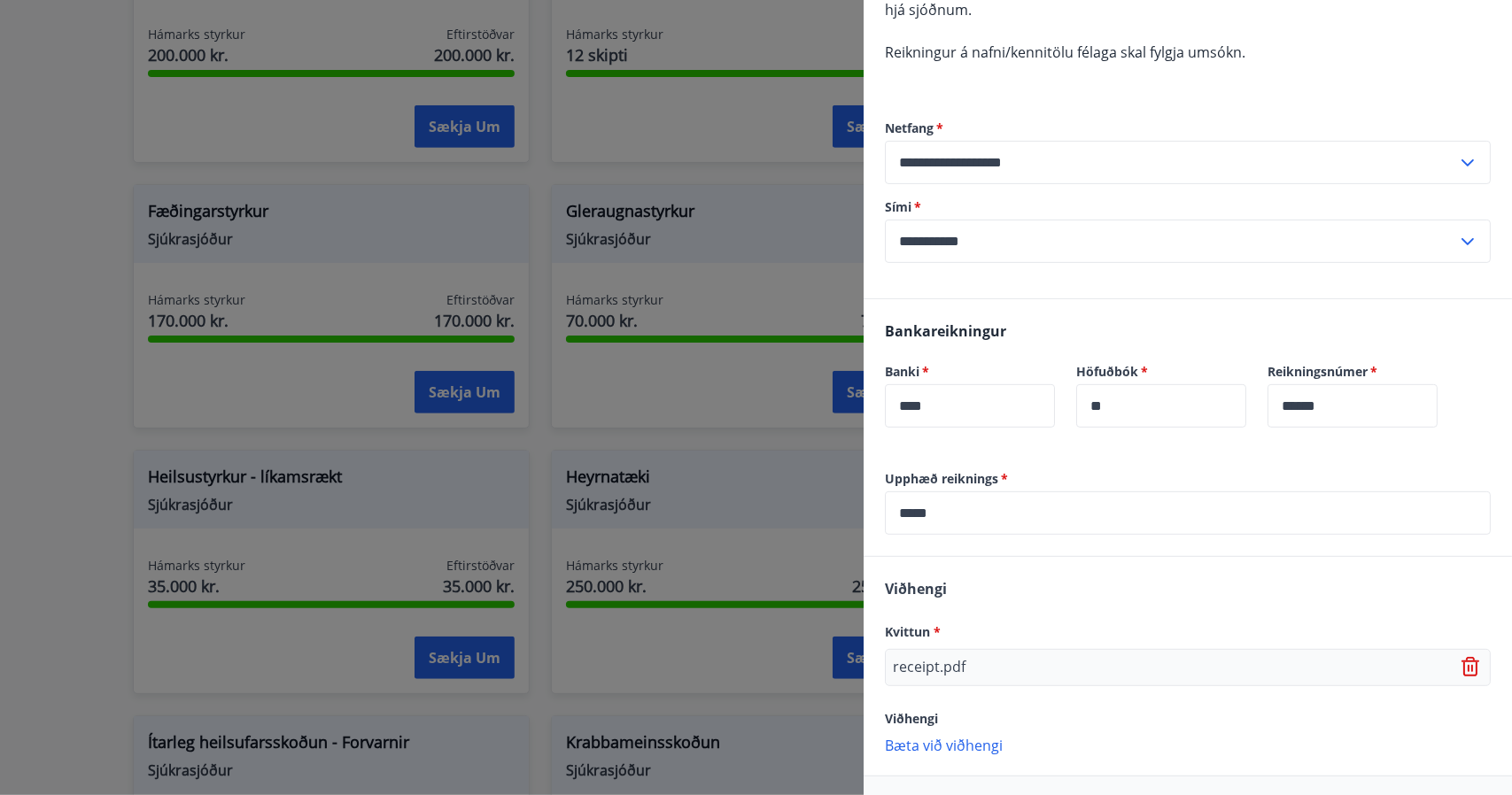
scroll to position [339, 0]
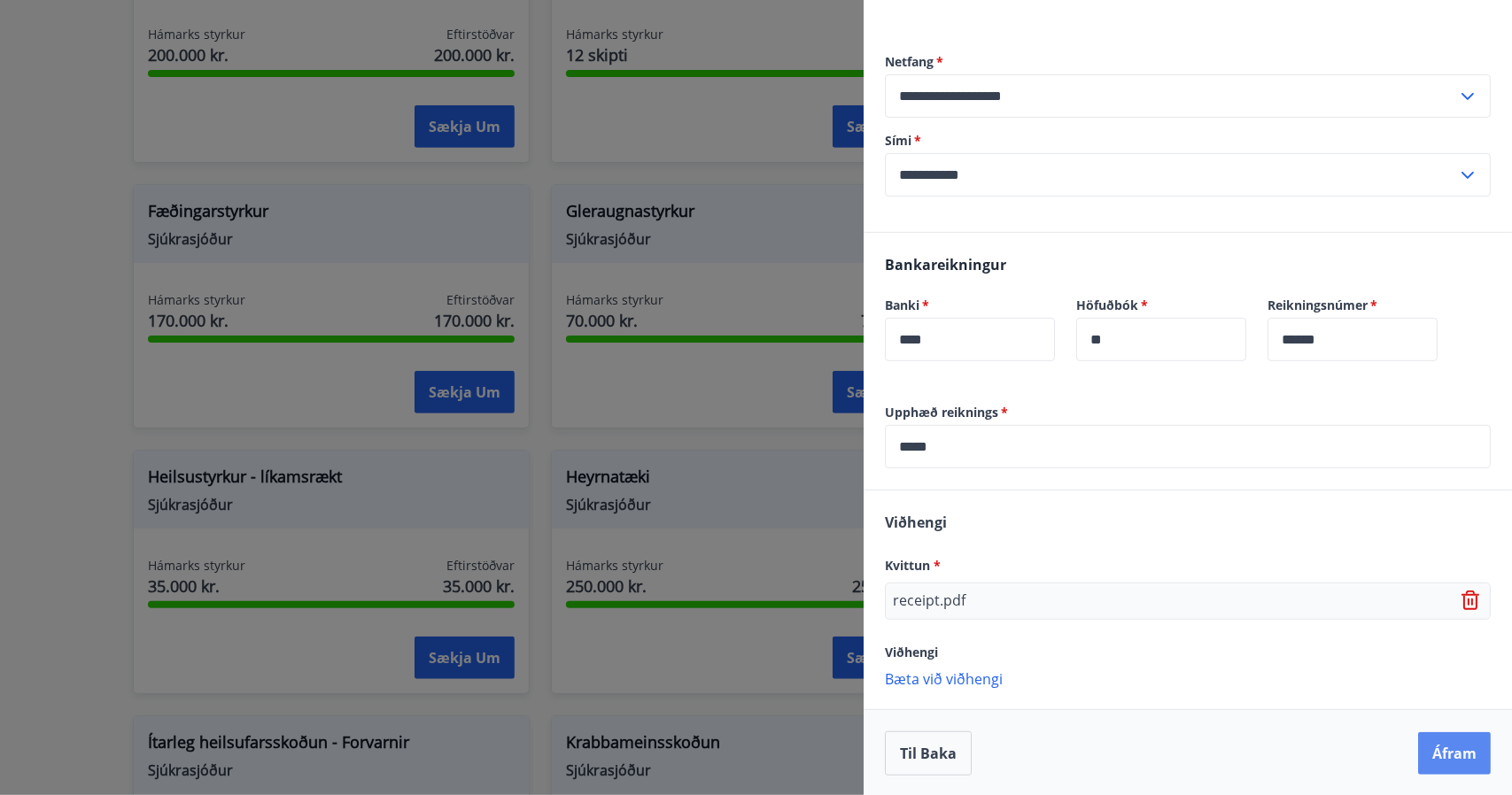
click at [1440, 758] on button "Áfram" at bounding box center [1454, 753] width 73 height 42
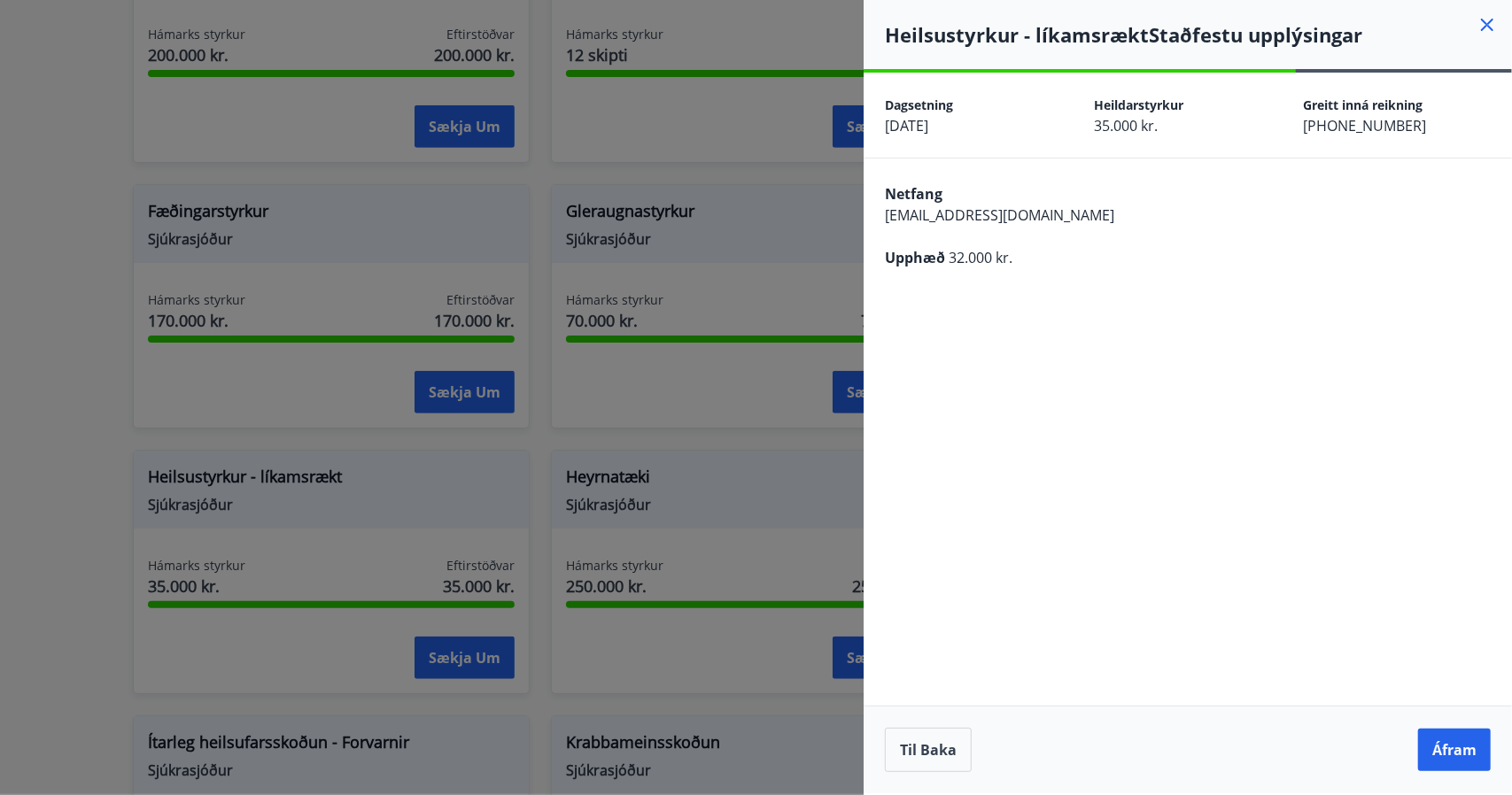
scroll to position [0, 0]
click at [1443, 754] on button "Áfram" at bounding box center [1454, 749] width 73 height 42
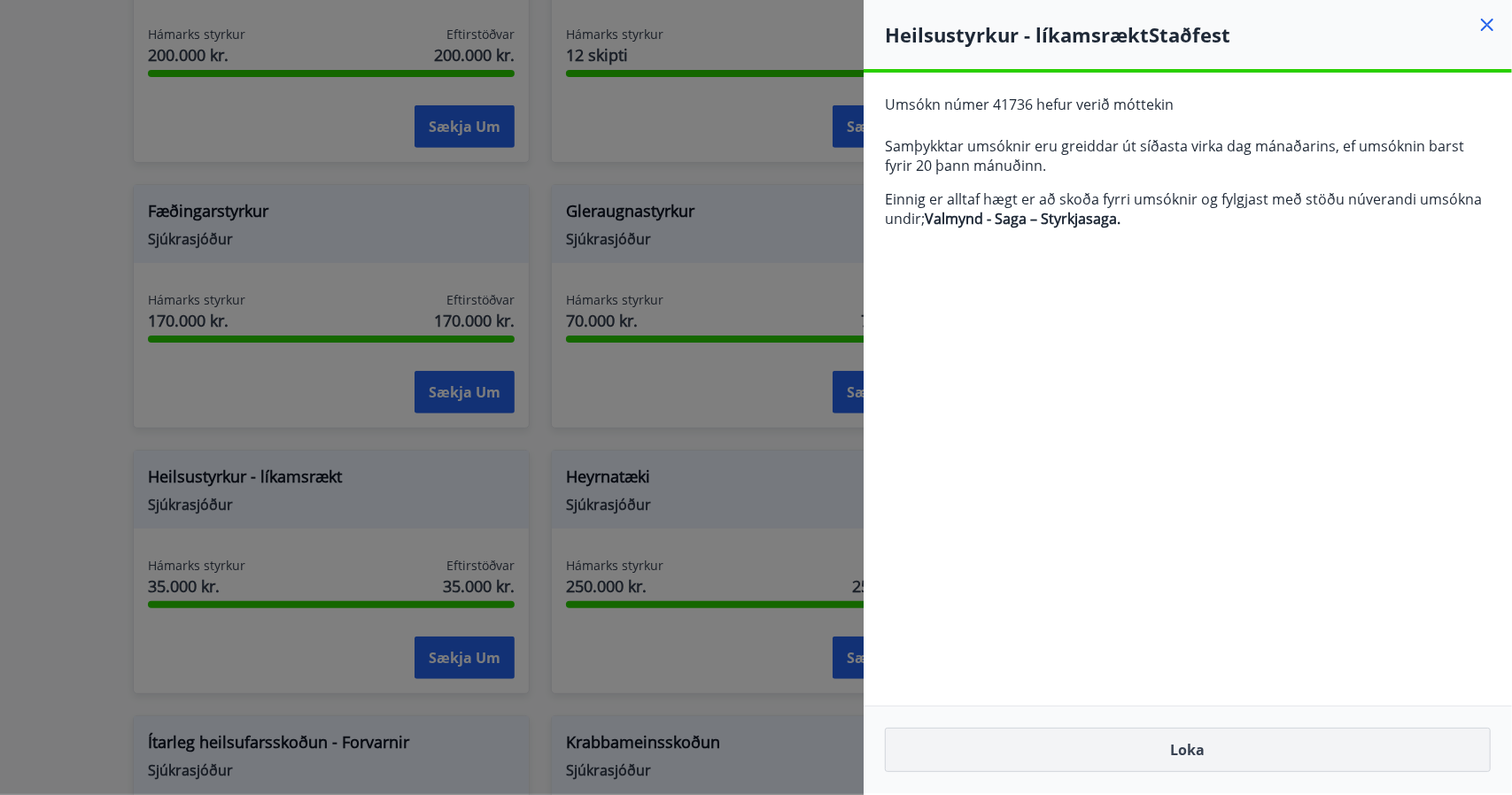
click at [1189, 746] on button "Loka" at bounding box center [1187, 749] width 606 height 44
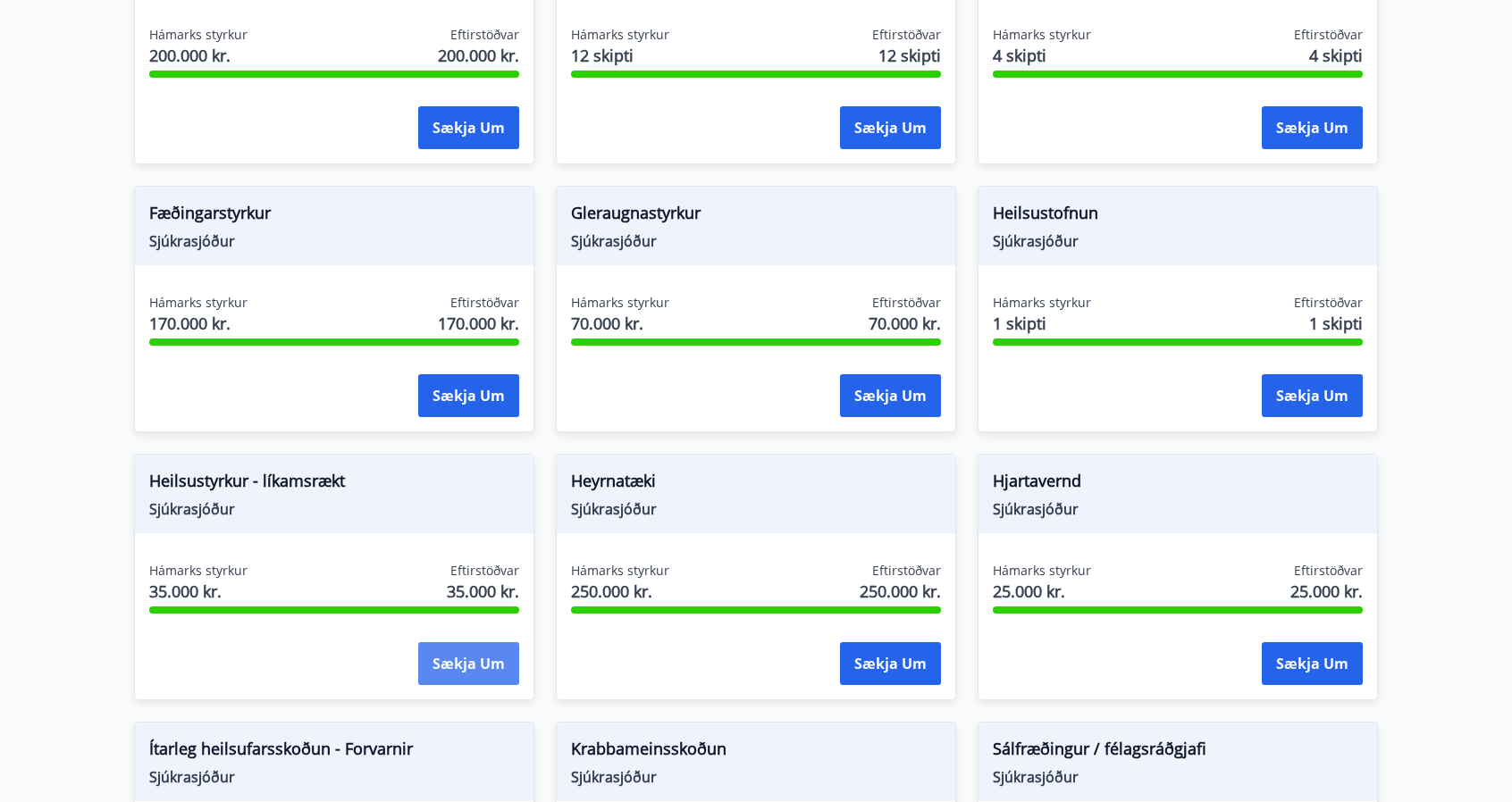
click at [477, 662] on button "Sækja um" at bounding box center [469, 663] width 101 height 43
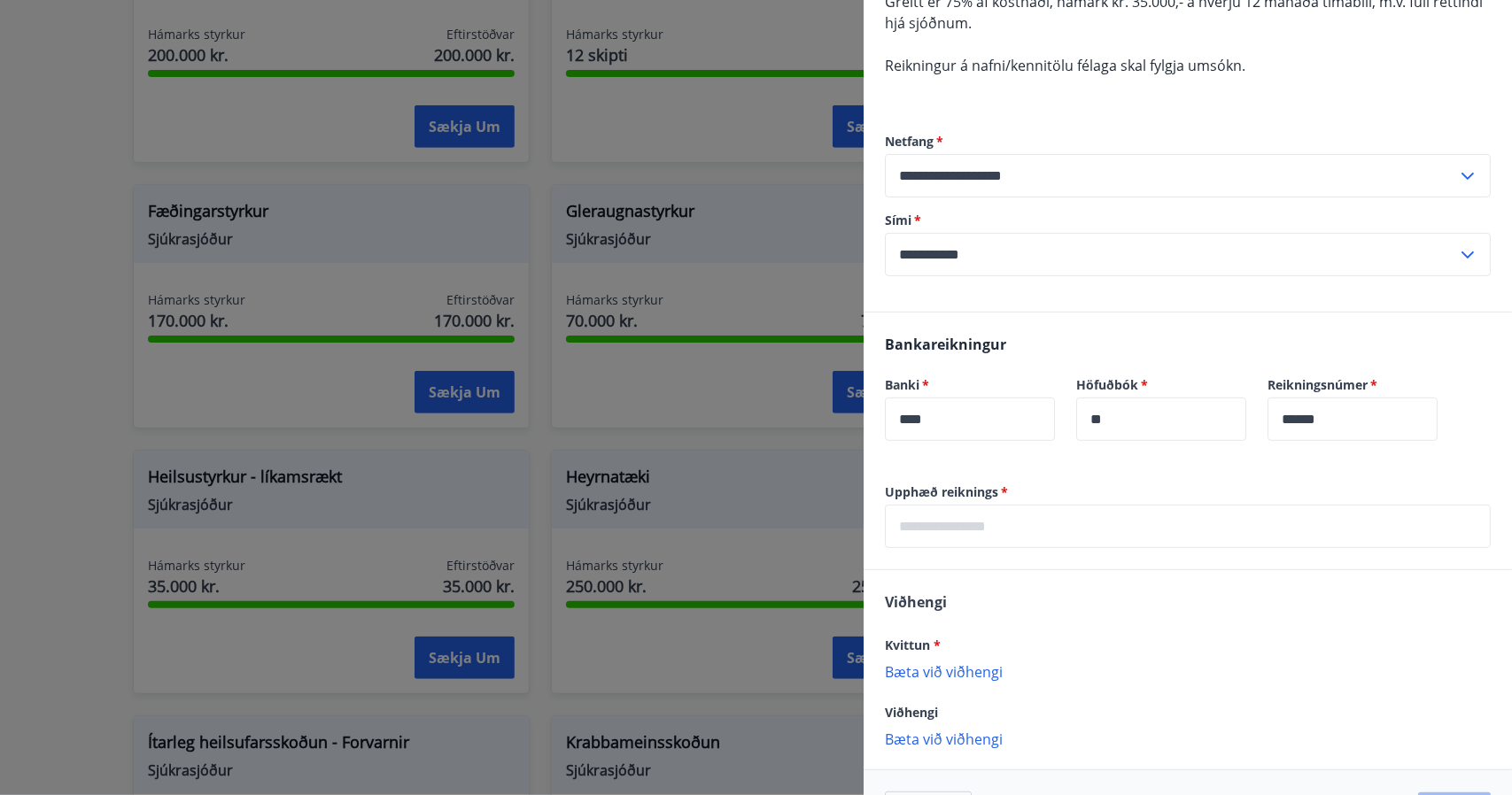
scroll to position [321, 0]
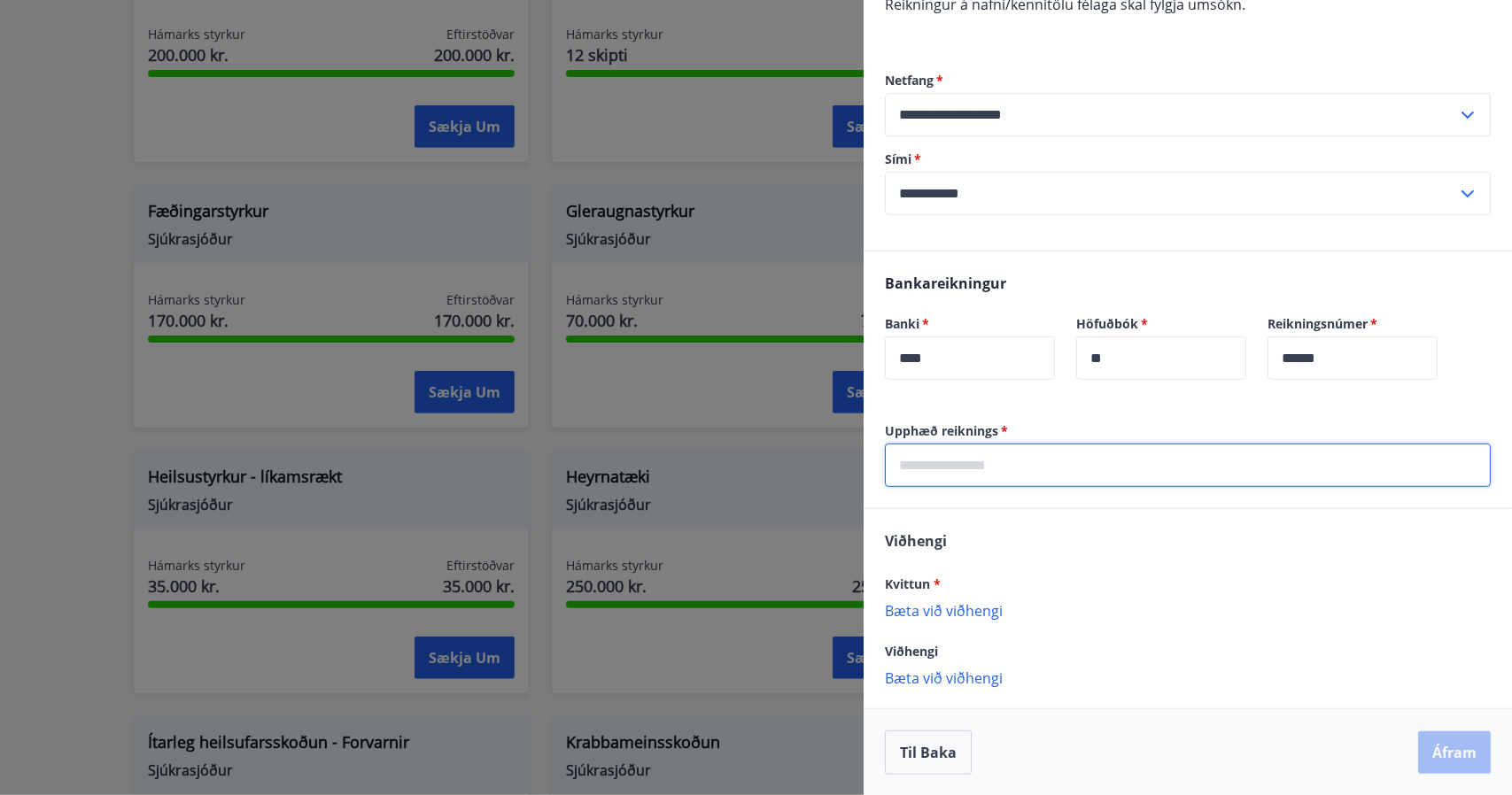
click at [1080, 477] on input "text" at bounding box center [1187, 465] width 606 height 43
type input "*****"
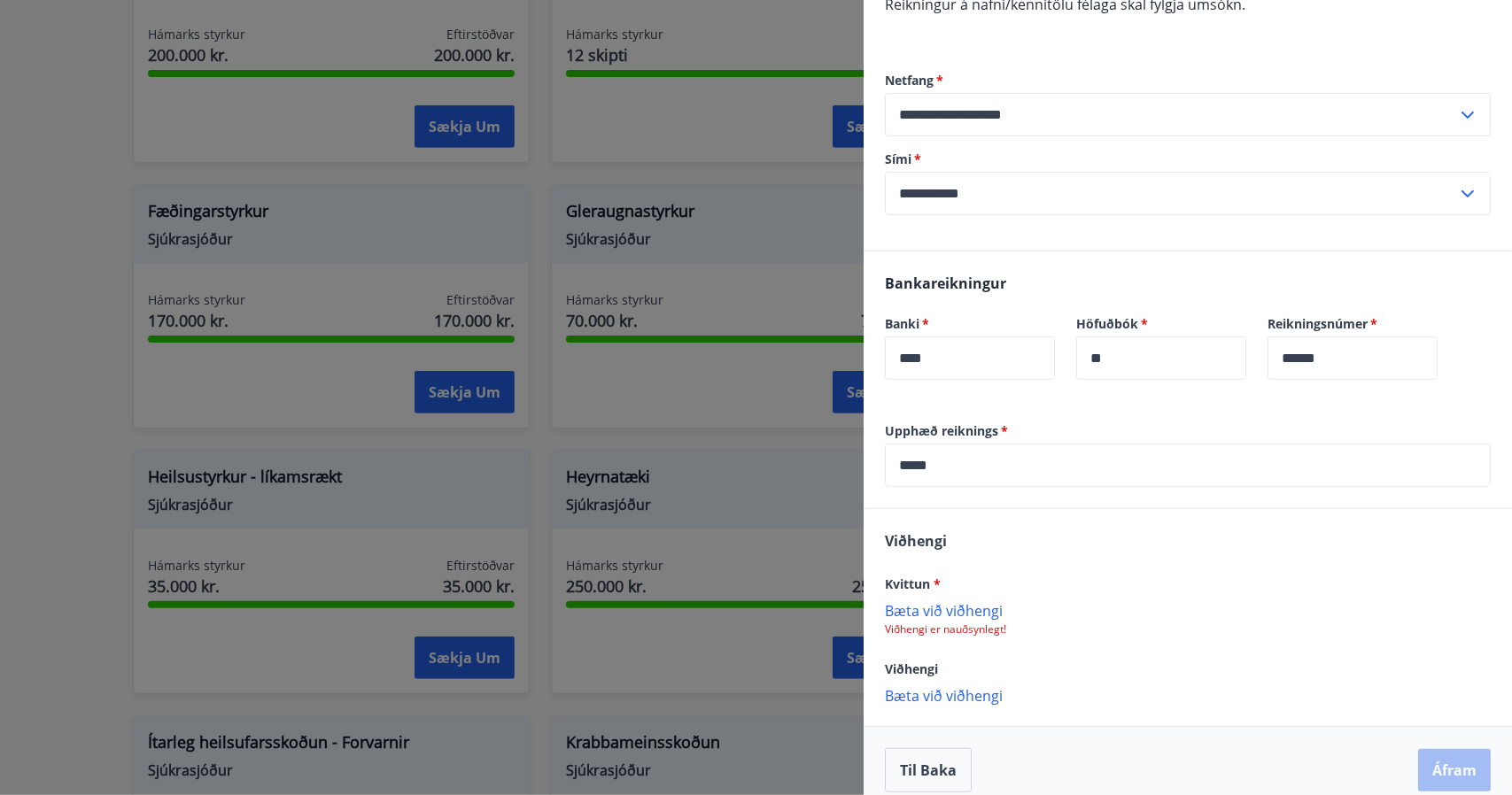
click at [956, 617] on p "Bæta við viðhengi" at bounding box center [1187, 610] width 606 height 18
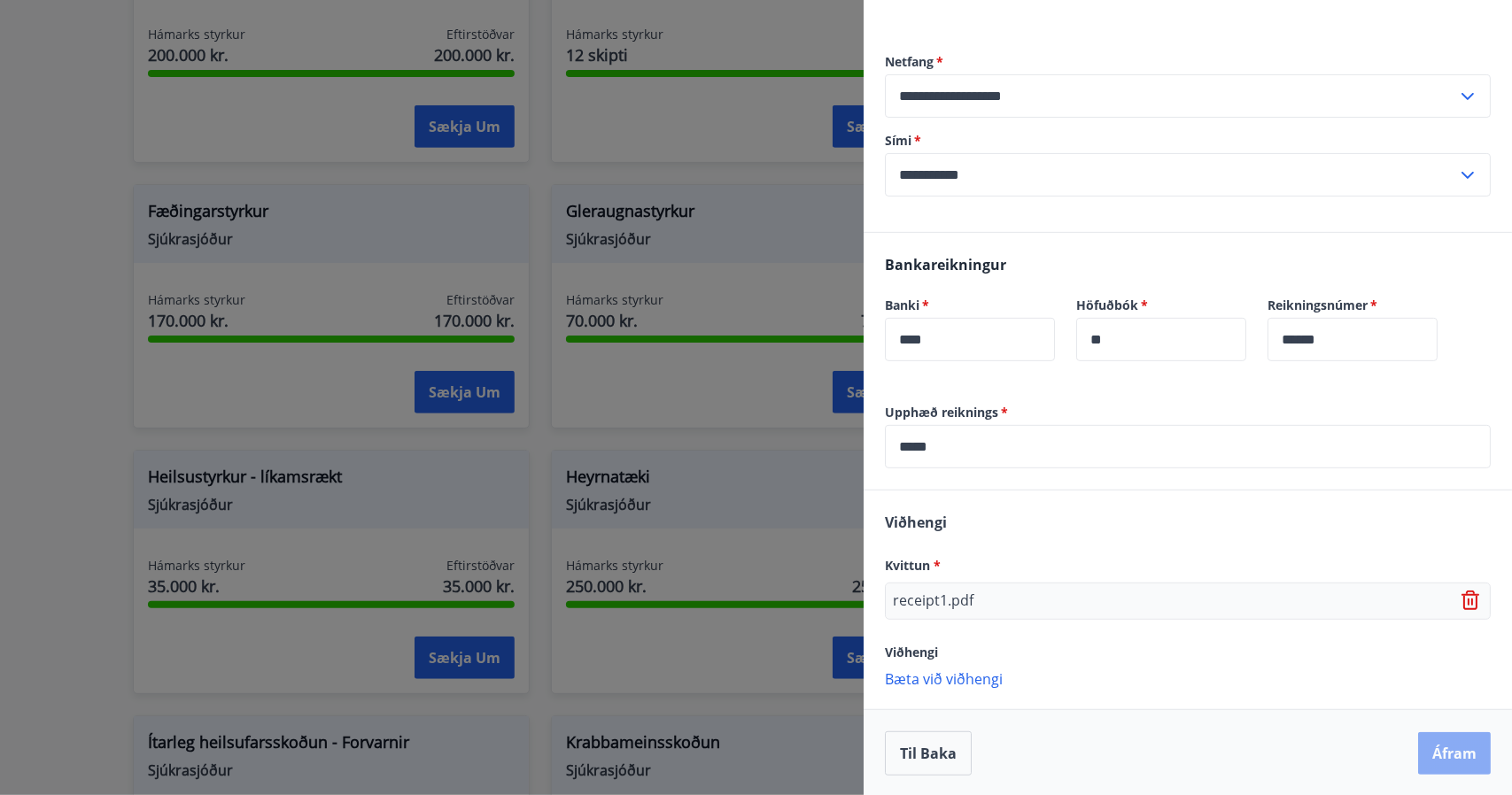
click at [1429, 752] on button "Áfram" at bounding box center [1454, 753] width 73 height 42
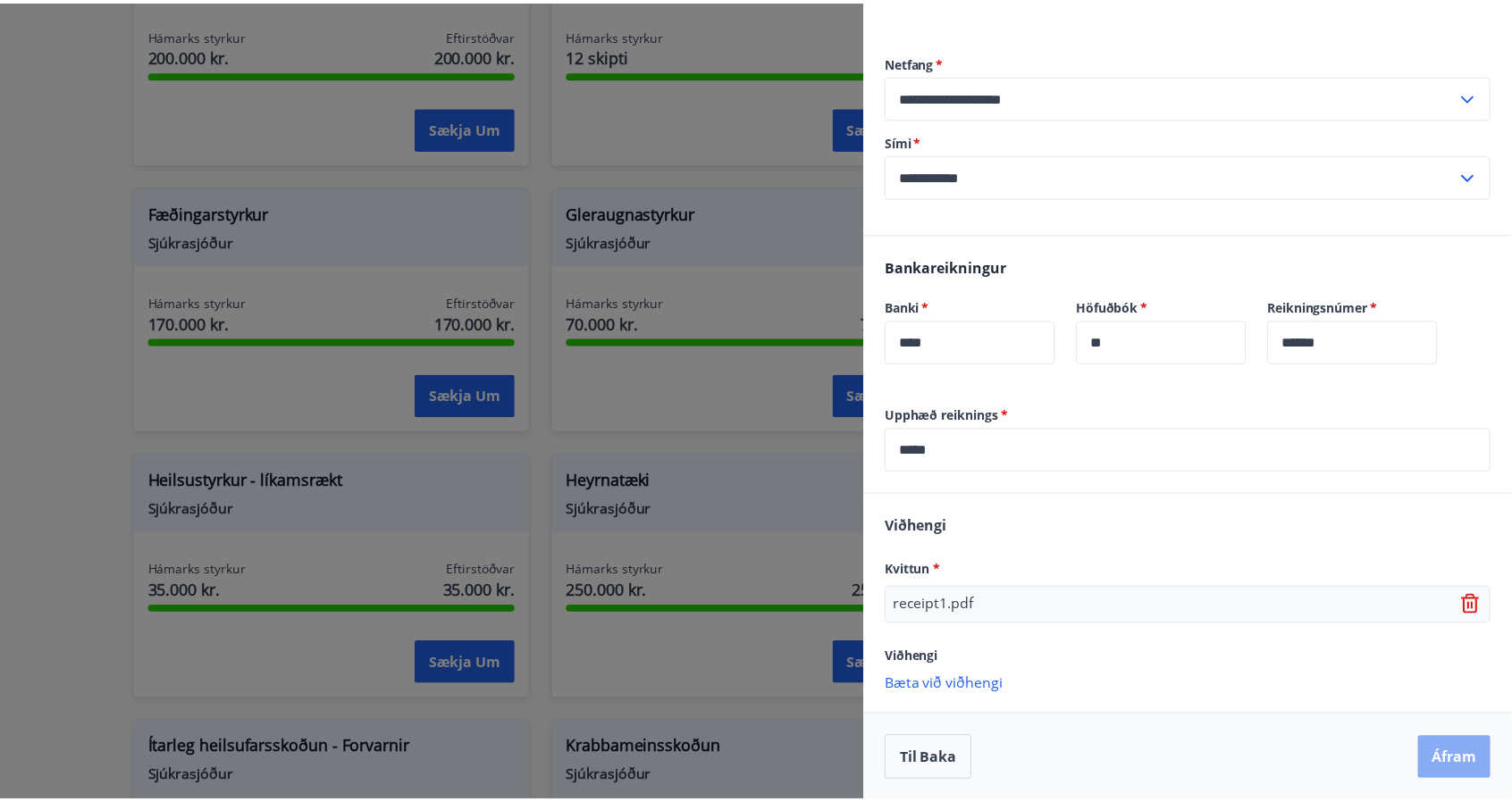
scroll to position [0, 0]
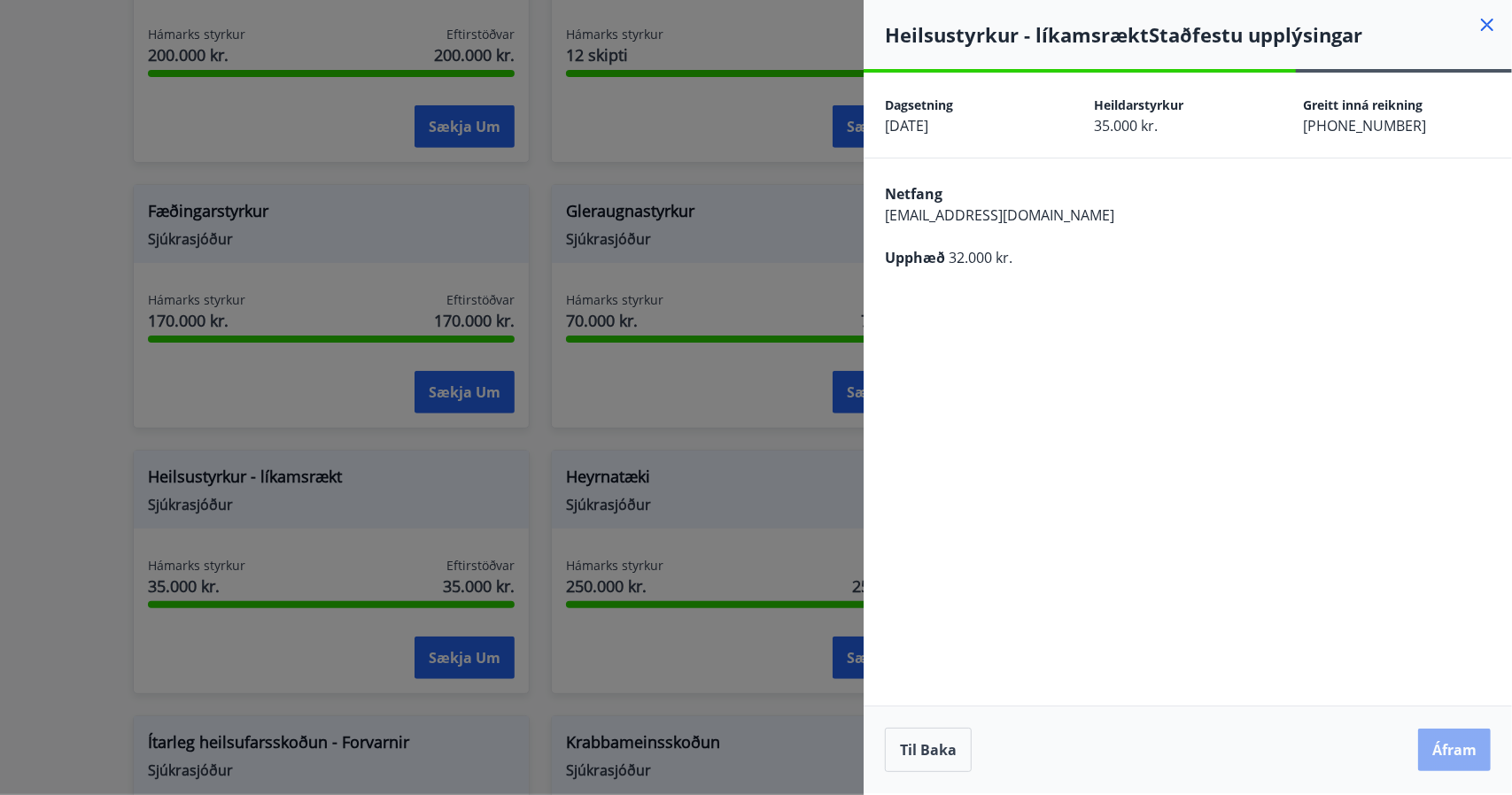
click at [1460, 755] on button "Áfram" at bounding box center [1454, 749] width 73 height 42
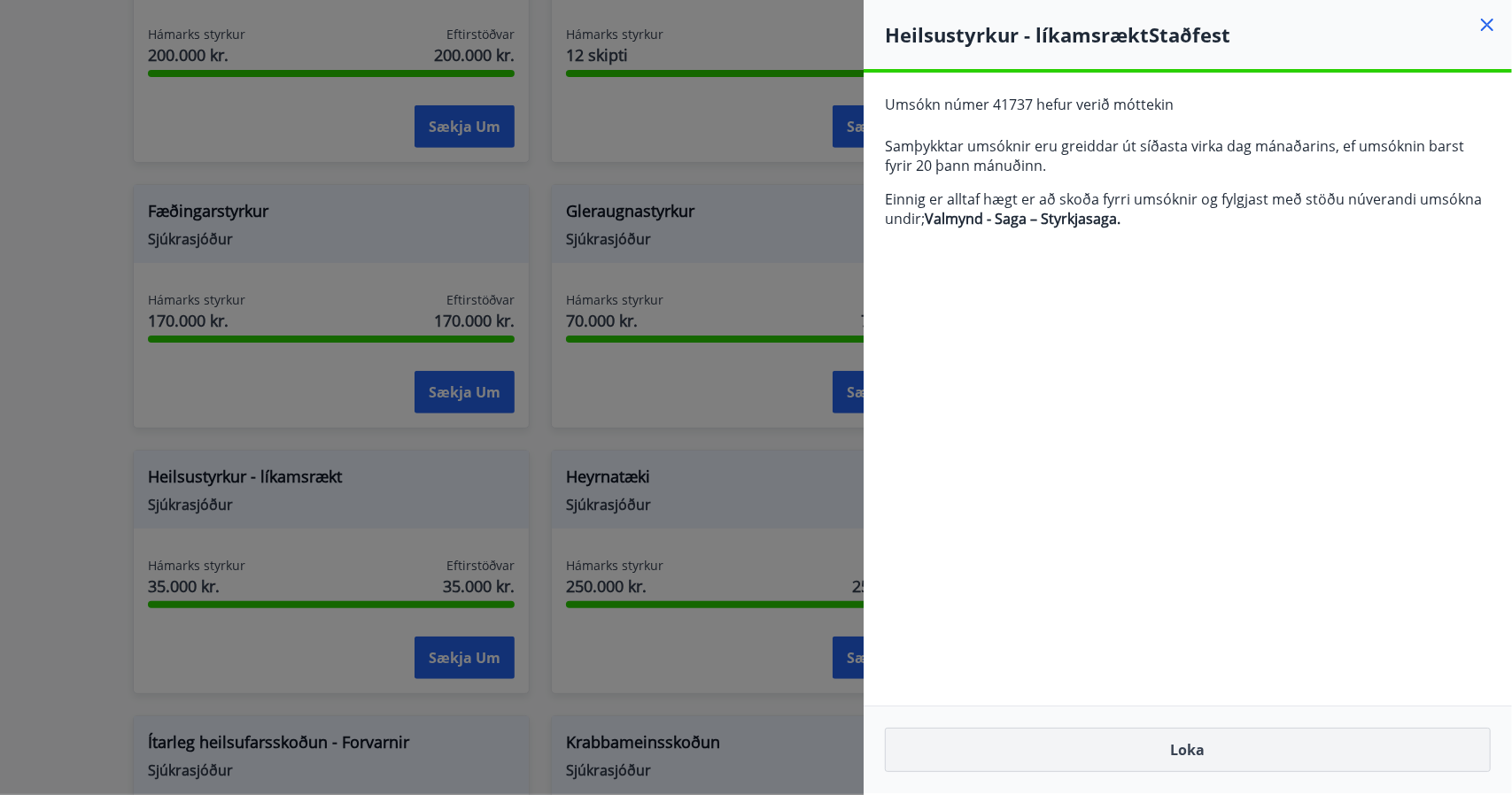
click at [1296, 759] on button "Loka" at bounding box center [1187, 749] width 606 height 44
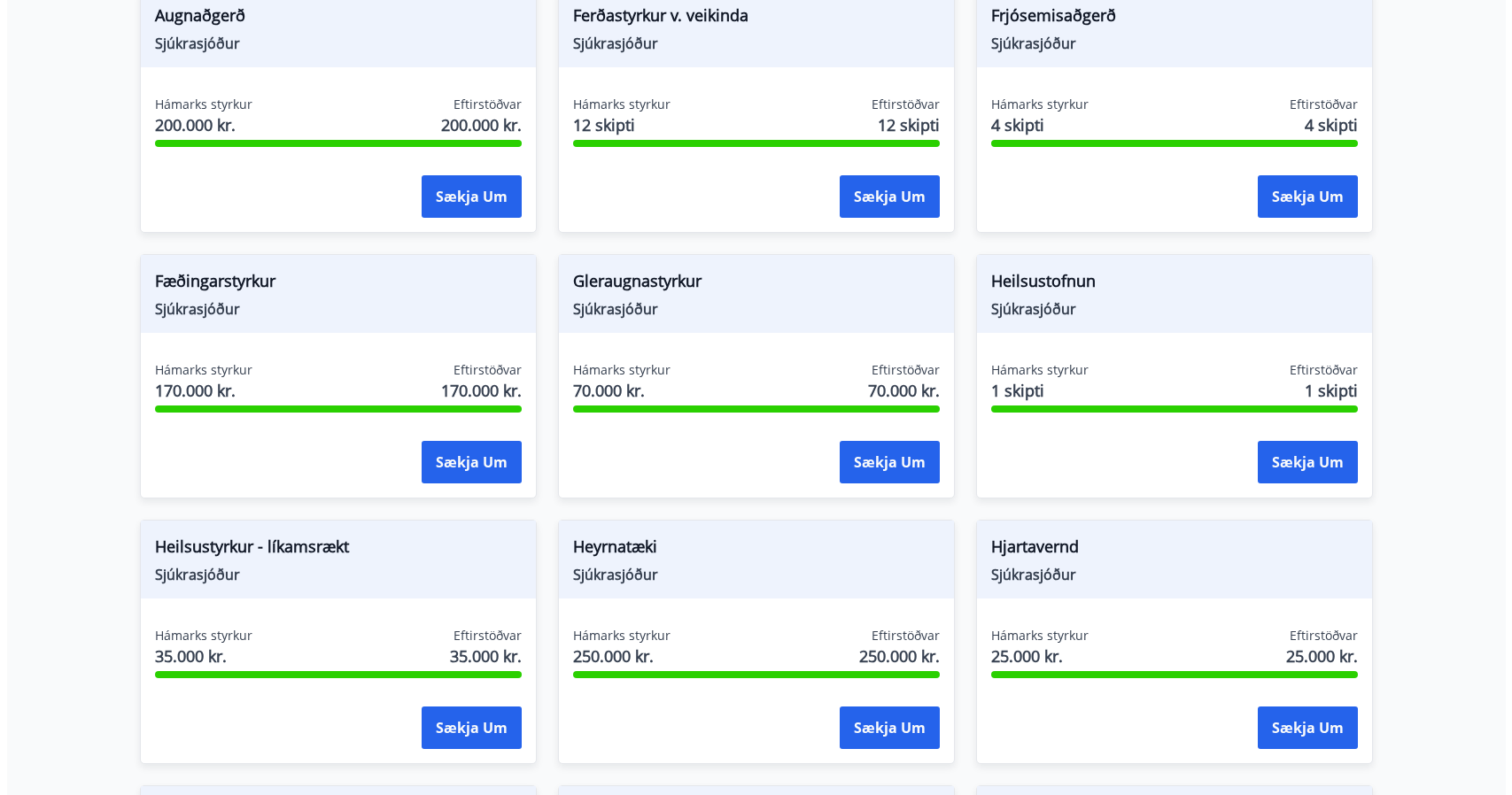
scroll to position [478, 0]
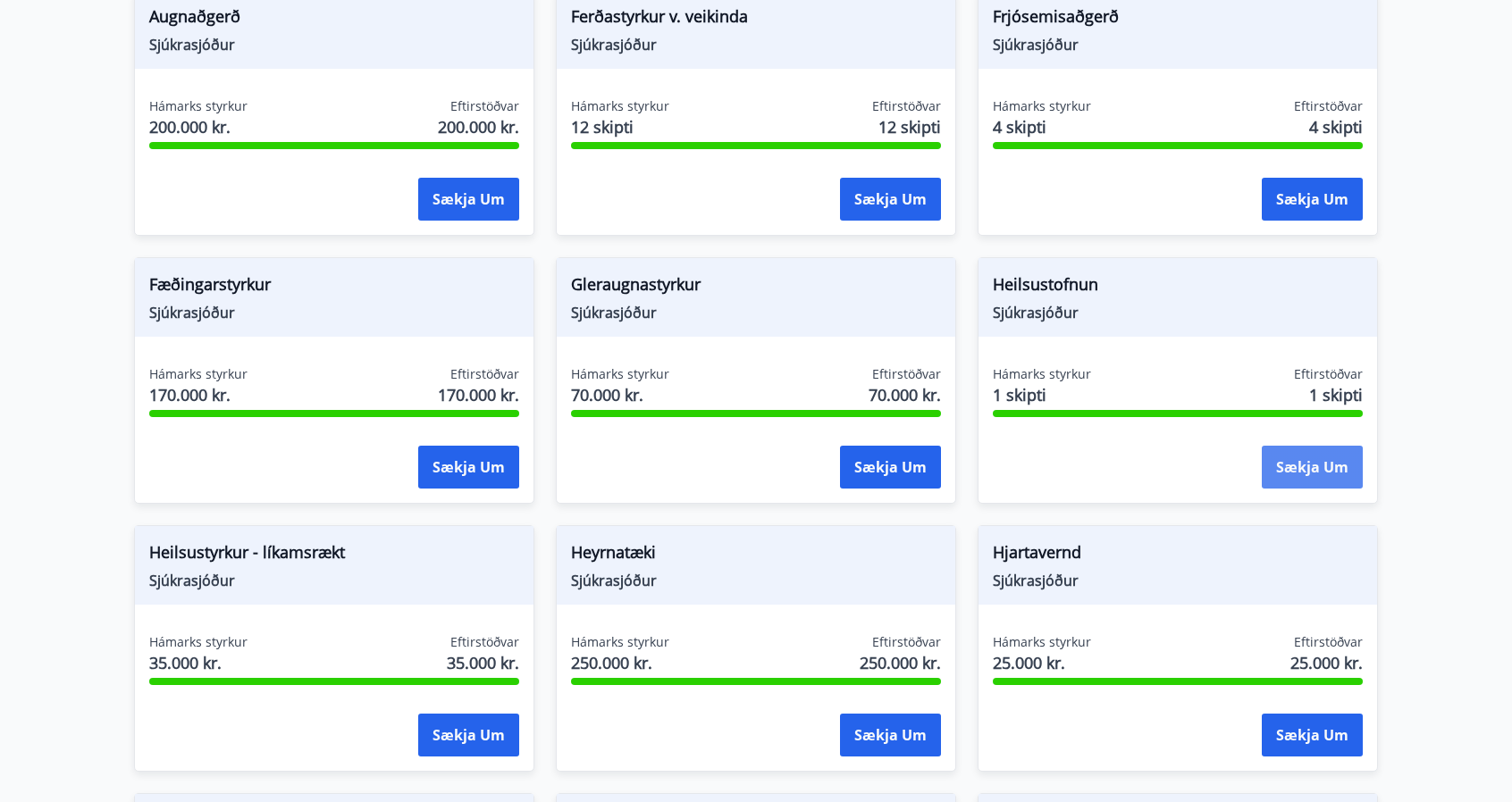
click at [1285, 456] on button "Sækja um" at bounding box center [1312, 466] width 101 height 43
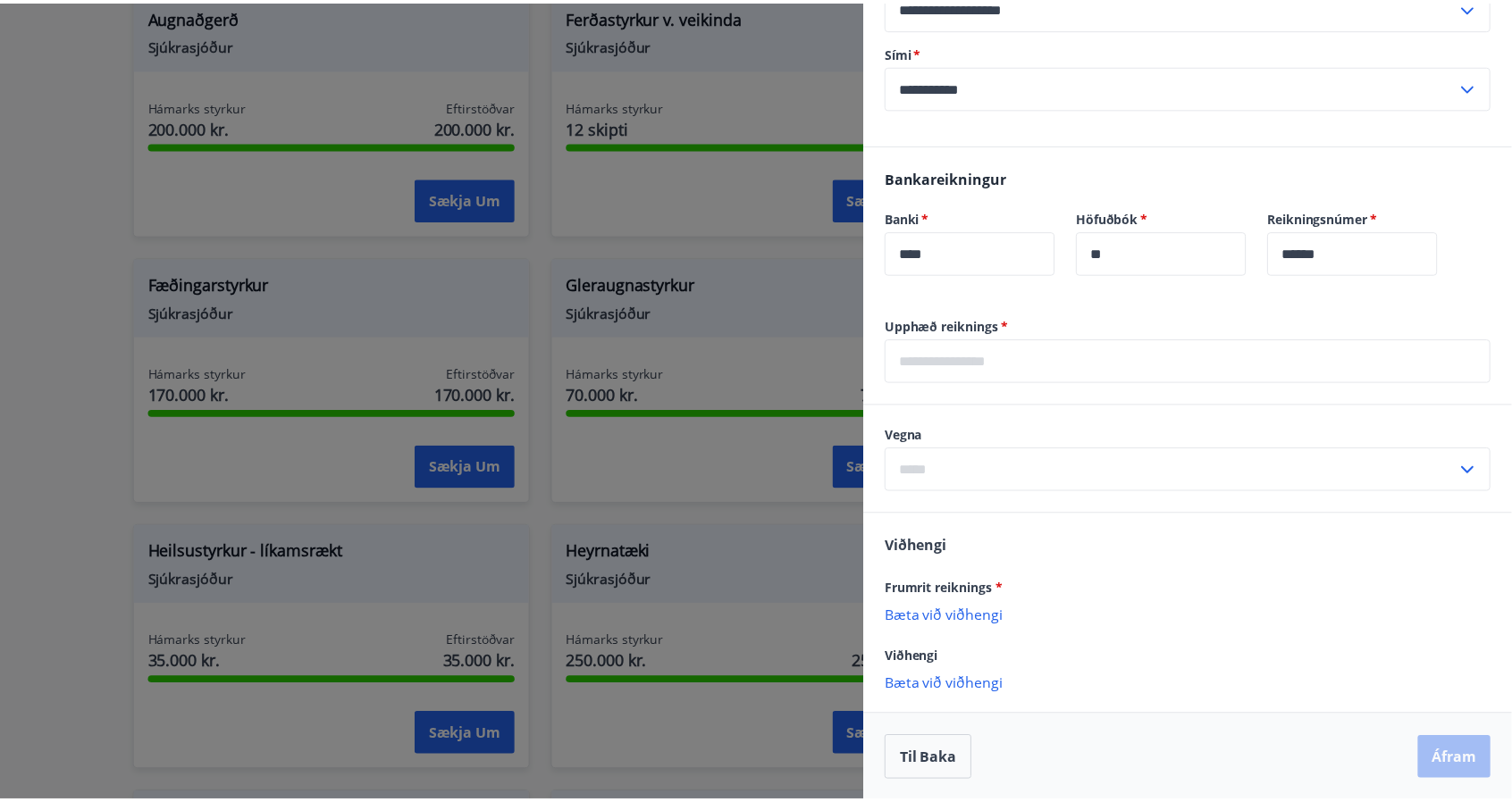
scroll to position [453, 0]
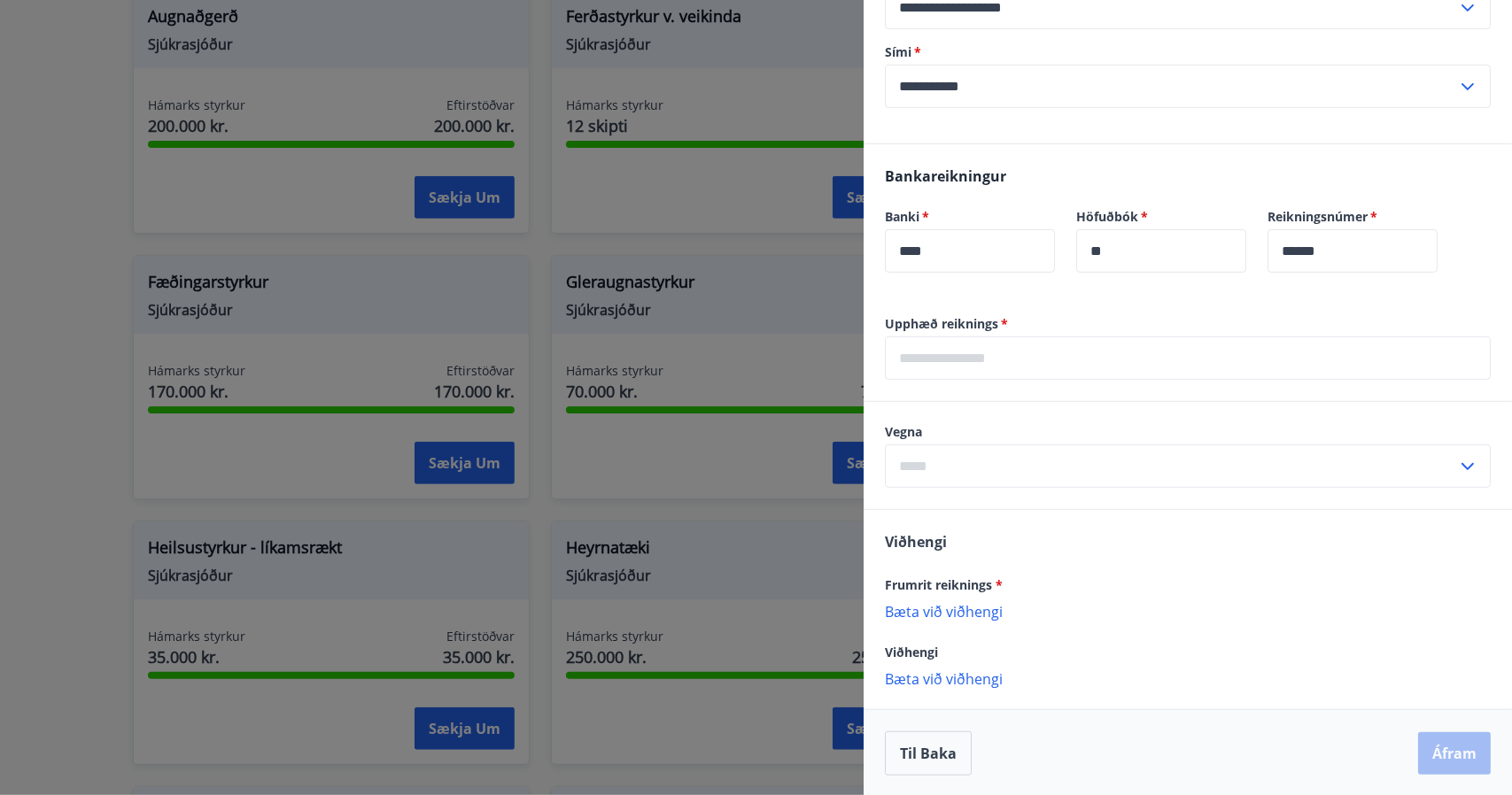
click at [1457, 458] on icon at bounding box center [1468, 467] width 22 height 22
click at [914, 771] on button "Til baka" at bounding box center [928, 753] width 87 height 44
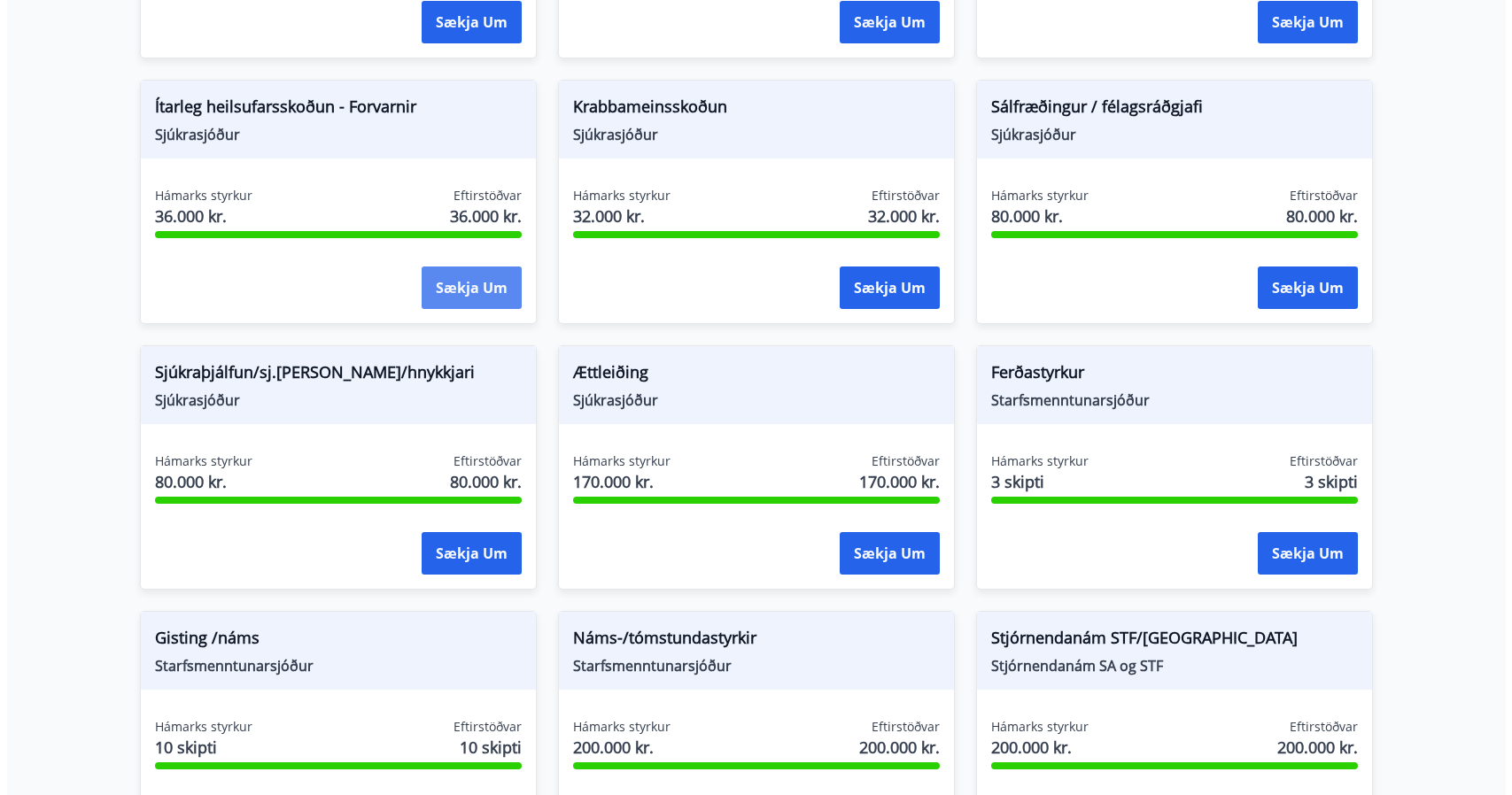
scroll to position [1183, 0]
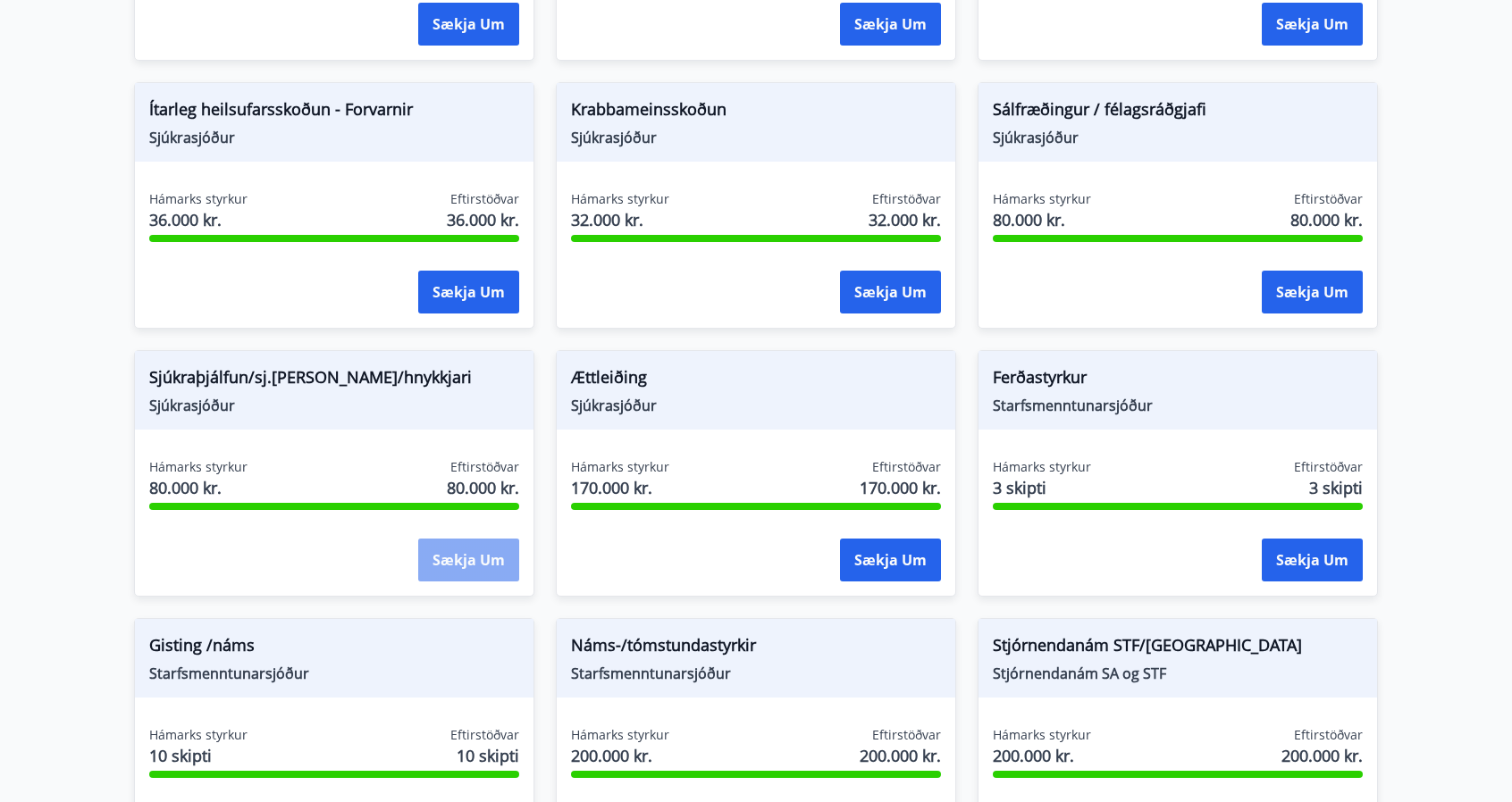
click at [469, 549] on button "Sækja um" at bounding box center [469, 559] width 101 height 43
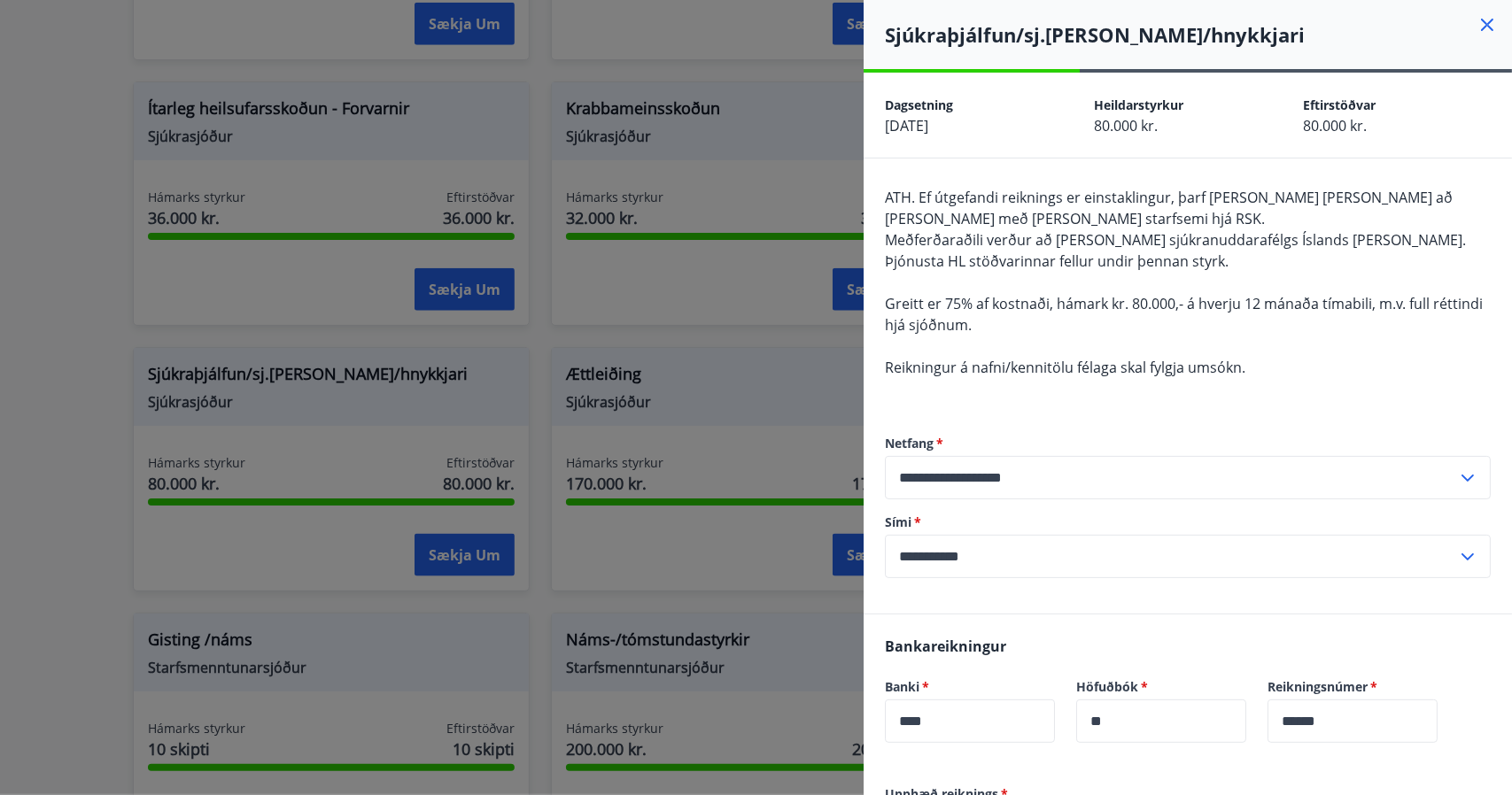
click at [138, 421] on div at bounding box center [756, 398] width 1512 height 795
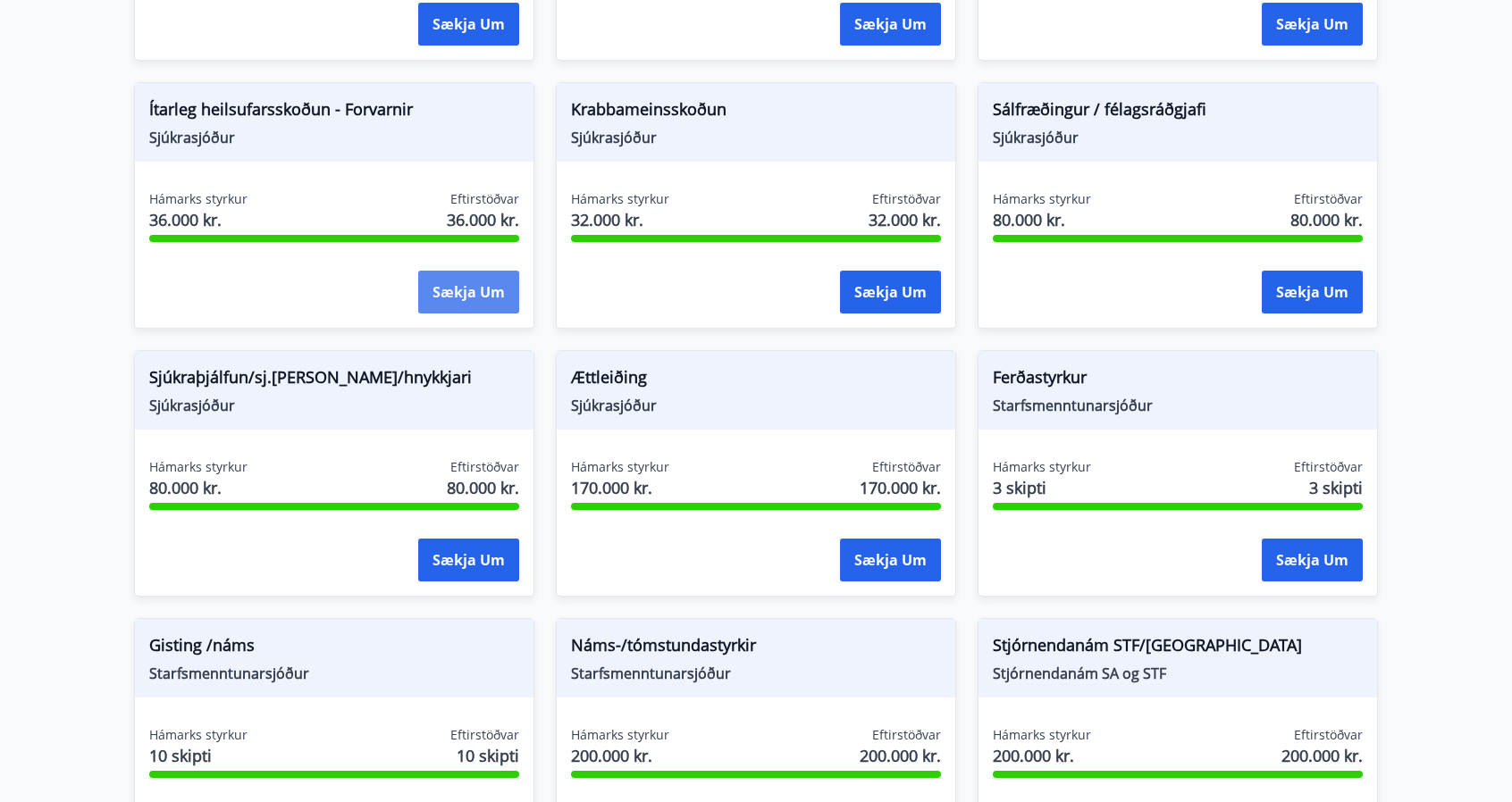
click at [449, 294] on button "Sækja um" at bounding box center [469, 292] width 101 height 43
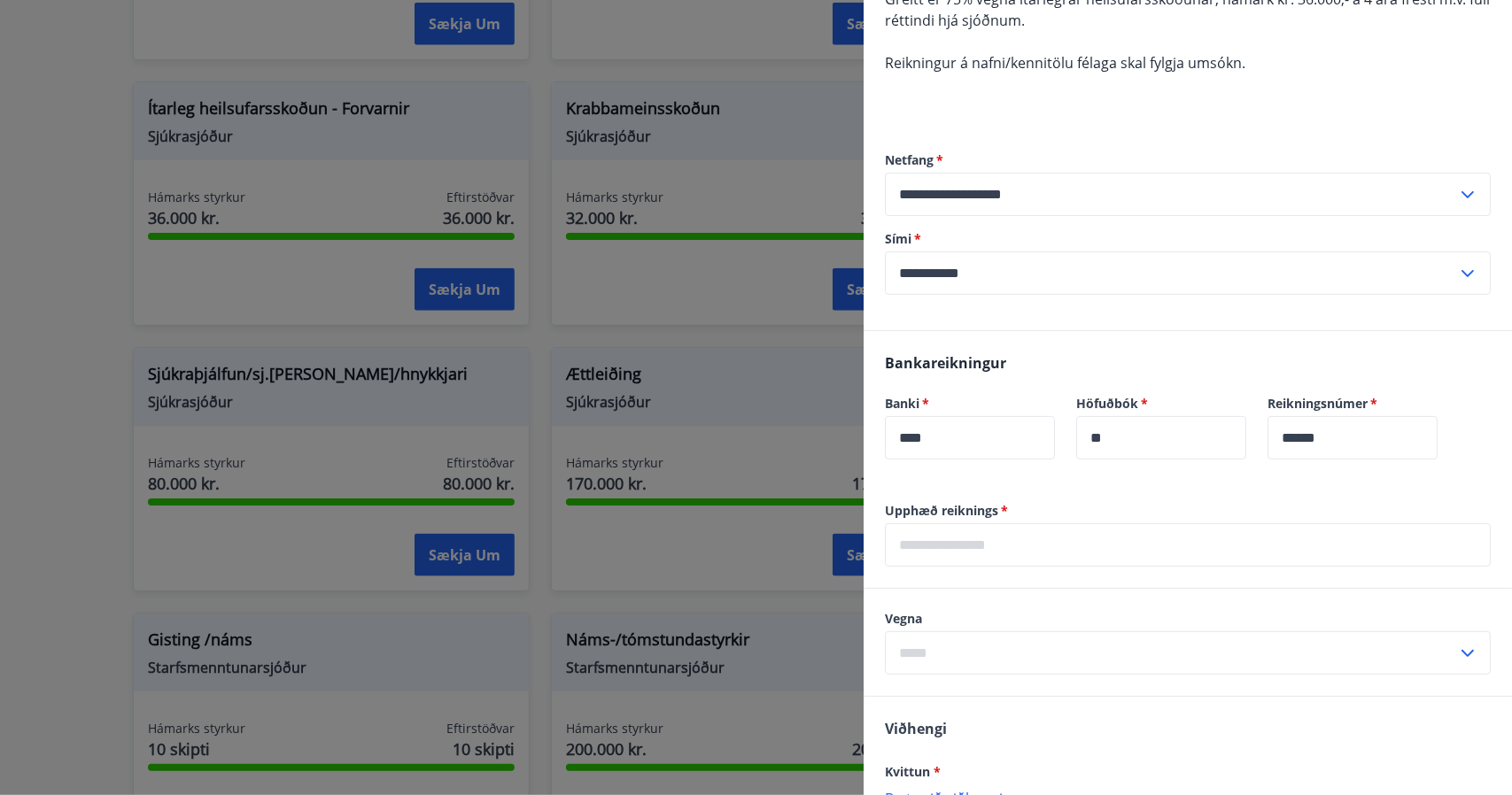
scroll to position [223, 0]
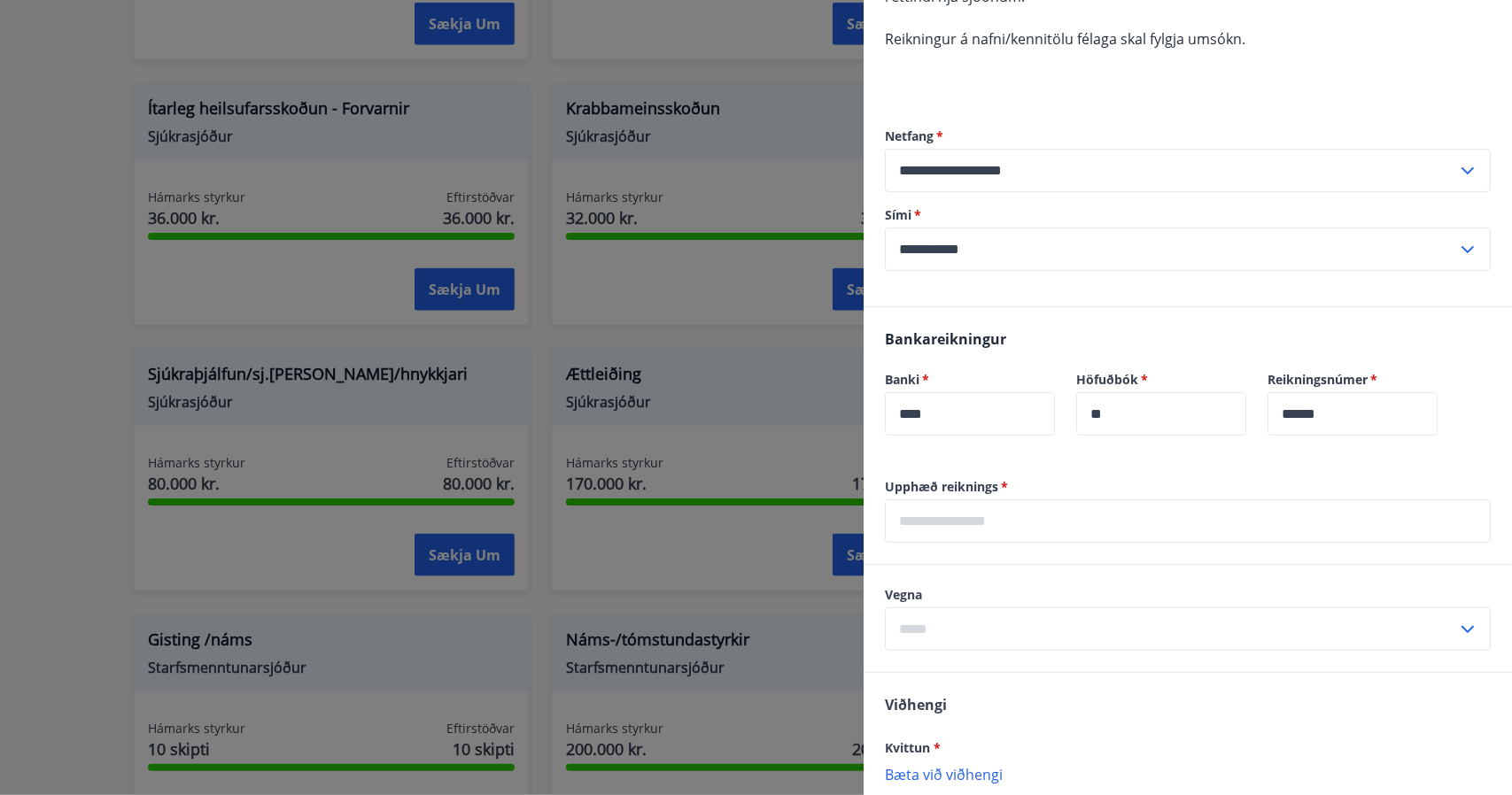
click at [1053, 519] on input "text" at bounding box center [1187, 521] width 606 height 43
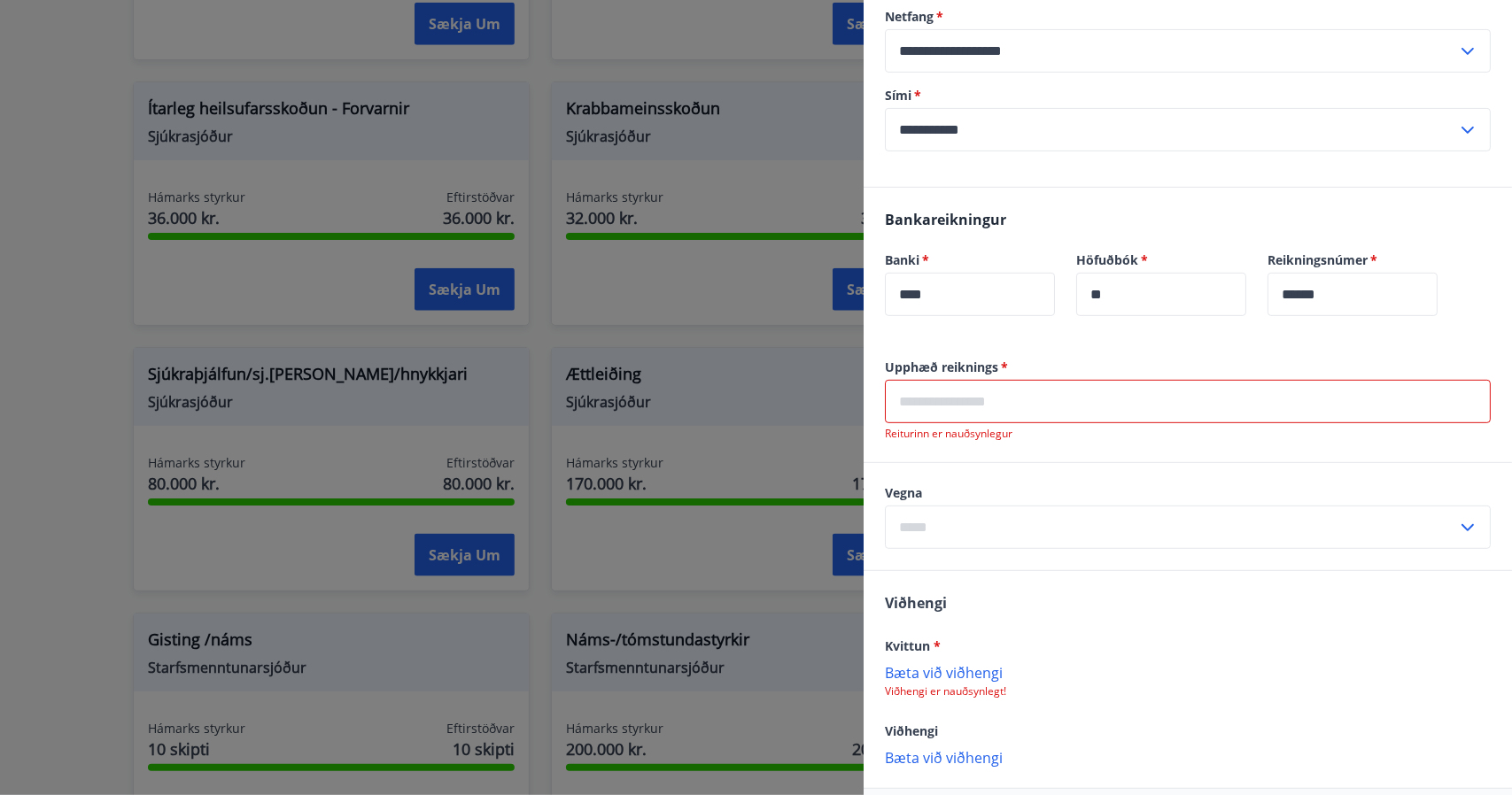
scroll to position [343, 0]
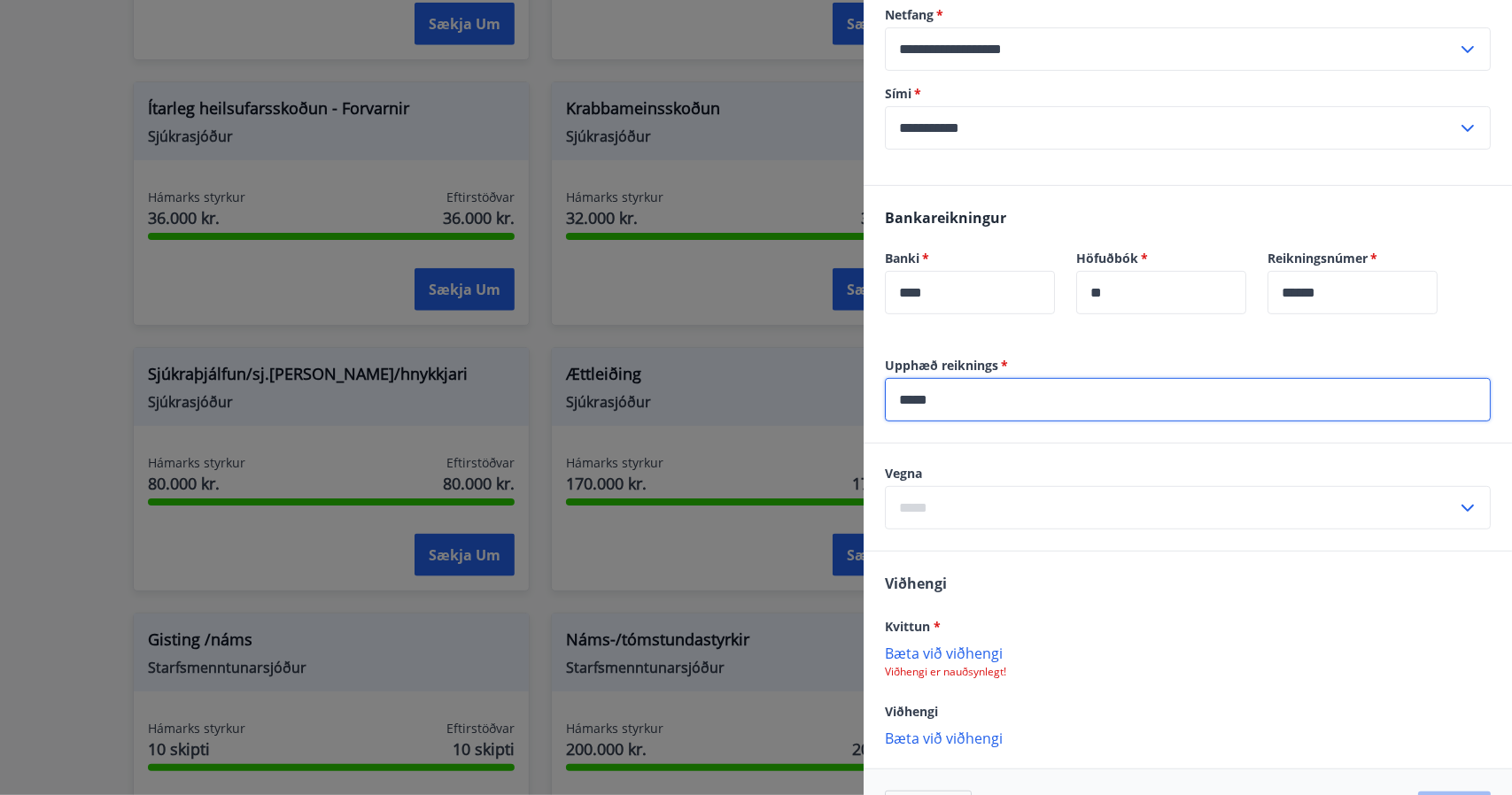
type input "*****"
click at [971, 651] on p "Bæta við viðhengi" at bounding box center [1187, 653] width 606 height 18
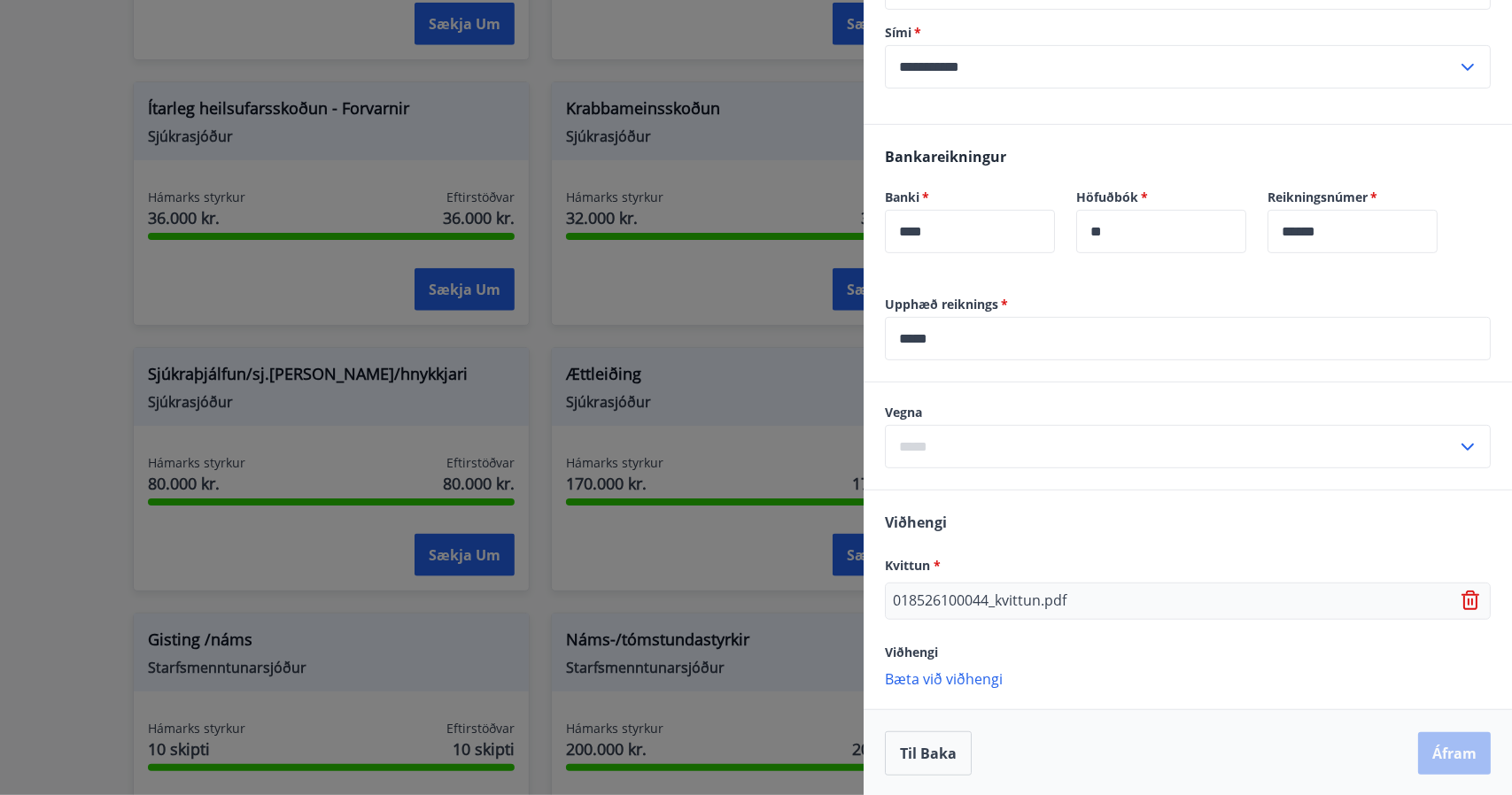
click at [1292, 458] on input "text" at bounding box center [1170, 447] width 573 height 43
click at [1026, 483] on li "Heilsufarsskoðun" at bounding box center [1187, 484] width 604 height 32
type input "**********"
click at [1447, 751] on button "Áfram" at bounding box center [1454, 753] width 73 height 42
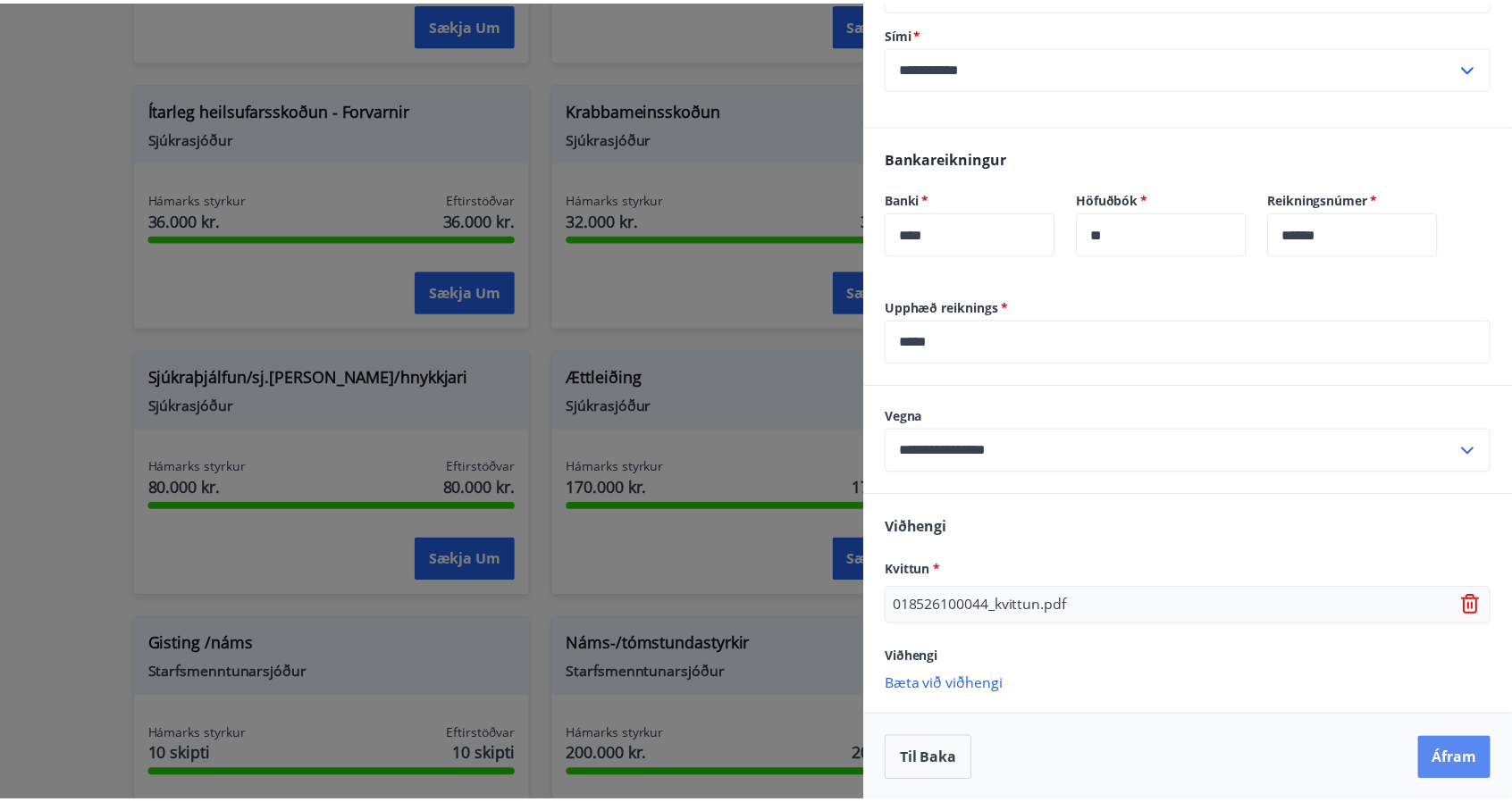
scroll to position [0, 0]
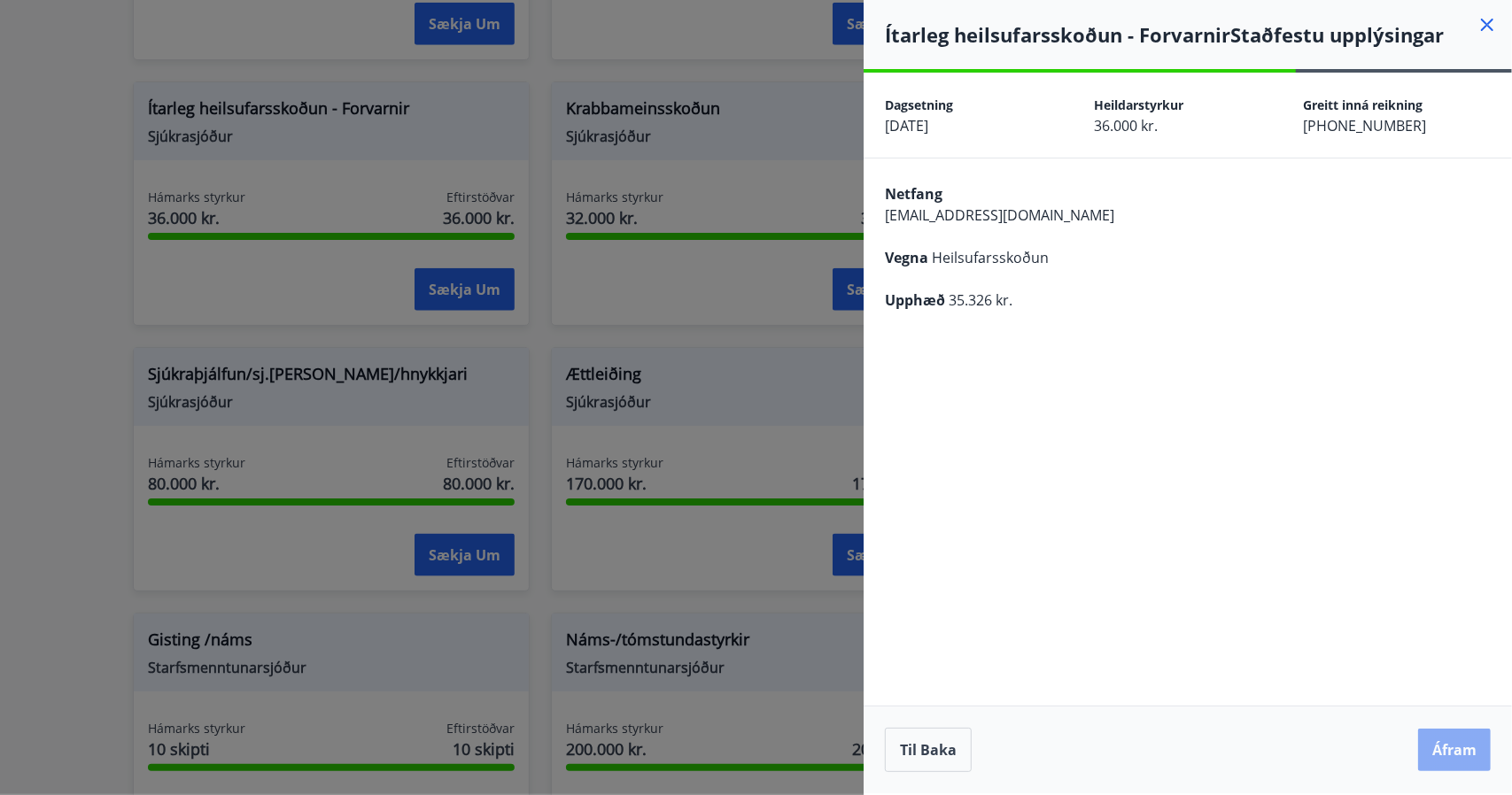
click at [1464, 751] on button "Áfram" at bounding box center [1454, 749] width 73 height 42
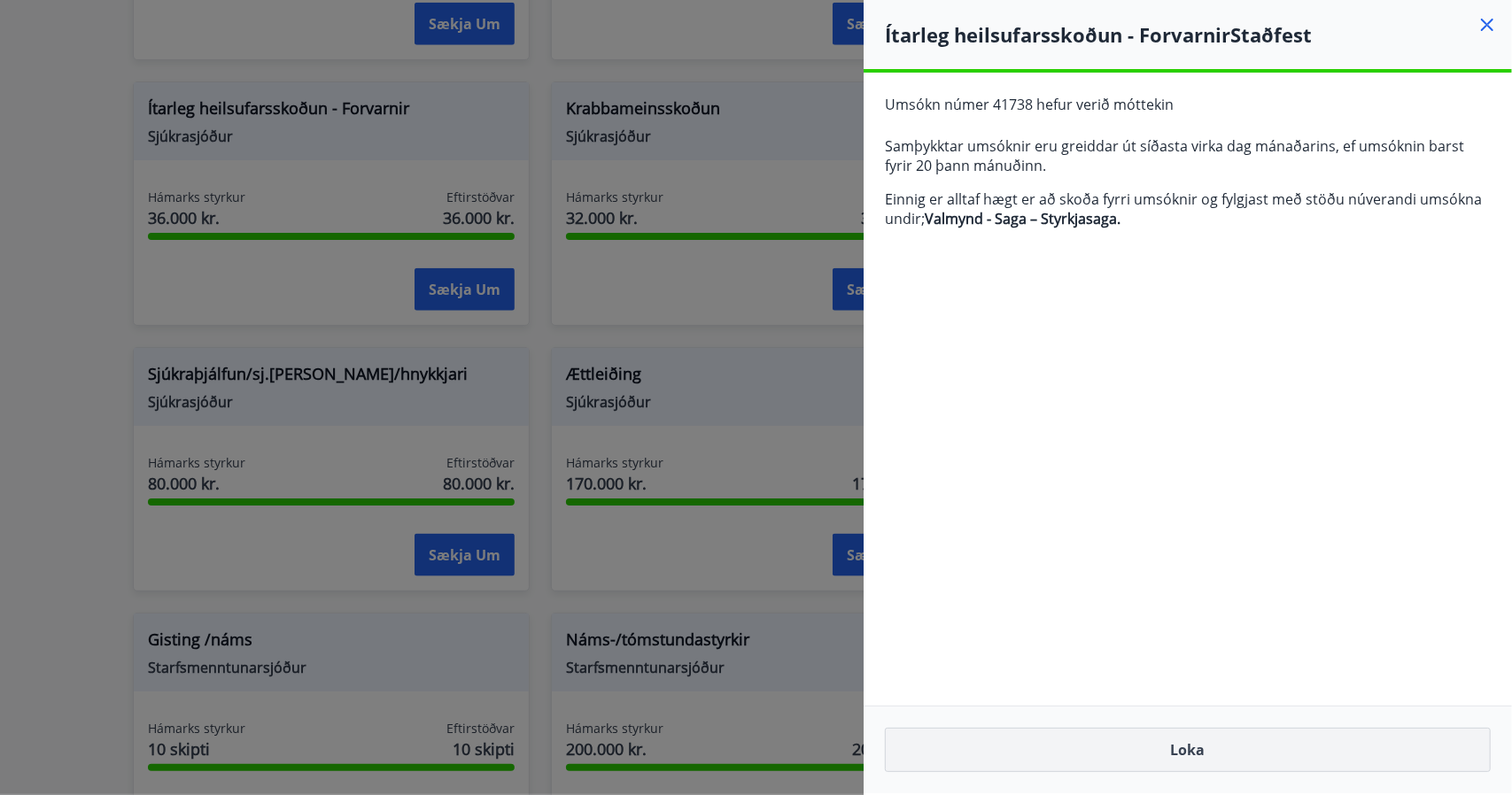
click at [1201, 745] on button "Loka" at bounding box center [1187, 749] width 606 height 44
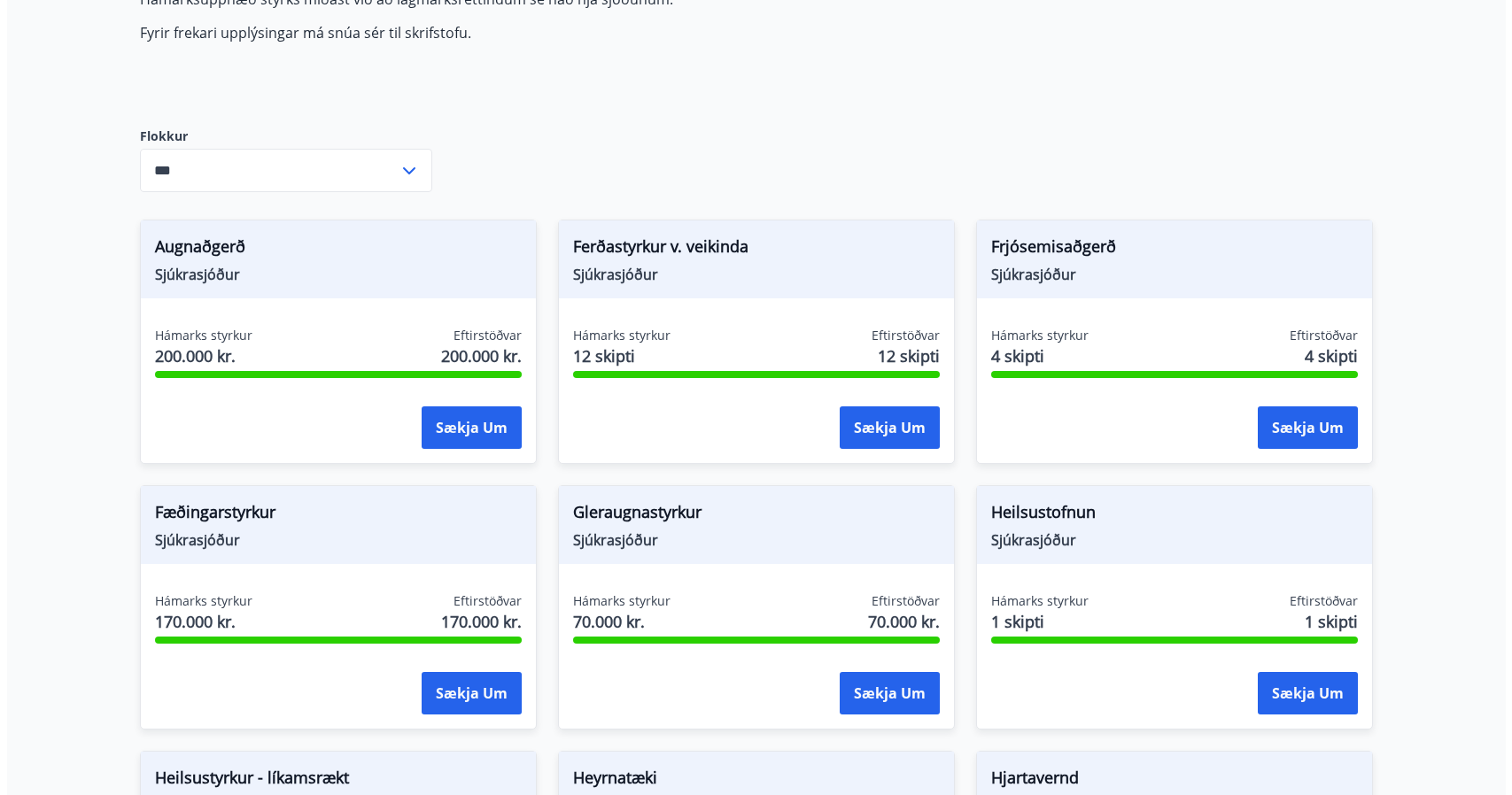
scroll to position [246, 0]
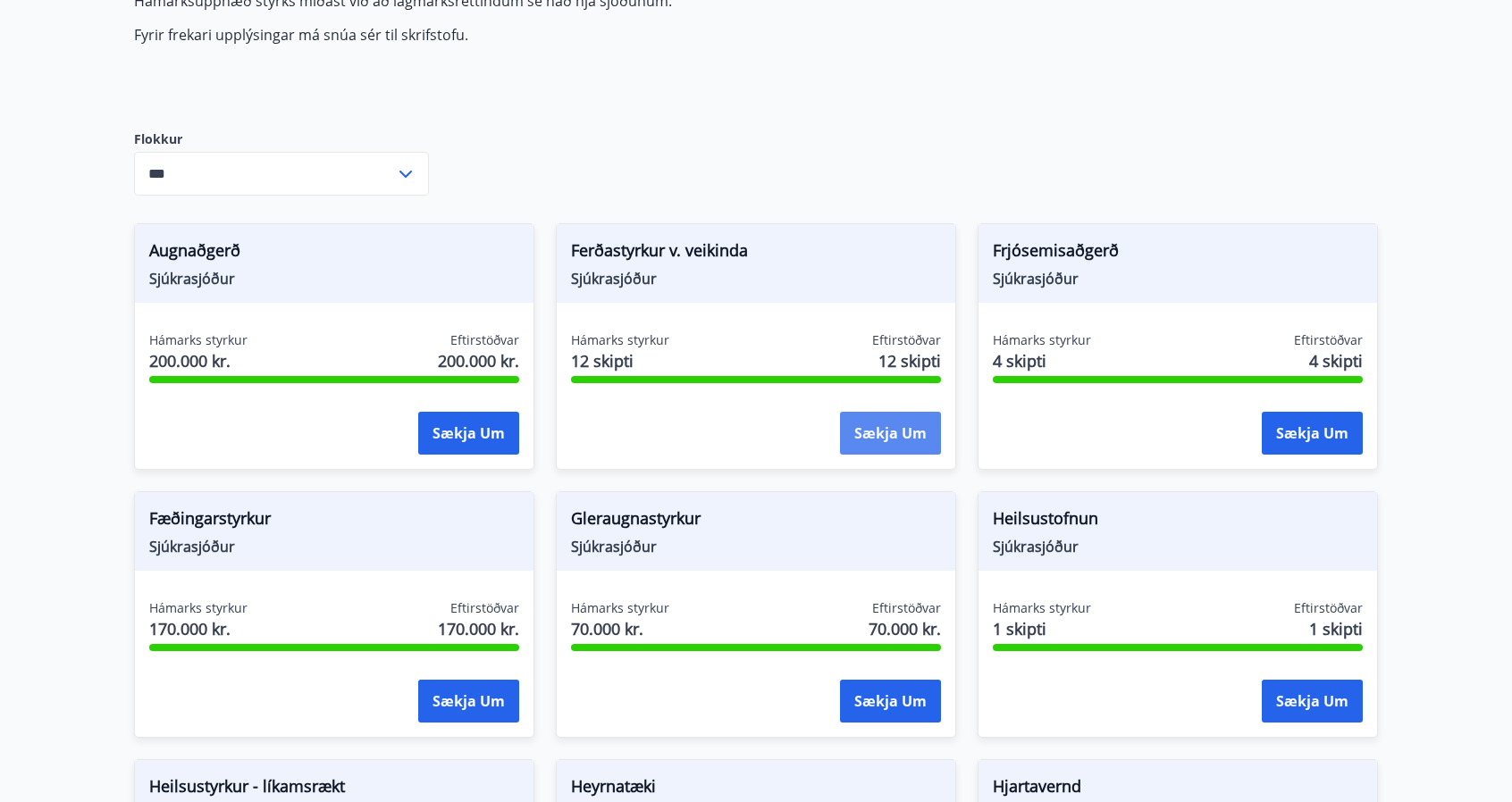
click at [890, 431] on button "Sækja um" at bounding box center [890, 433] width 101 height 43
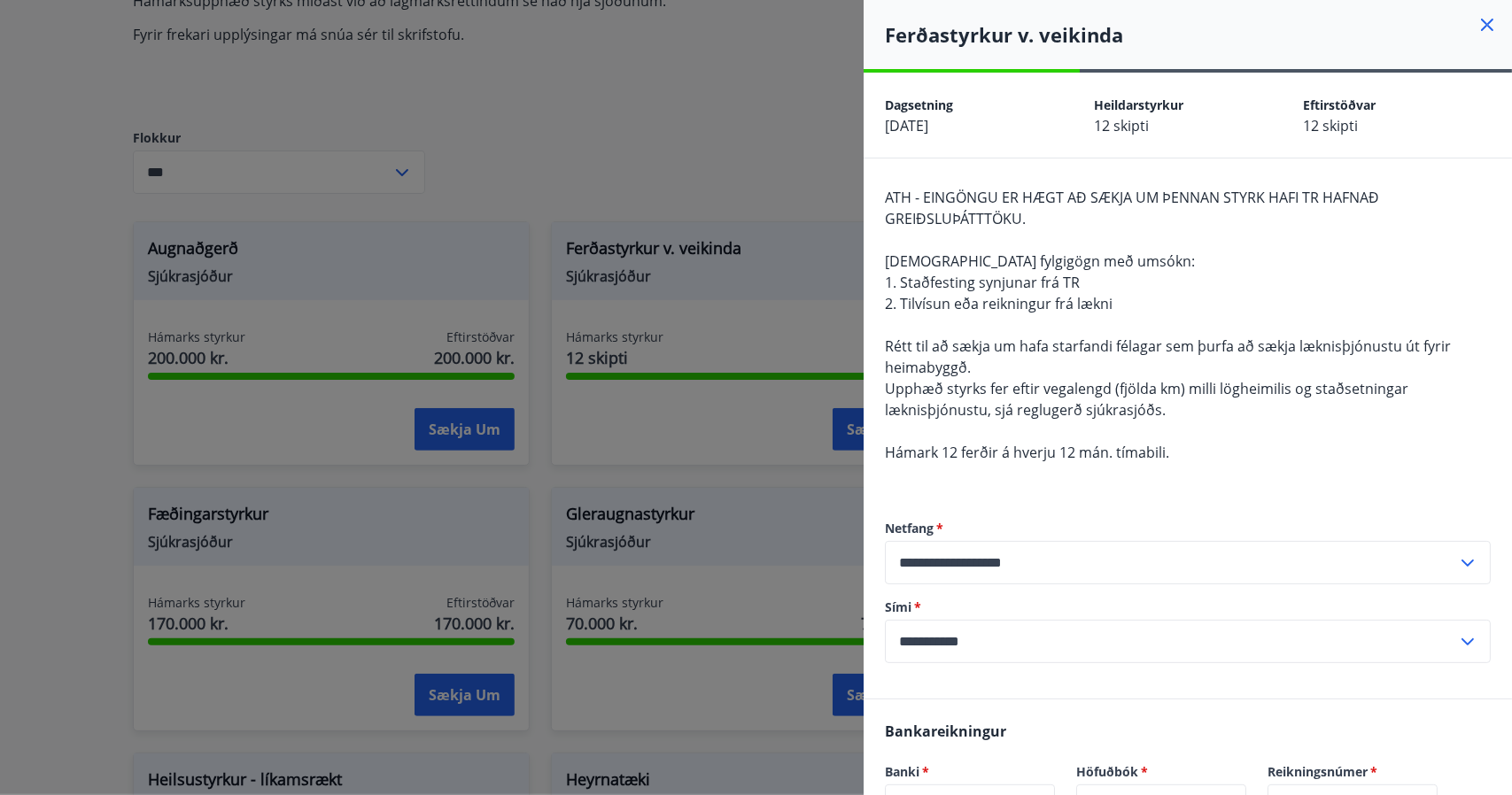
click at [729, 469] on div at bounding box center [756, 398] width 1512 height 795
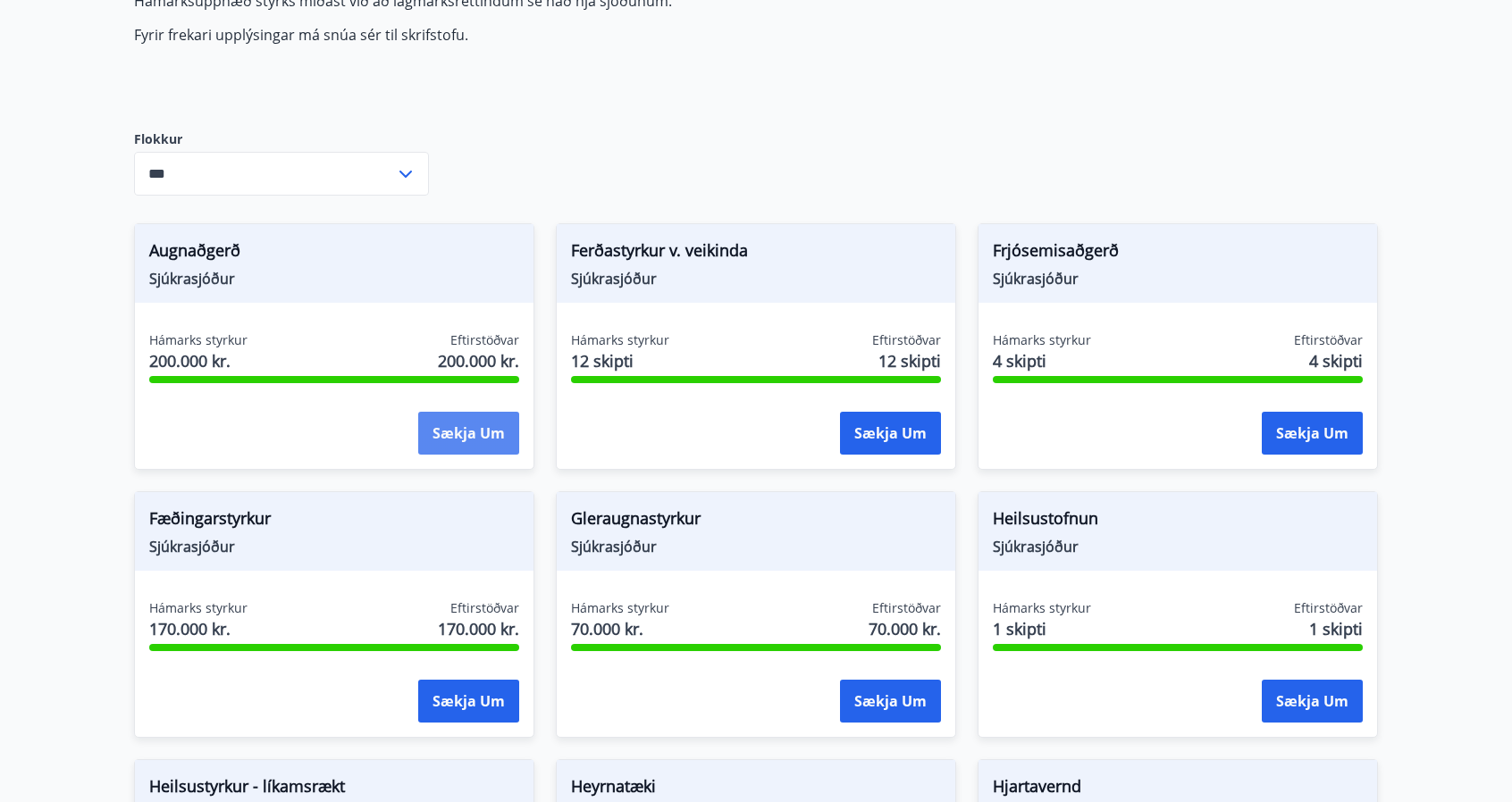
click at [473, 447] on button "Sækja um" at bounding box center [469, 433] width 101 height 43
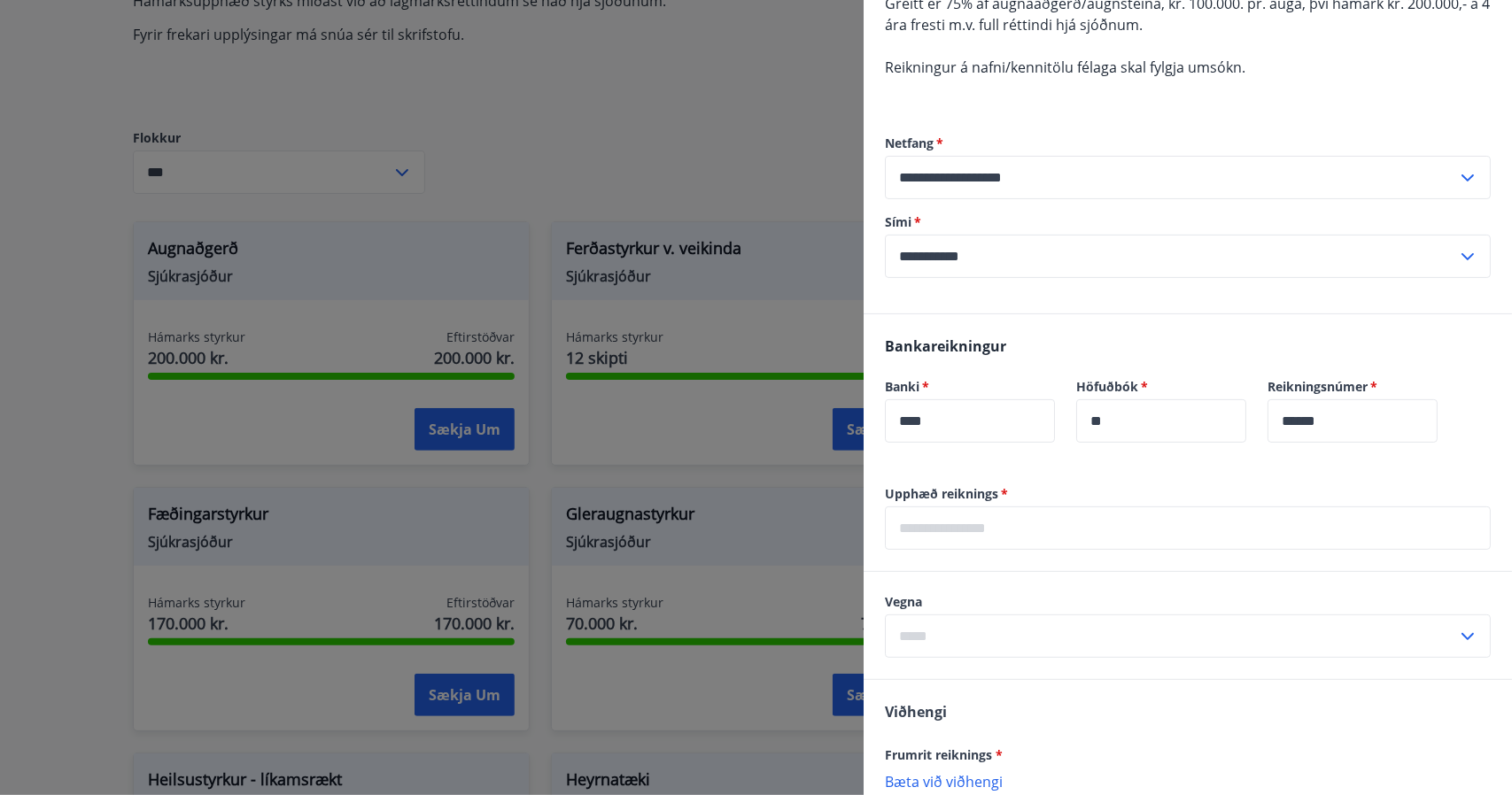
scroll to position [195, 0]
click at [1350, 631] on input "text" at bounding box center [1170, 635] width 573 height 43
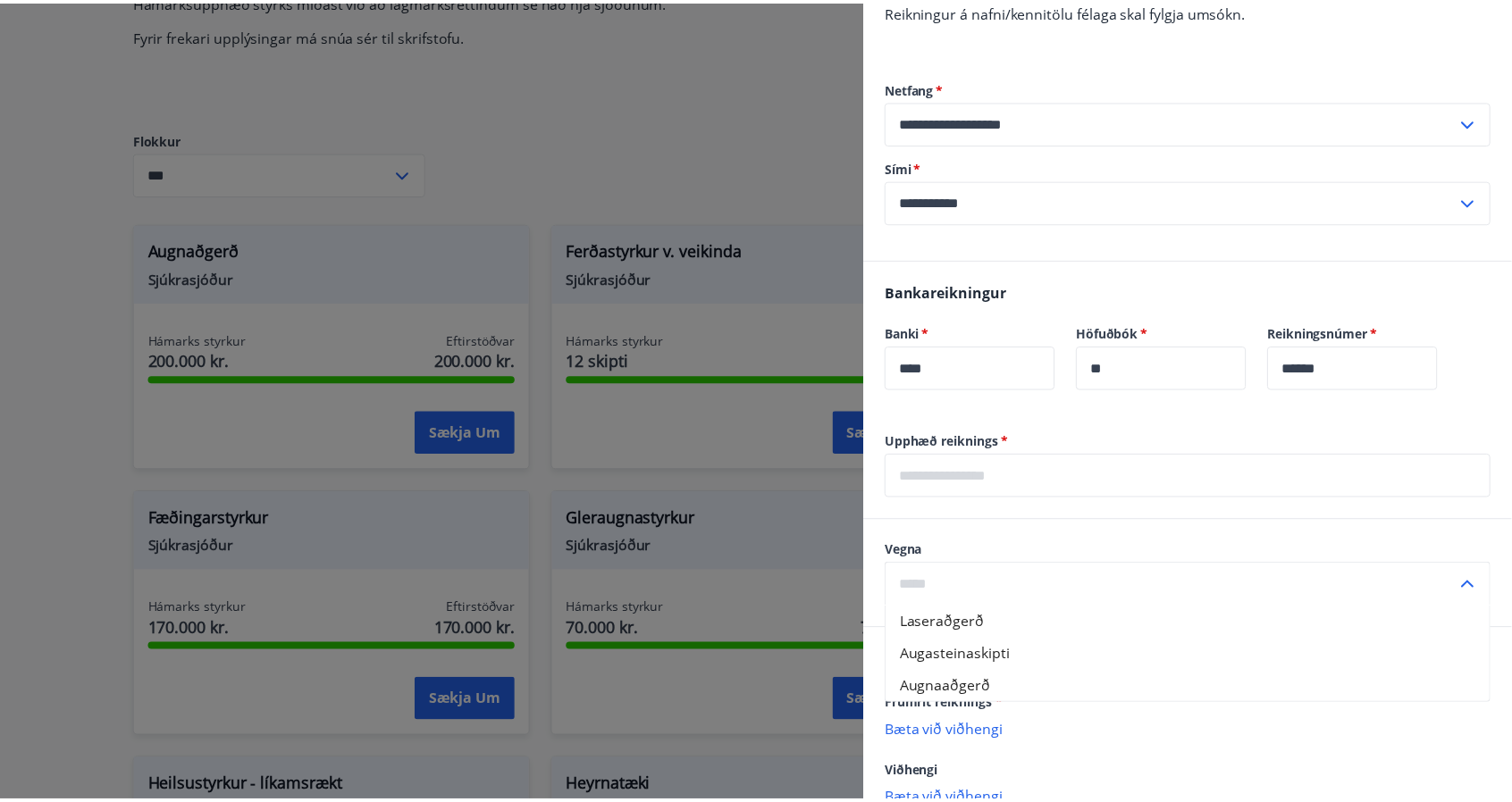
scroll to position [252, 0]
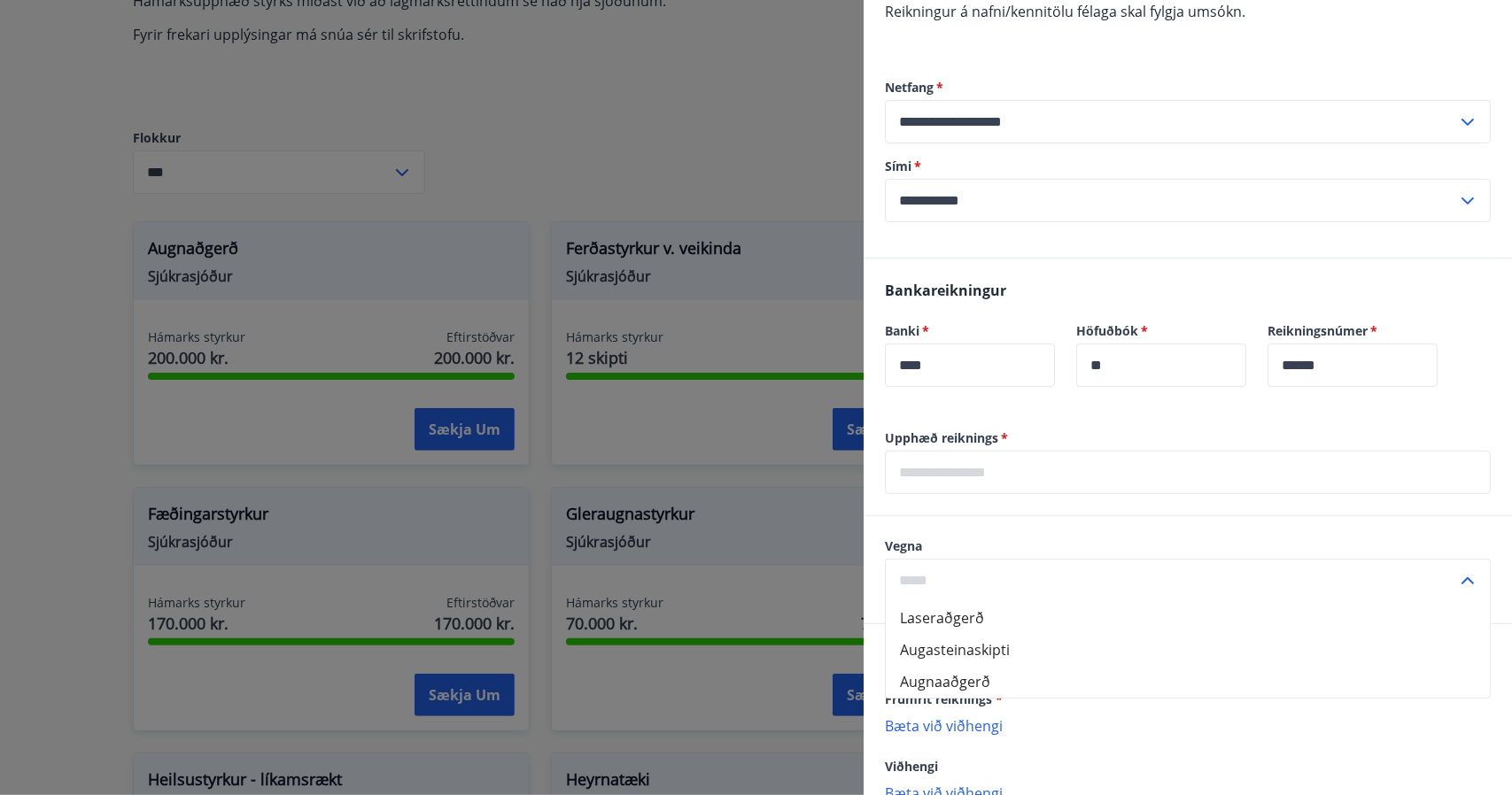
click at [796, 472] on div at bounding box center [756, 398] width 1512 height 795
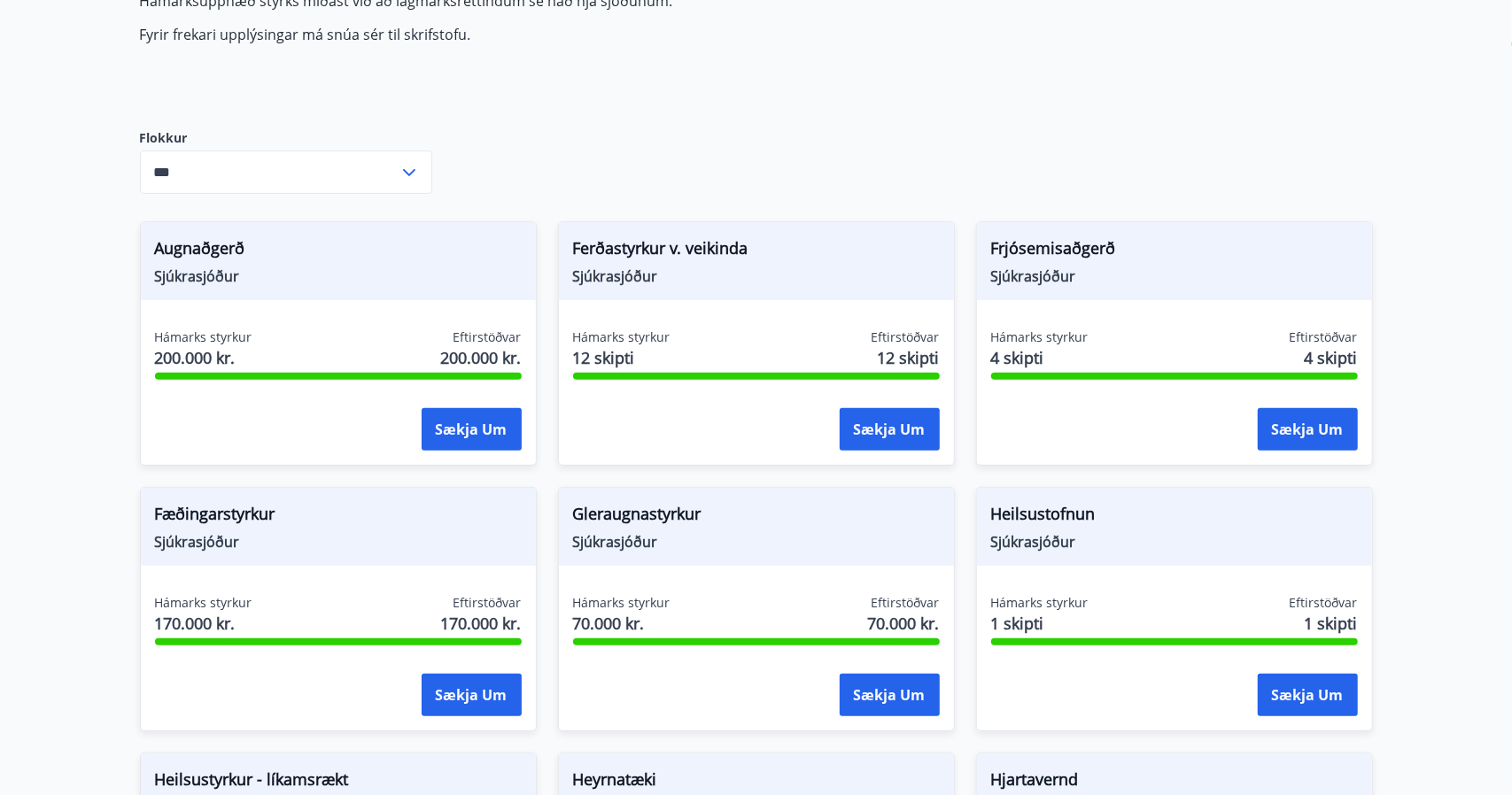
scroll to position [0, 0]
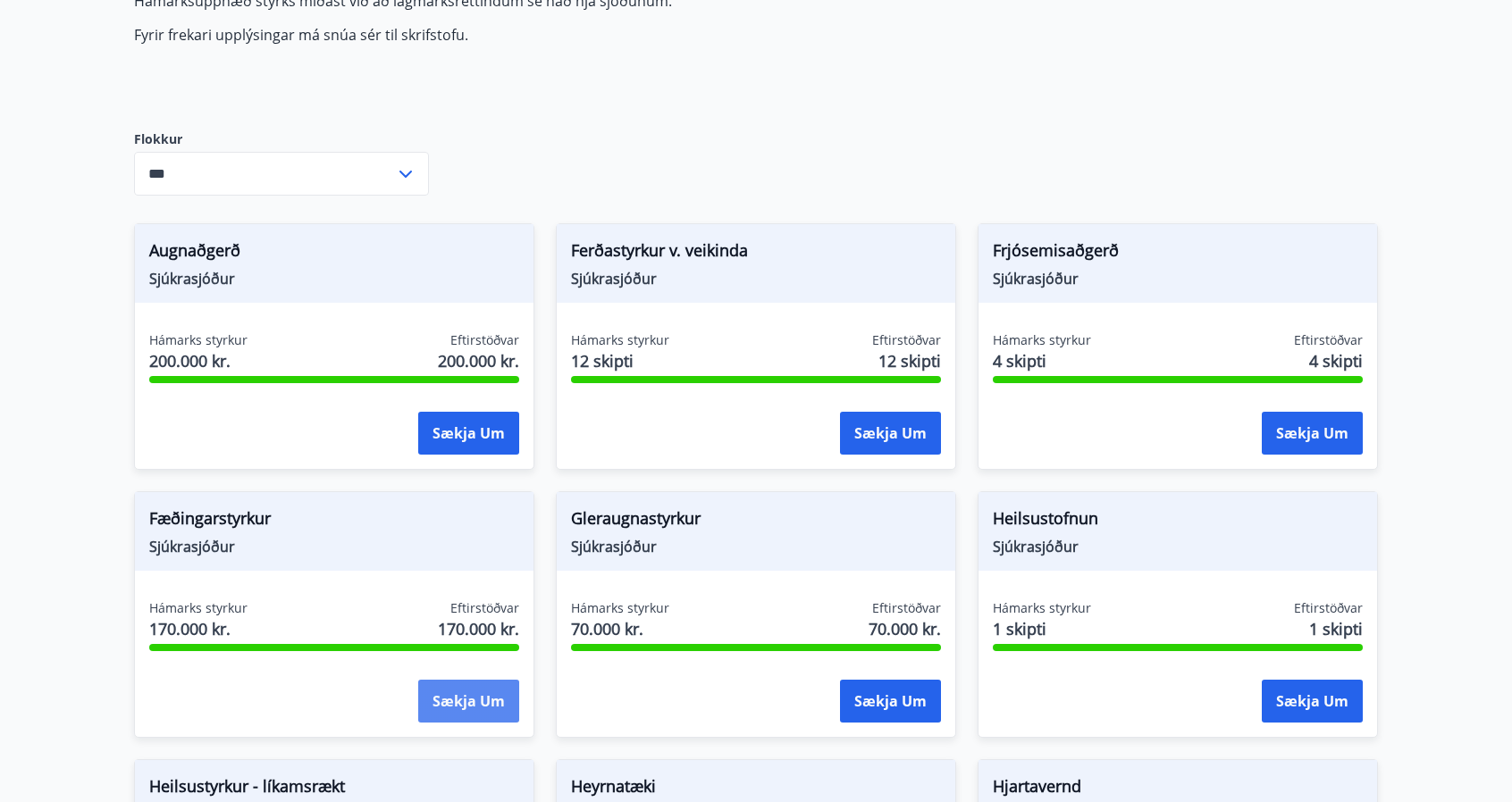
click at [488, 694] on button "Sækja um" at bounding box center [469, 701] width 101 height 43
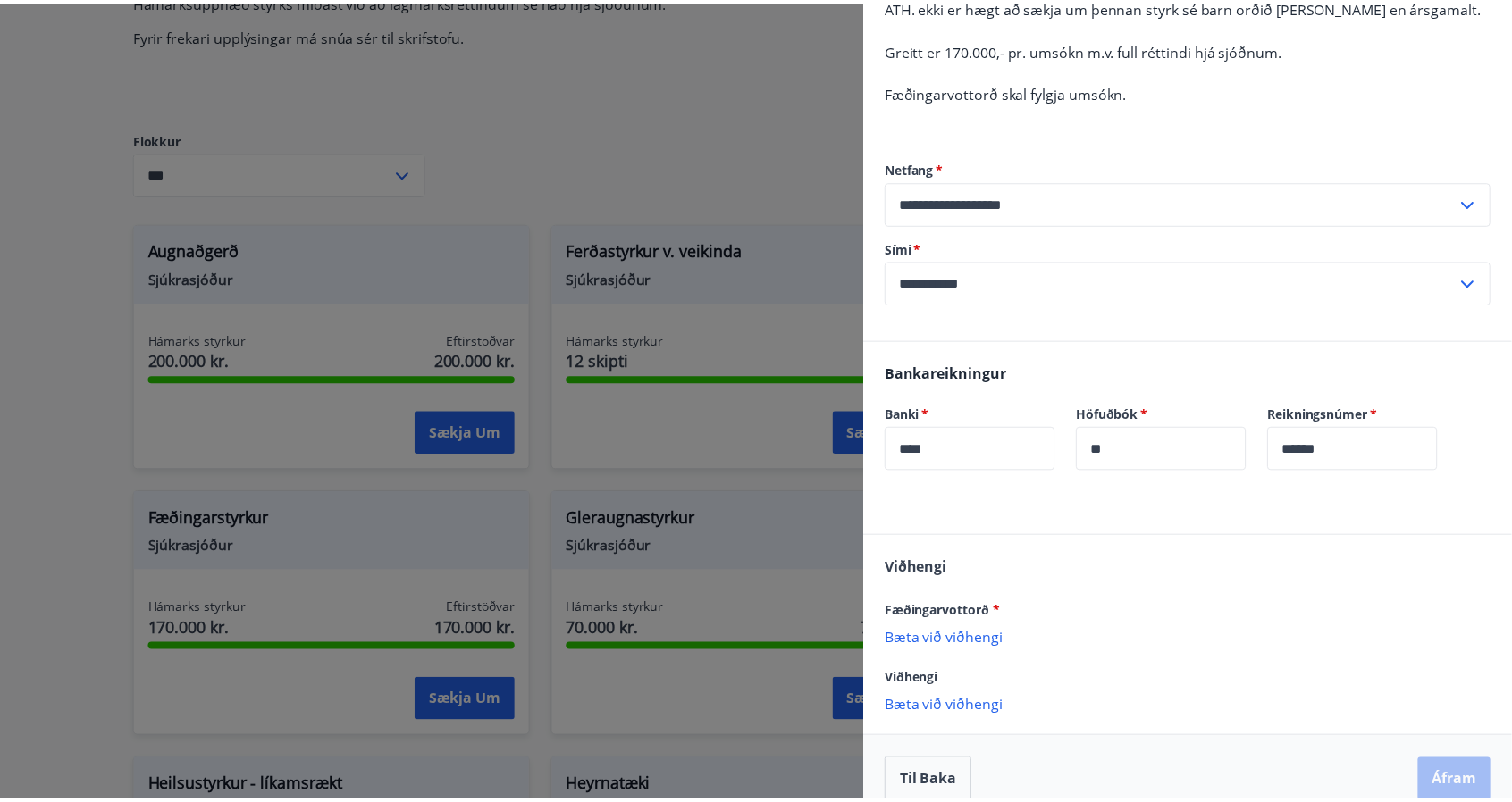
scroll to position [216, 0]
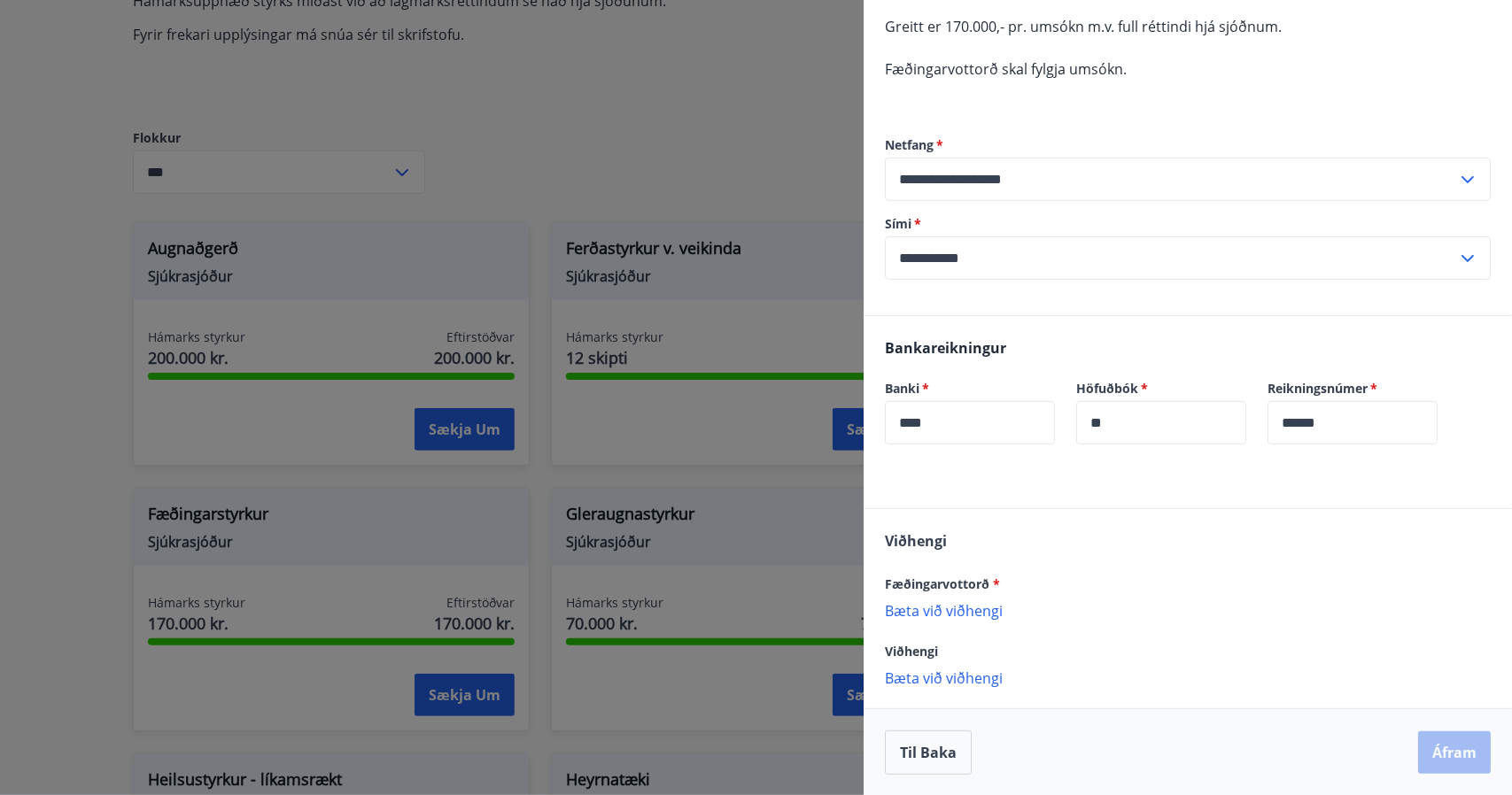
click at [218, 525] on div at bounding box center [756, 398] width 1512 height 795
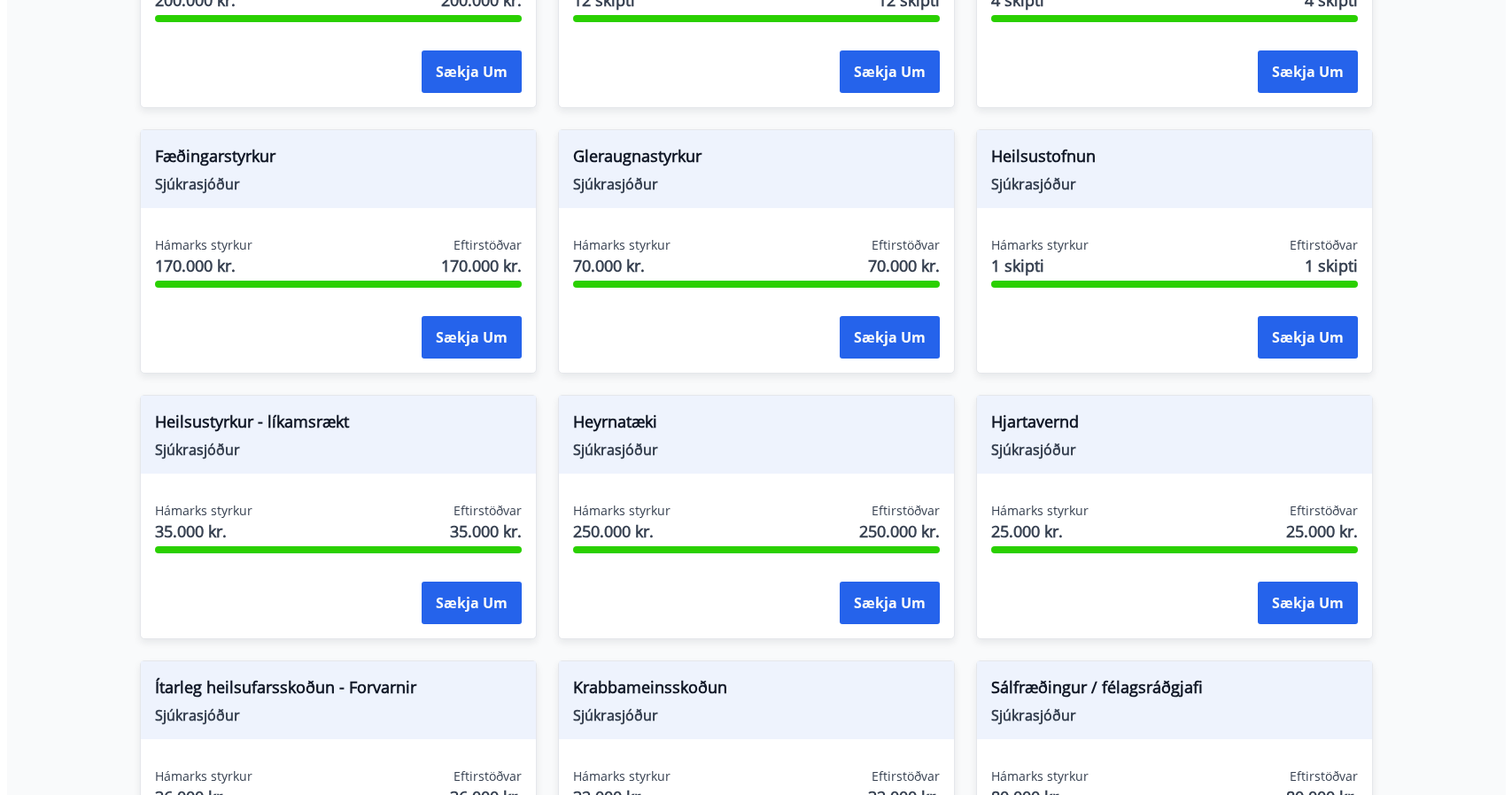
scroll to position [626, 0]
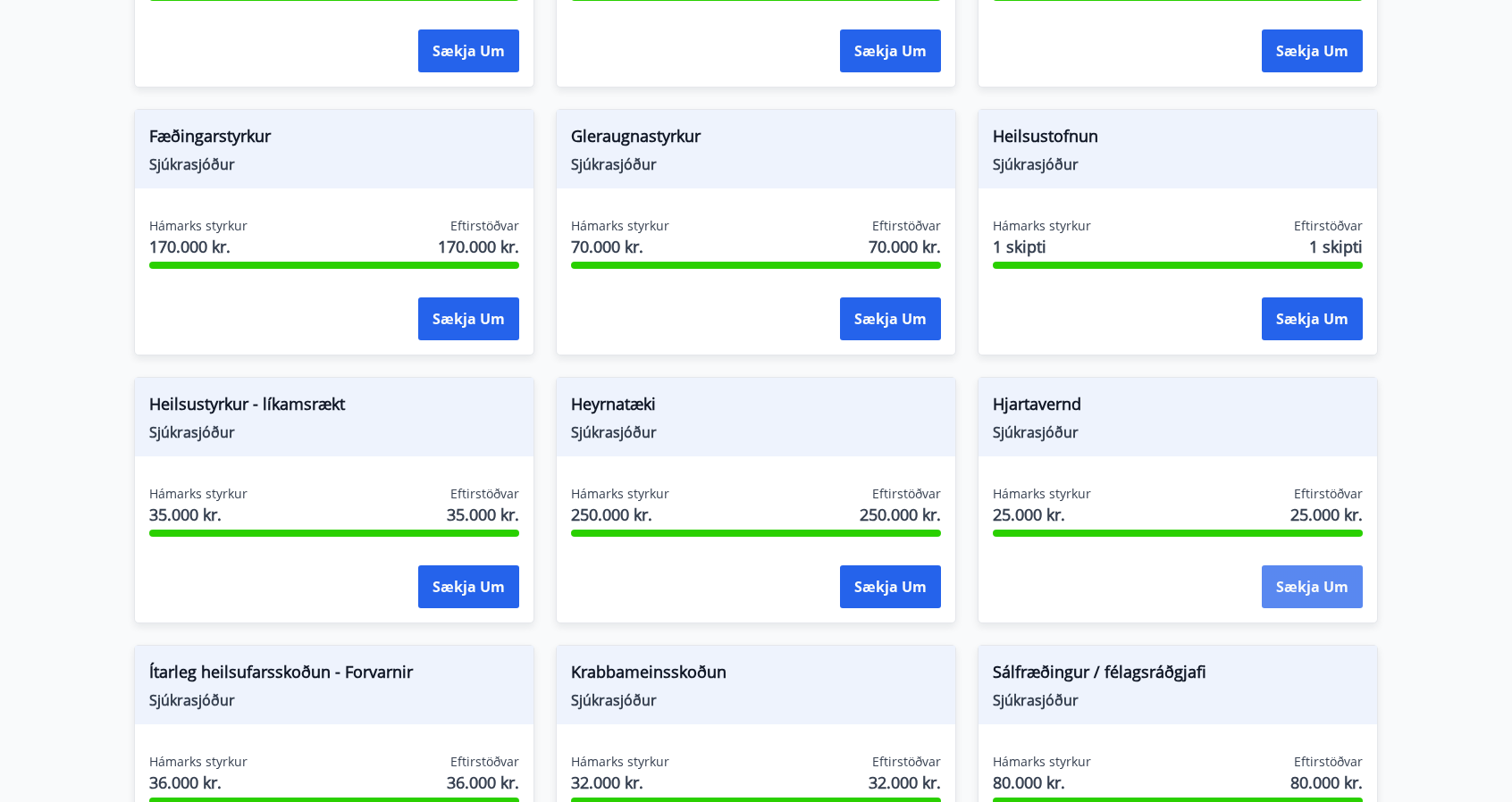
click at [1310, 581] on button "Sækja um" at bounding box center [1312, 586] width 101 height 43
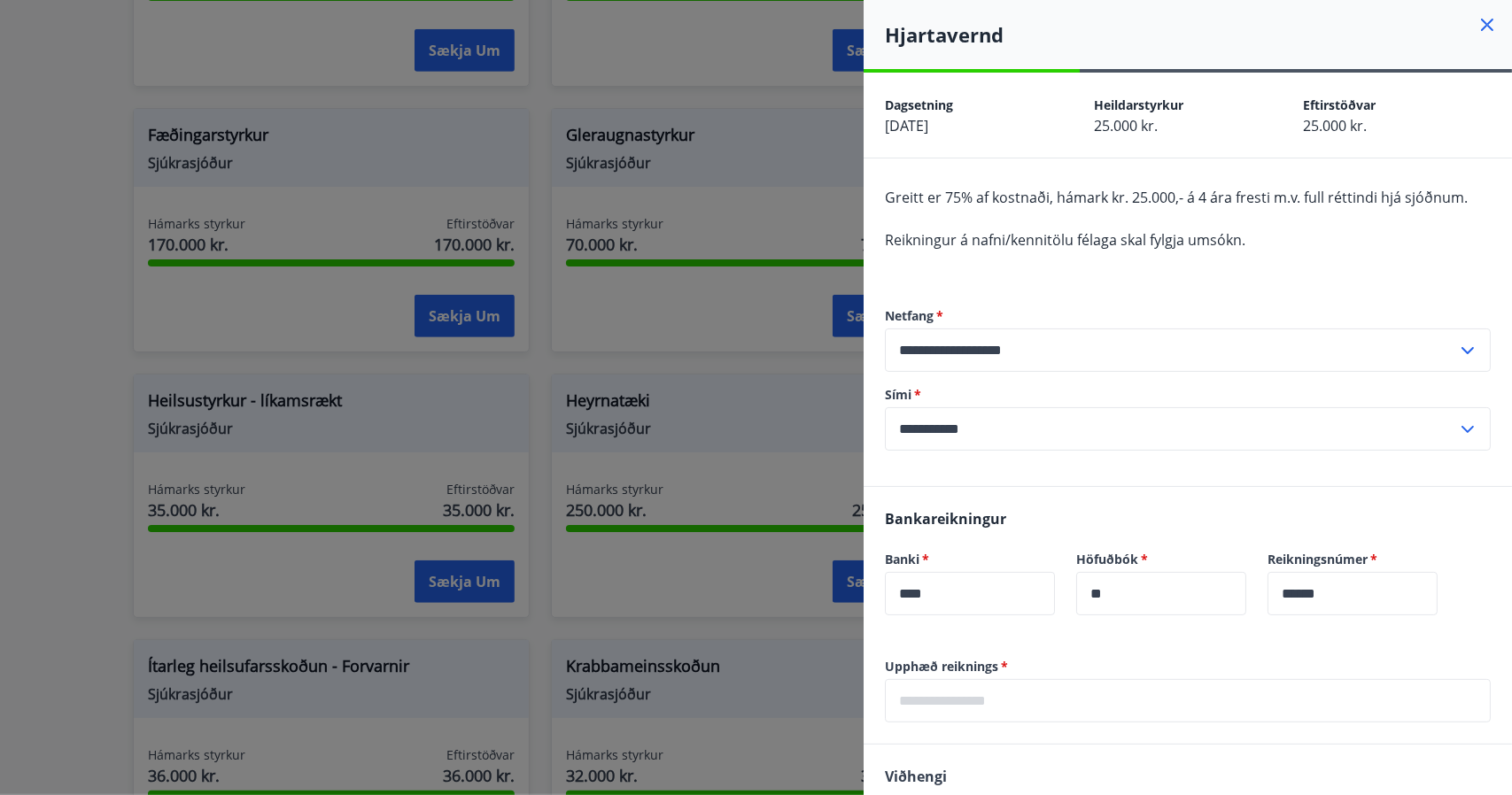
click at [1298, 576] on input "******" at bounding box center [1352, 594] width 170 height 43
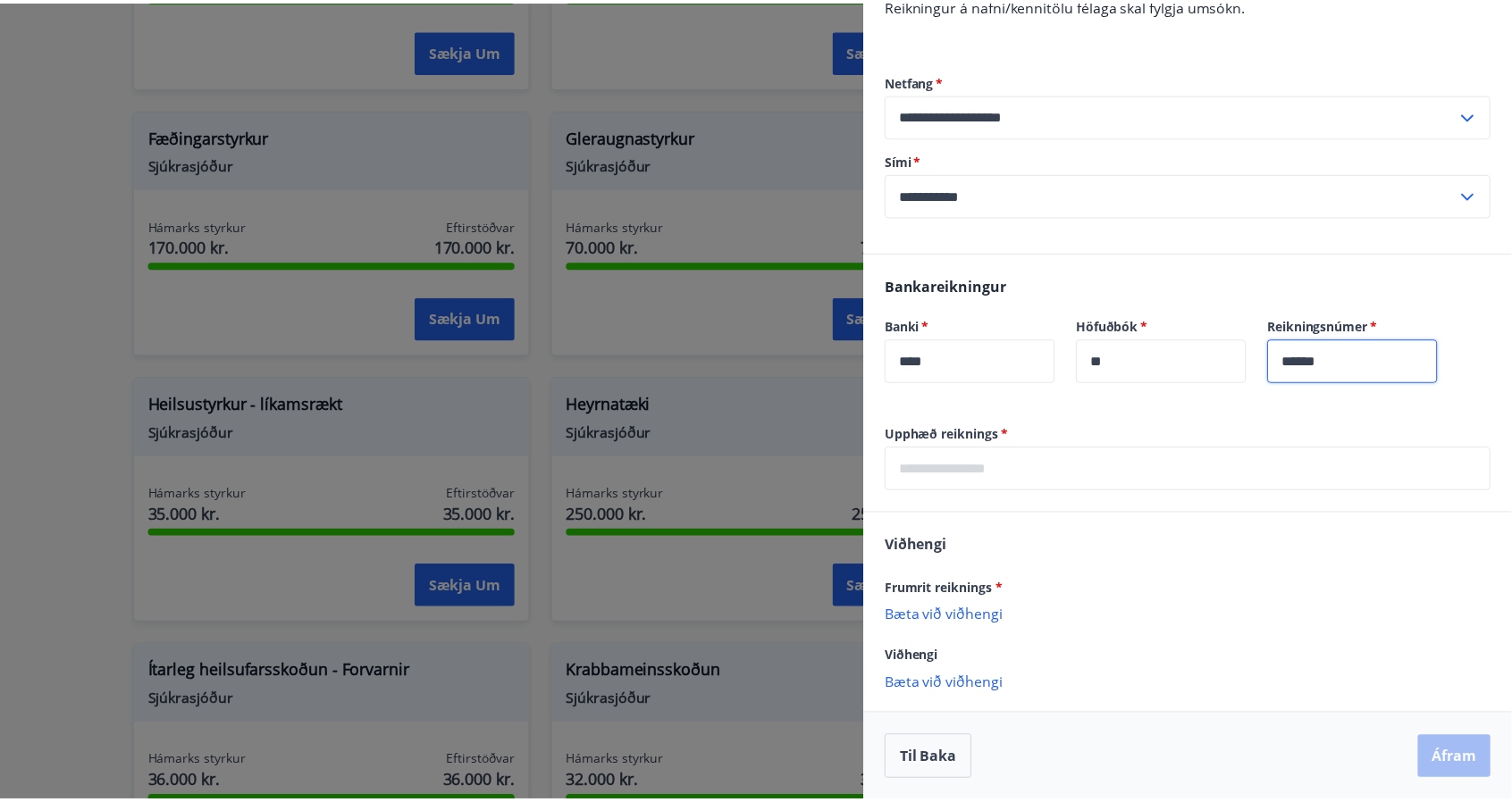
scroll to position [0, 0]
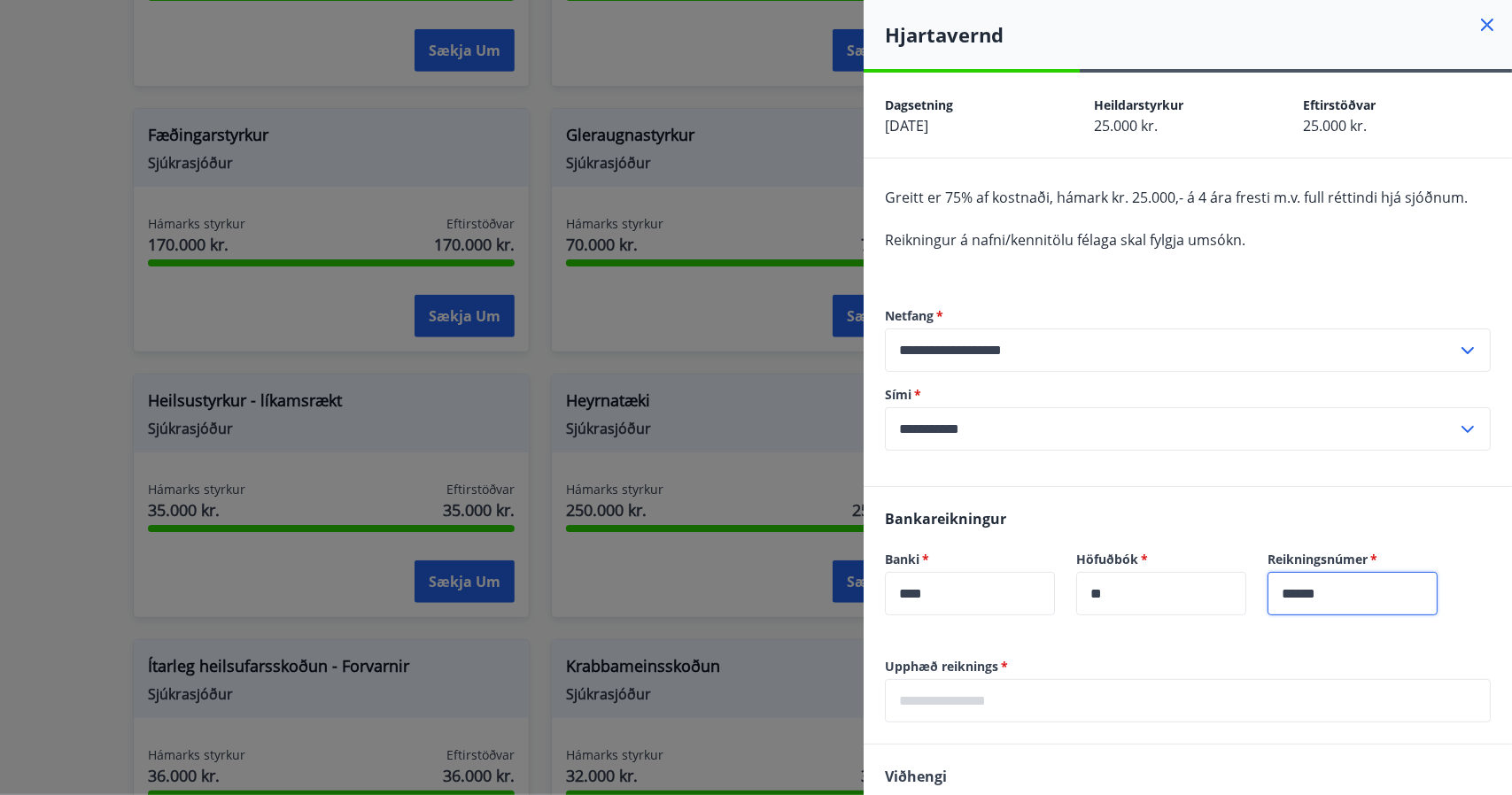
click at [28, 484] on div at bounding box center [756, 398] width 1512 height 795
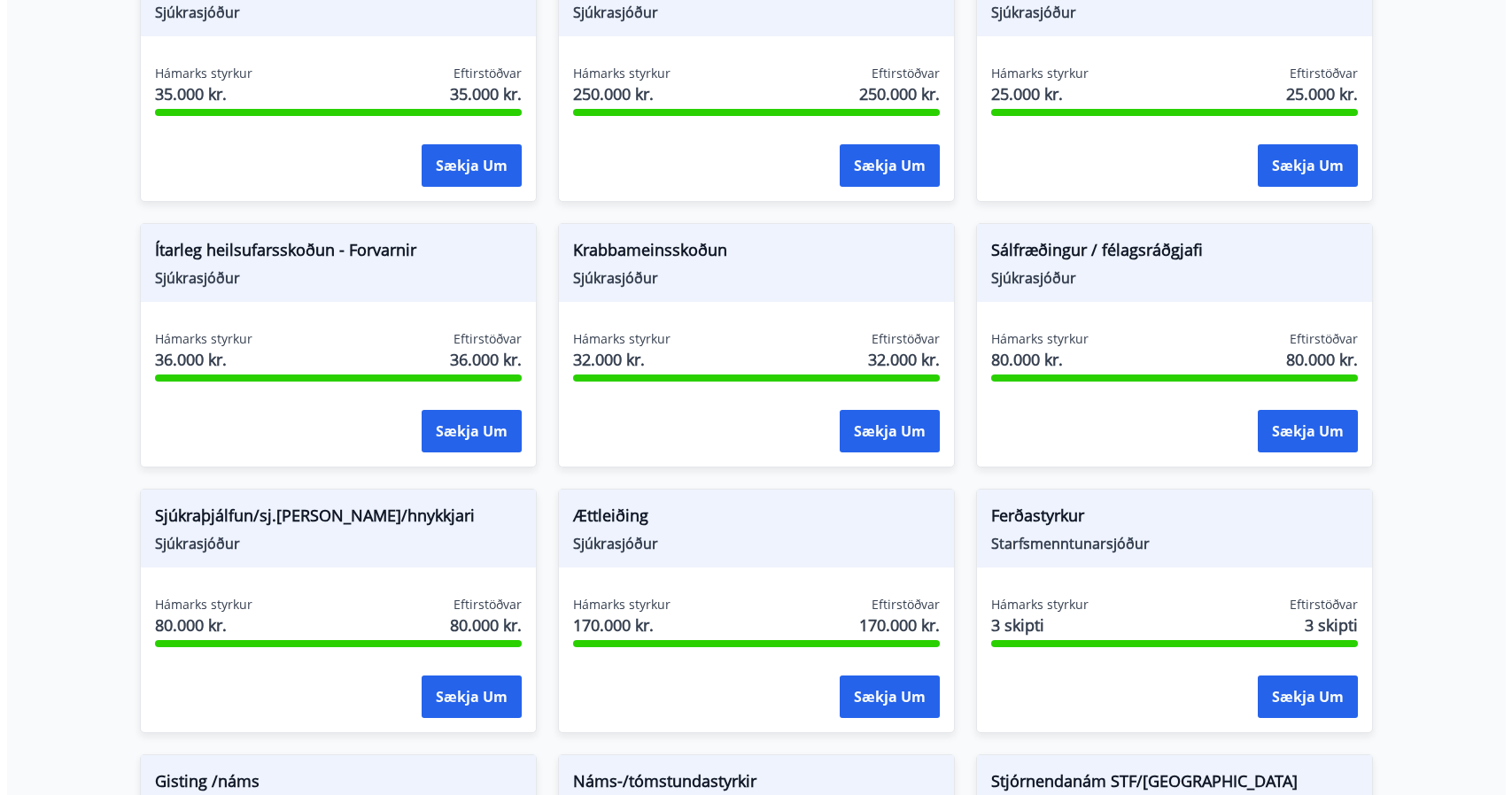
scroll to position [1041, 0]
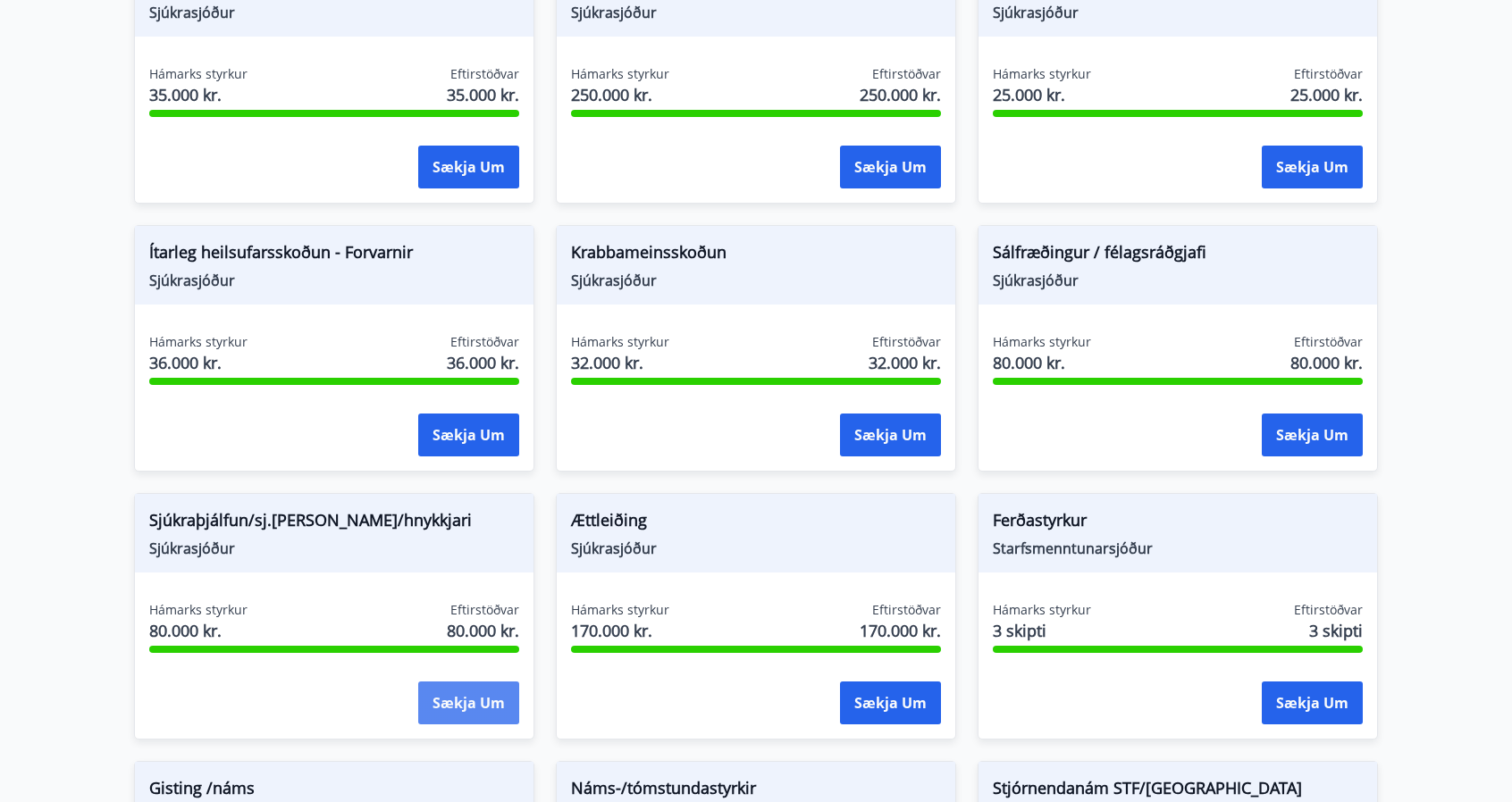
click at [478, 685] on button "Sækja um" at bounding box center [469, 702] width 101 height 43
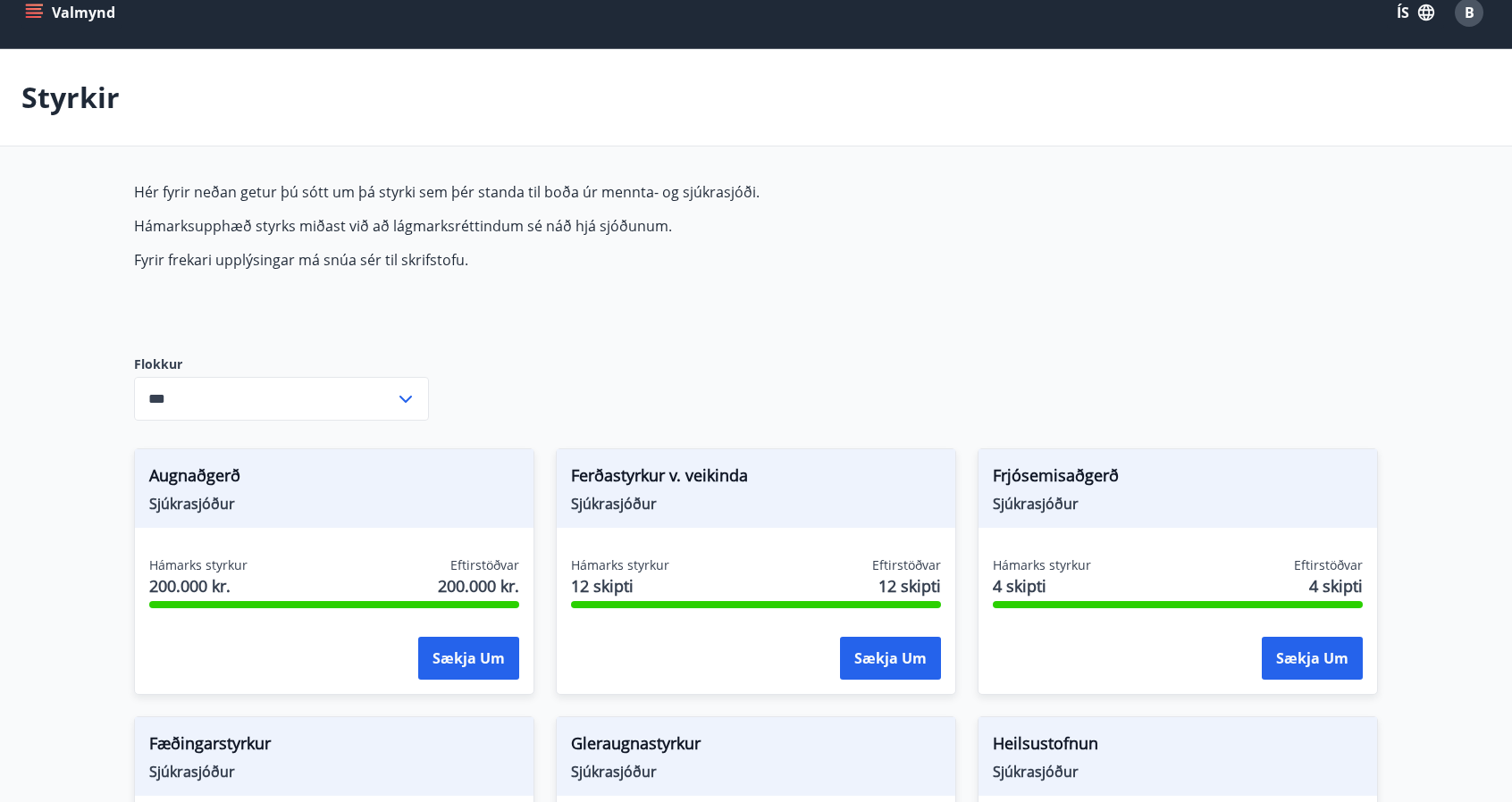
scroll to position [0, 0]
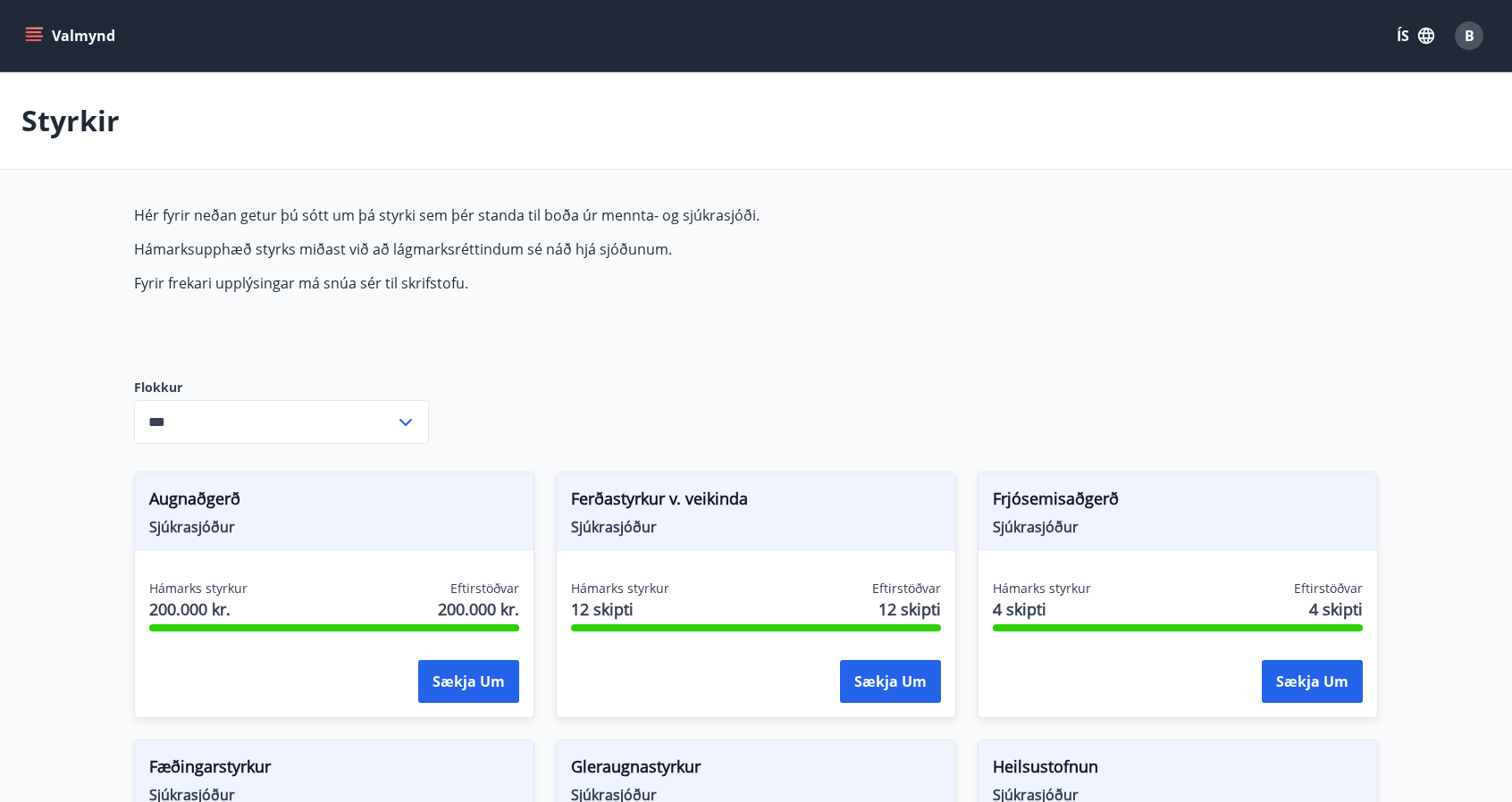
click at [35, 31] on icon "menu" at bounding box center [34, 32] width 16 height 2
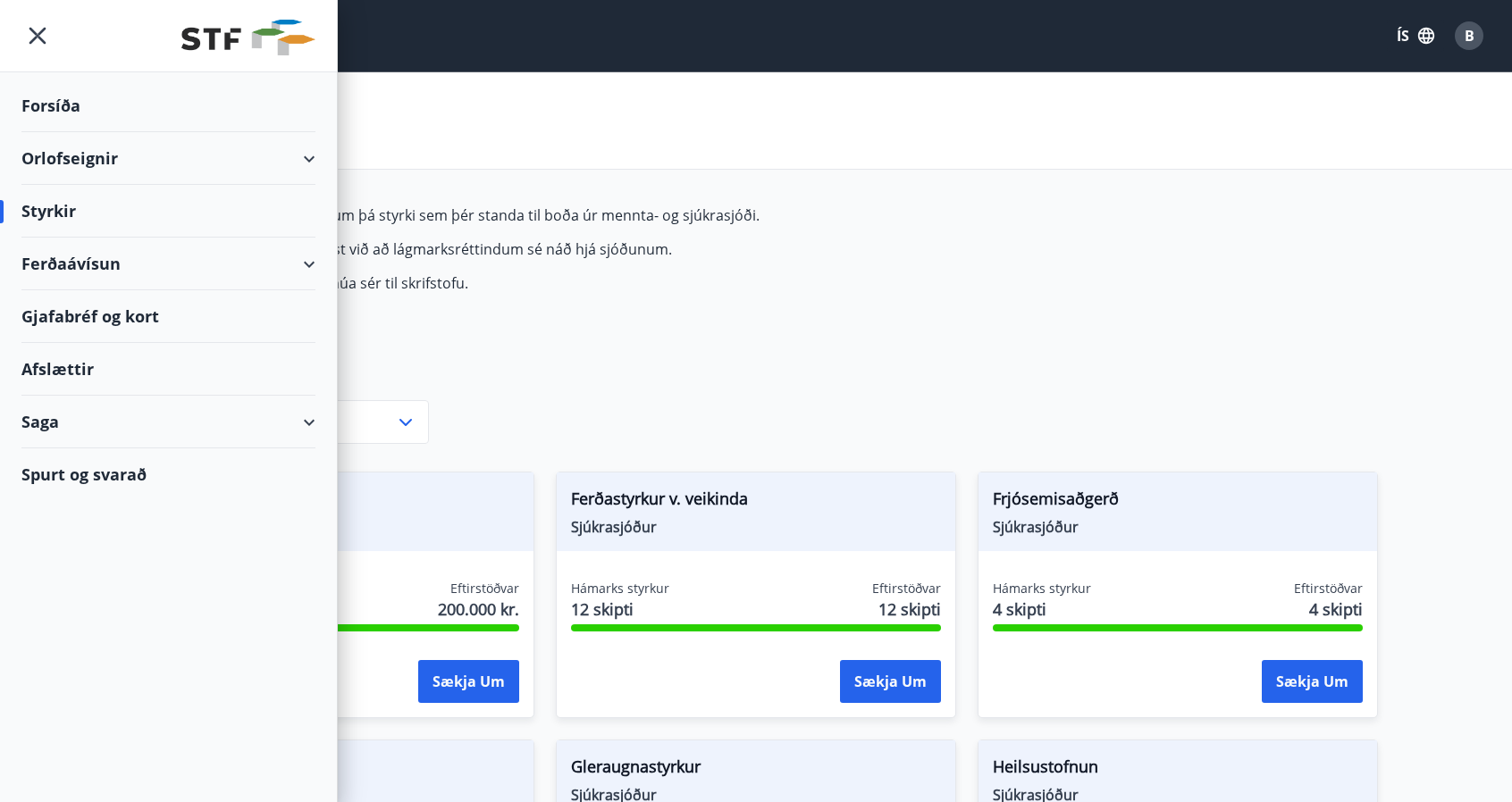
click at [313, 406] on div "Saga" at bounding box center [168, 422] width 294 height 53
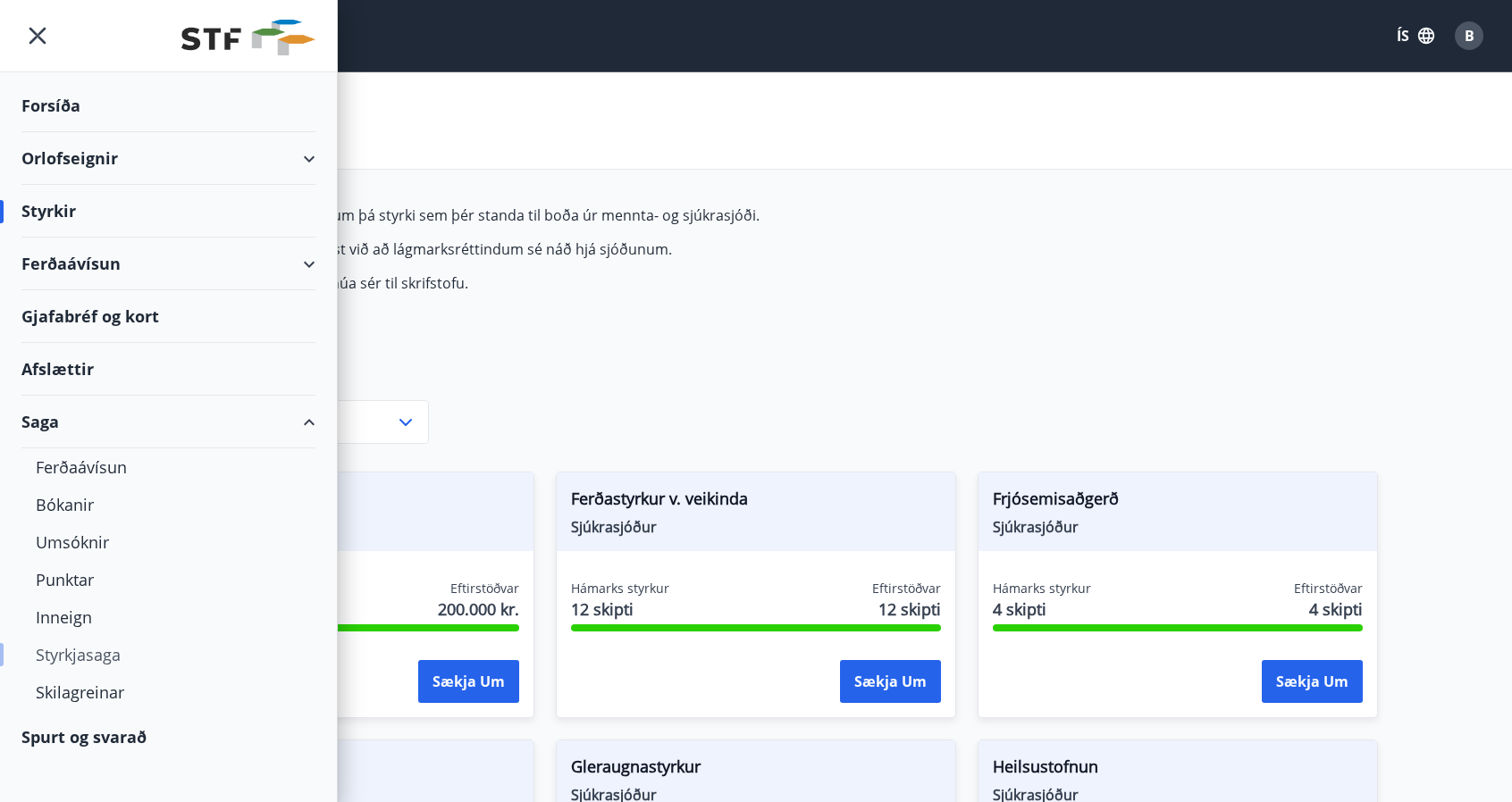
click at [72, 647] on div "Styrkjasaga" at bounding box center [168, 654] width 266 height 37
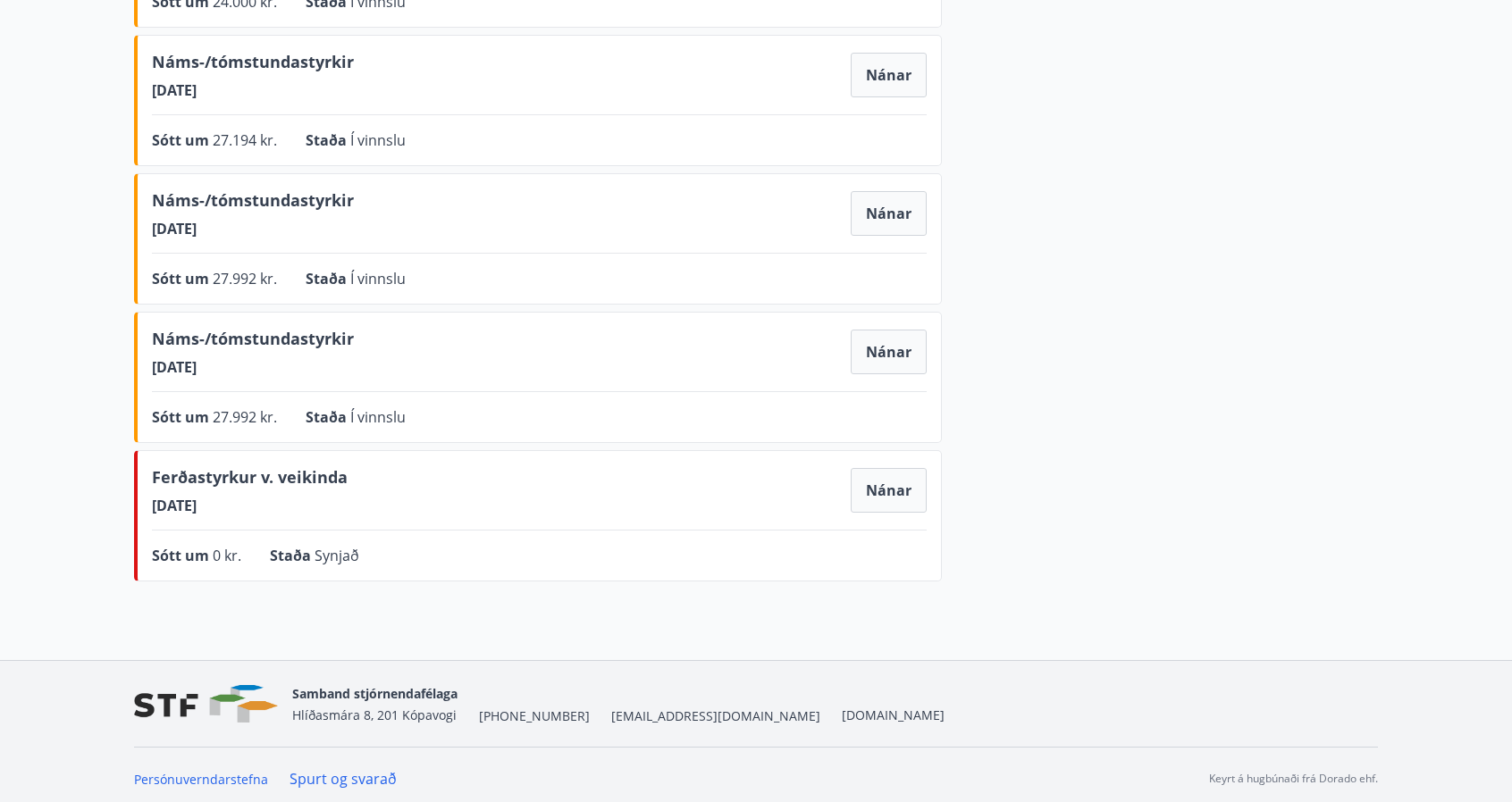
scroll to position [649, 0]
